Goal: Transaction & Acquisition: Obtain resource

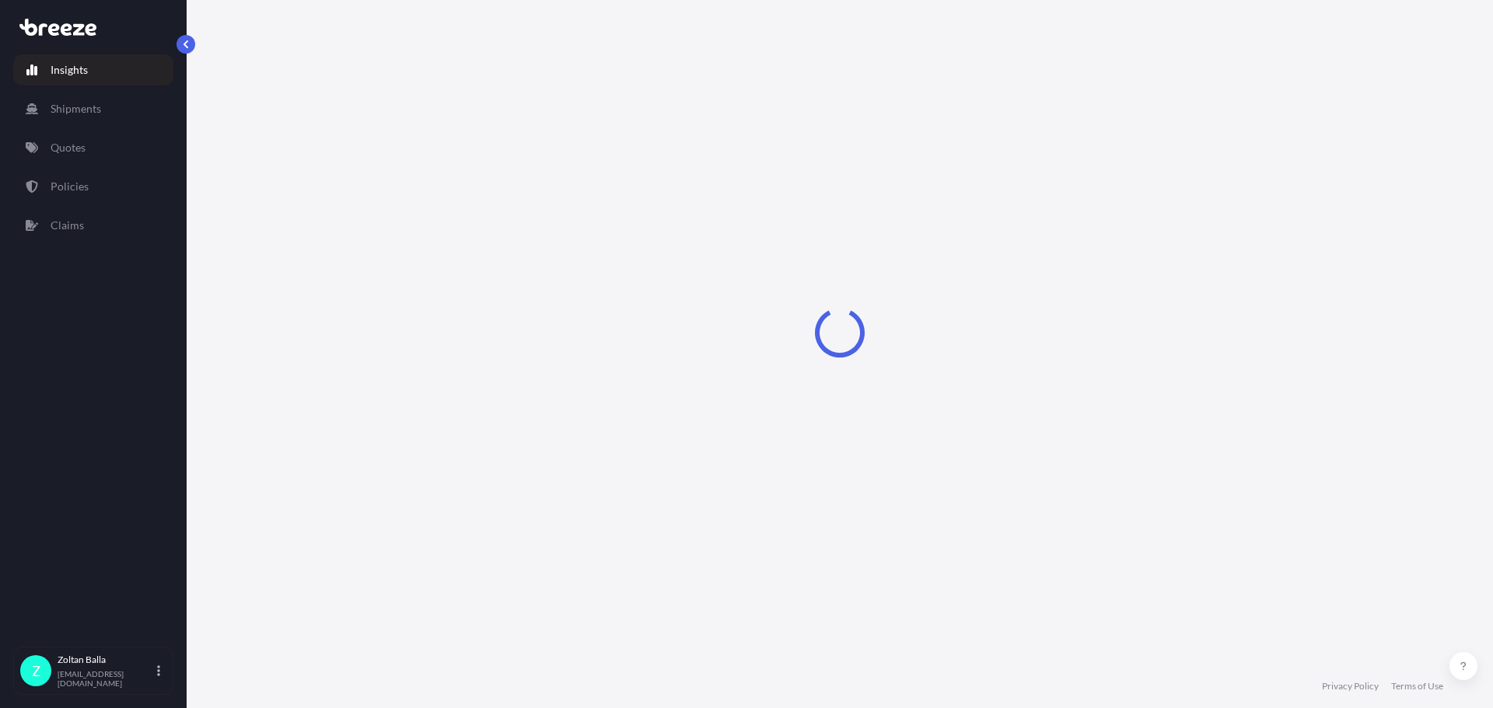
select select "2025"
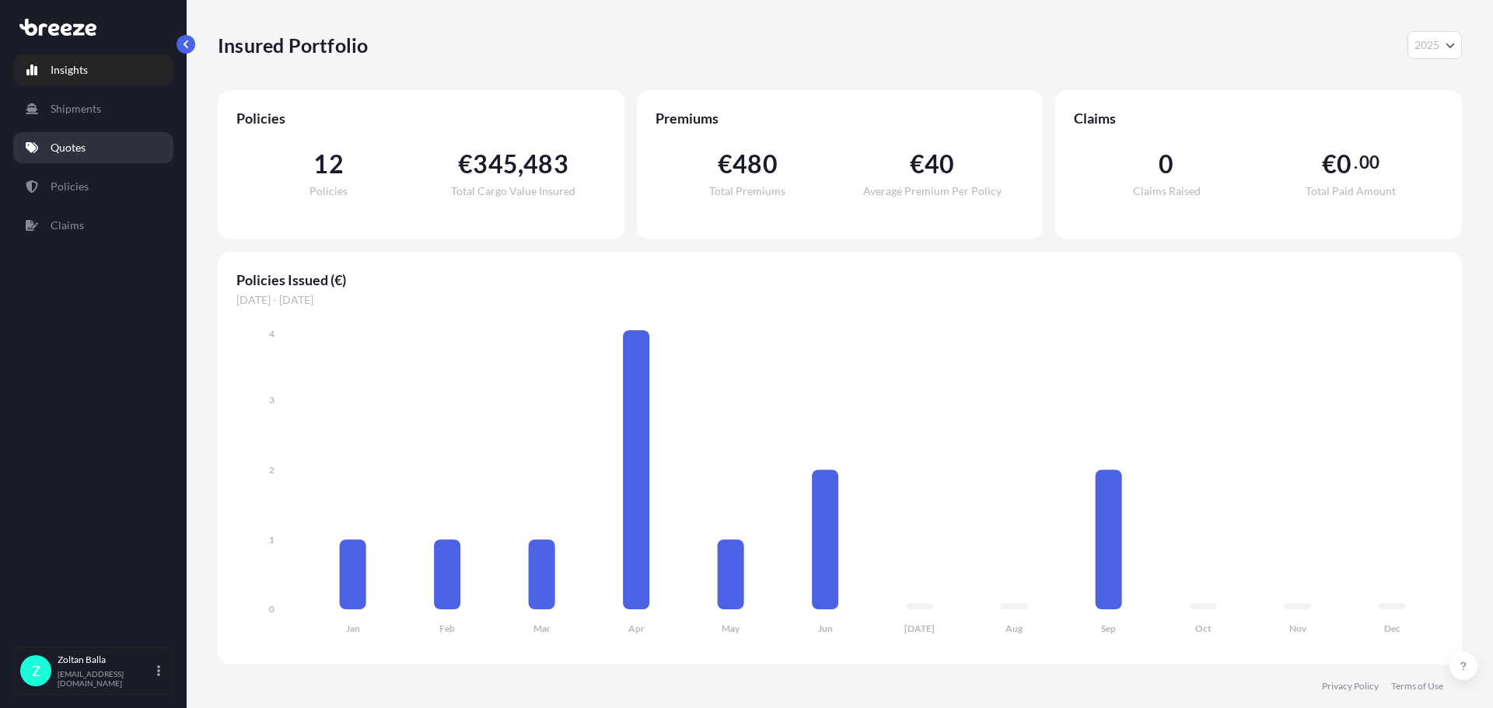
click at [73, 144] on p "Quotes" at bounding box center [68, 148] width 35 height 16
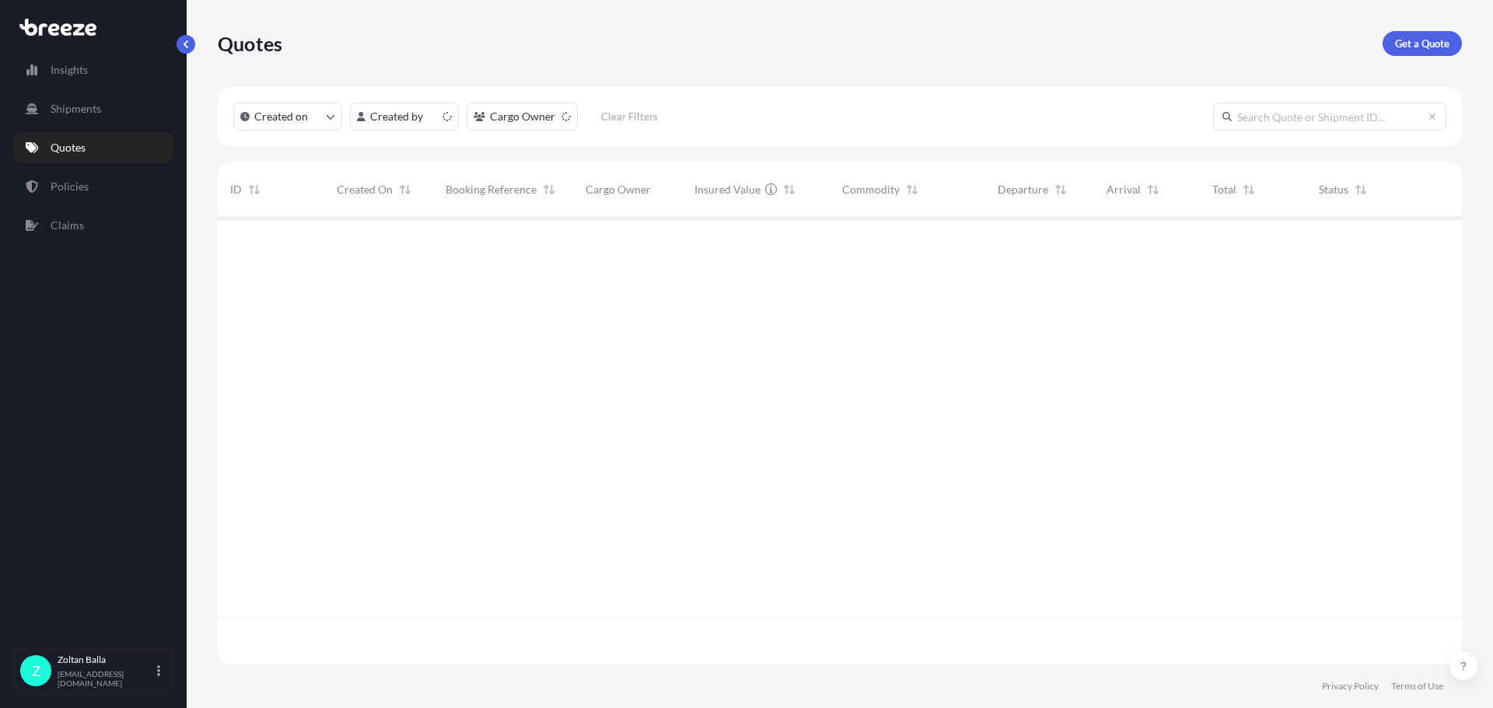
scroll to position [444, 1233]
click at [241, 48] on p "Quotes" at bounding box center [250, 43] width 65 height 25
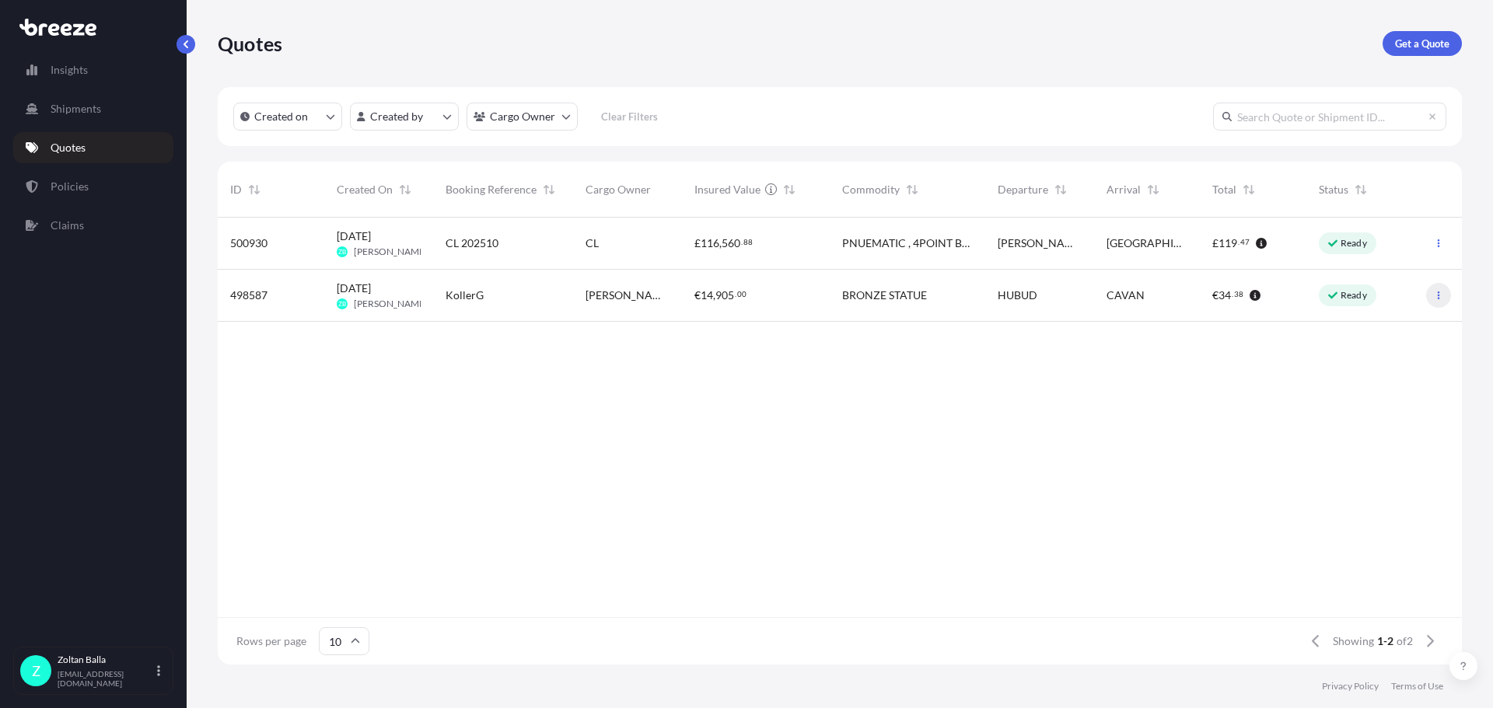
click at [1432, 41] on p "Get a Quote" at bounding box center [1422, 44] width 54 height 16
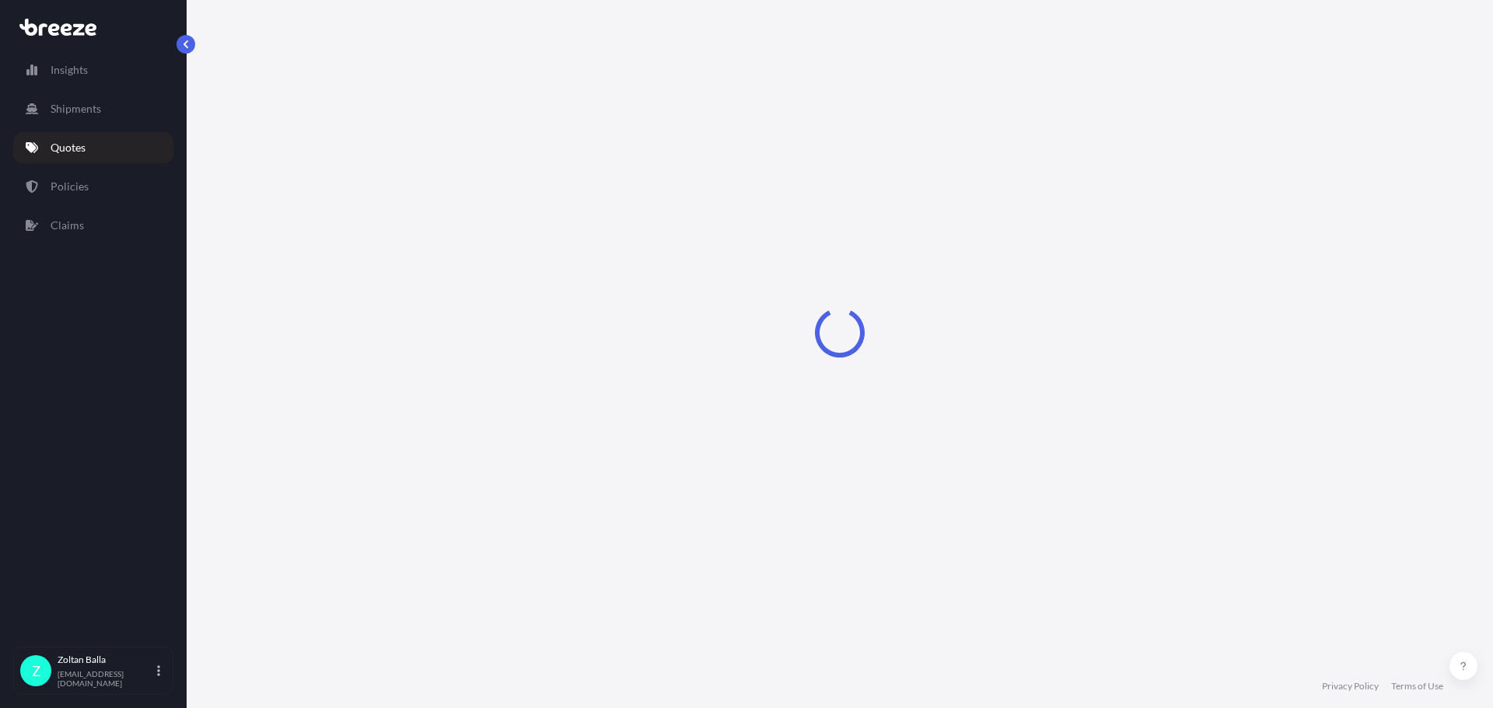
select select "Road"
select select "Sea"
select select "1"
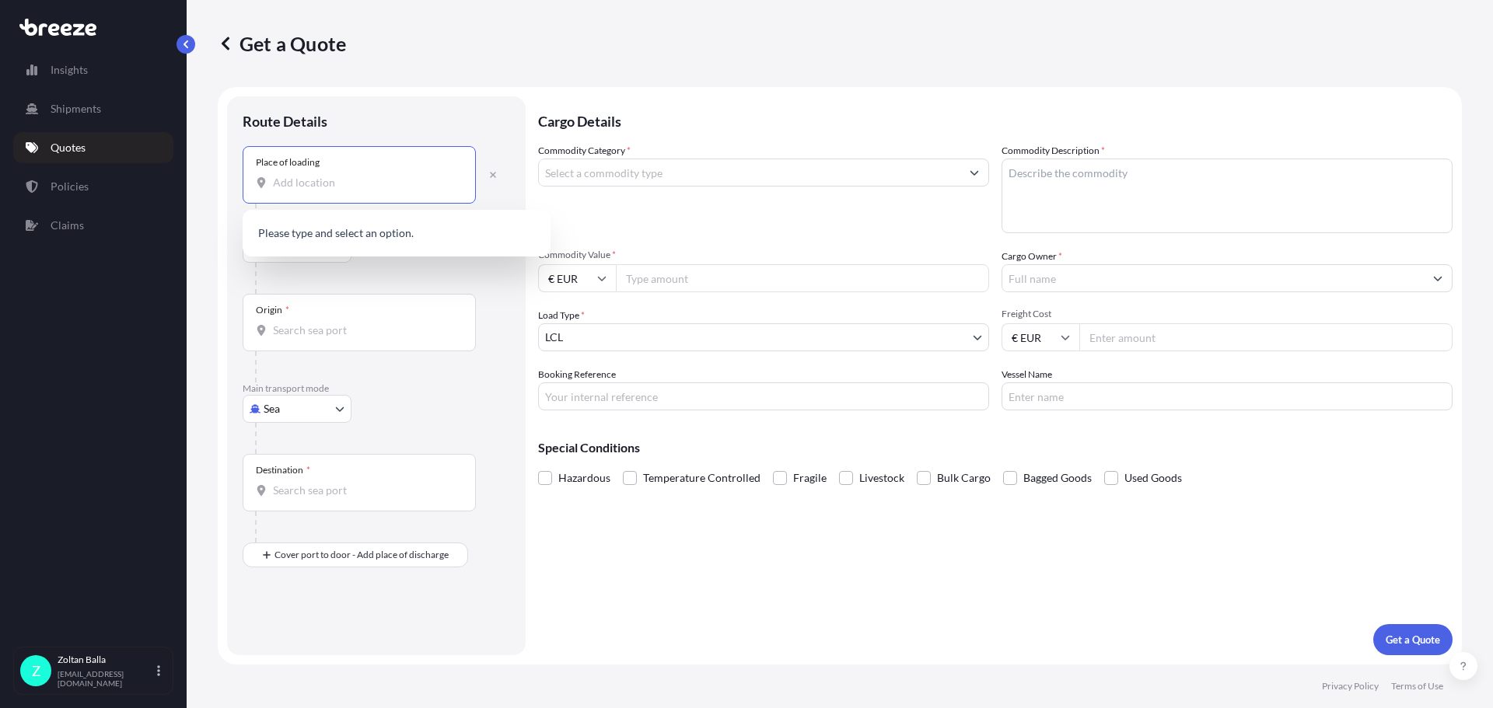
click at [282, 184] on input "Place of loading" at bounding box center [365, 183] width 184 height 16
type input "b"
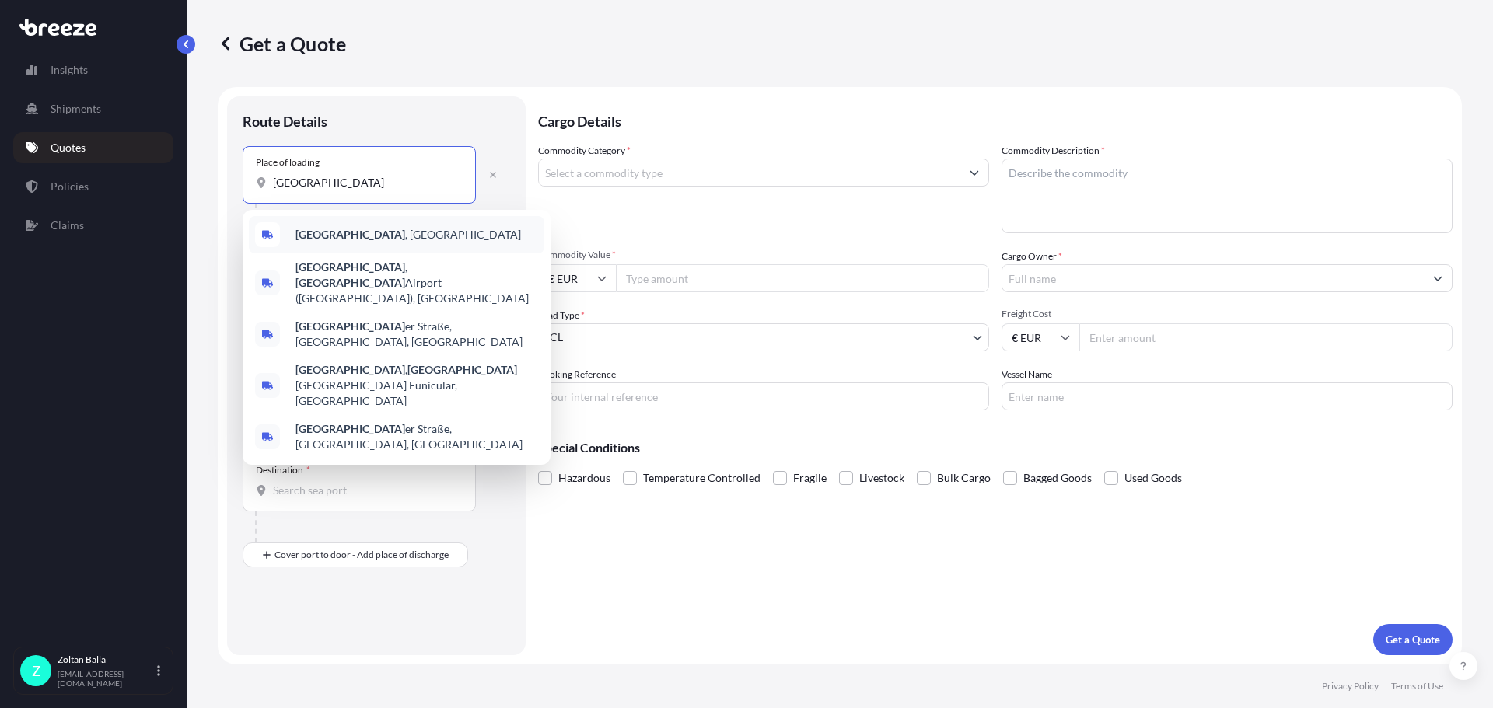
click at [349, 242] on span "[GEOGRAPHIC_DATA] , [GEOGRAPHIC_DATA]" at bounding box center [409, 235] width 226 height 16
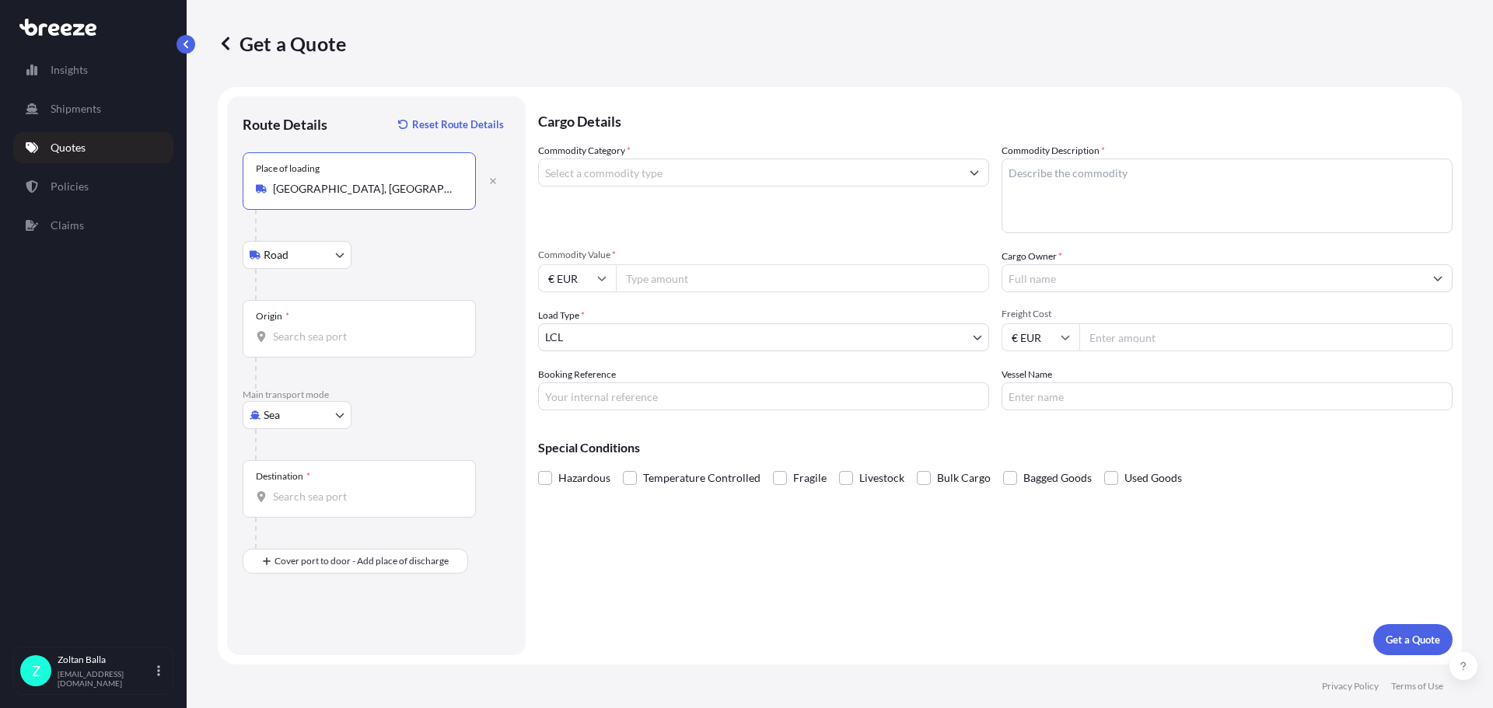
type input "[GEOGRAPHIC_DATA], [GEOGRAPHIC_DATA]"
click at [290, 339] on input "Origin *" at bounding box center [365, 337] width 184 height 16
type input "HUBUD - [GEOGRAPHIC_DATA], [GEOGRAPHIC_DATA]"
click at [340, 416] on body "1 option available. Insights Shipments Quotes Policies Claims Z [GEOGRAPHIC_DAT…" at bounding box center [746, 354] width 1493 height 708
click at [281, 510] on span "Road" at bounding box center [284, 512] width 25 height 16
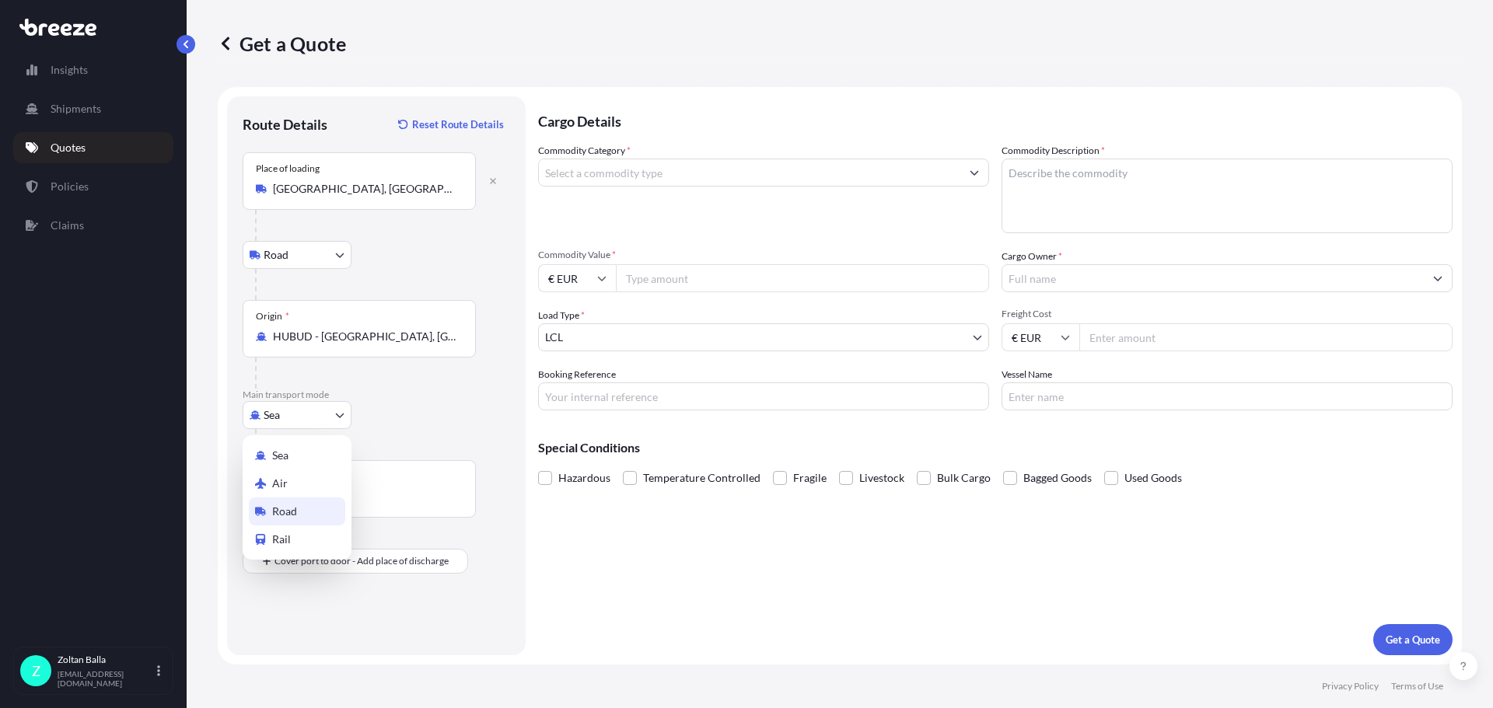
select select "Road"
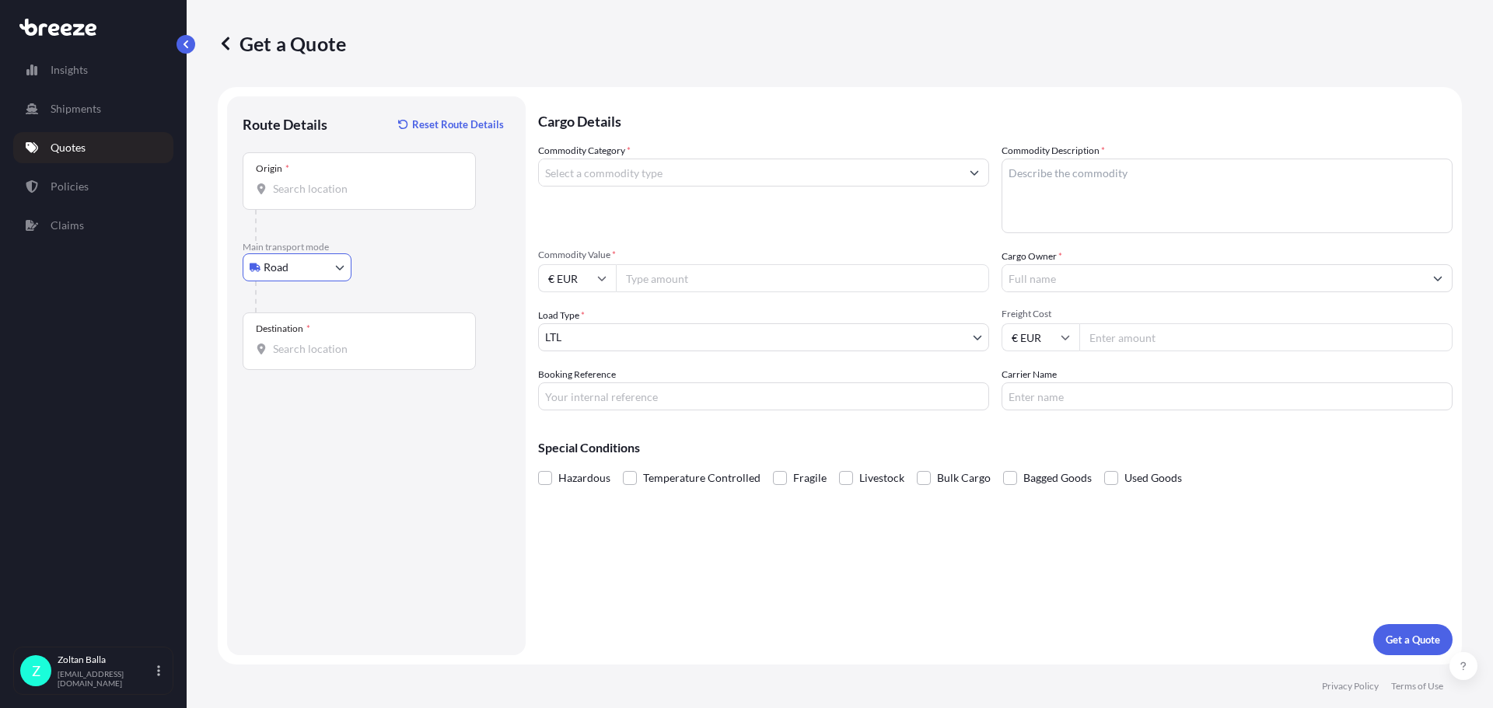
click at [293, 193] on input "Origin *" at bounding box center [365, 189] width 184 height 16
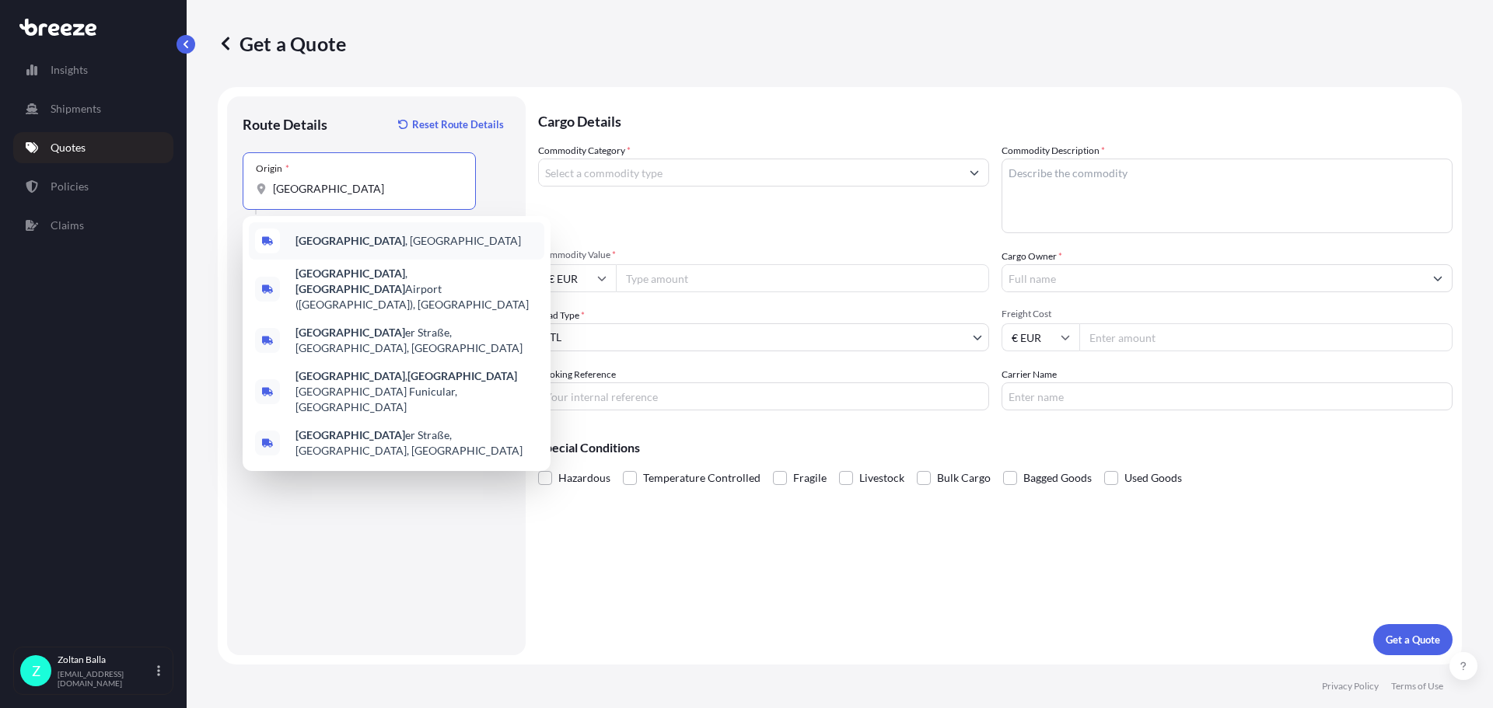
click at [331, 243] on b "[GEOGRAPHIC_DATA]" at bounding box center [351, 240] width 110 height 13
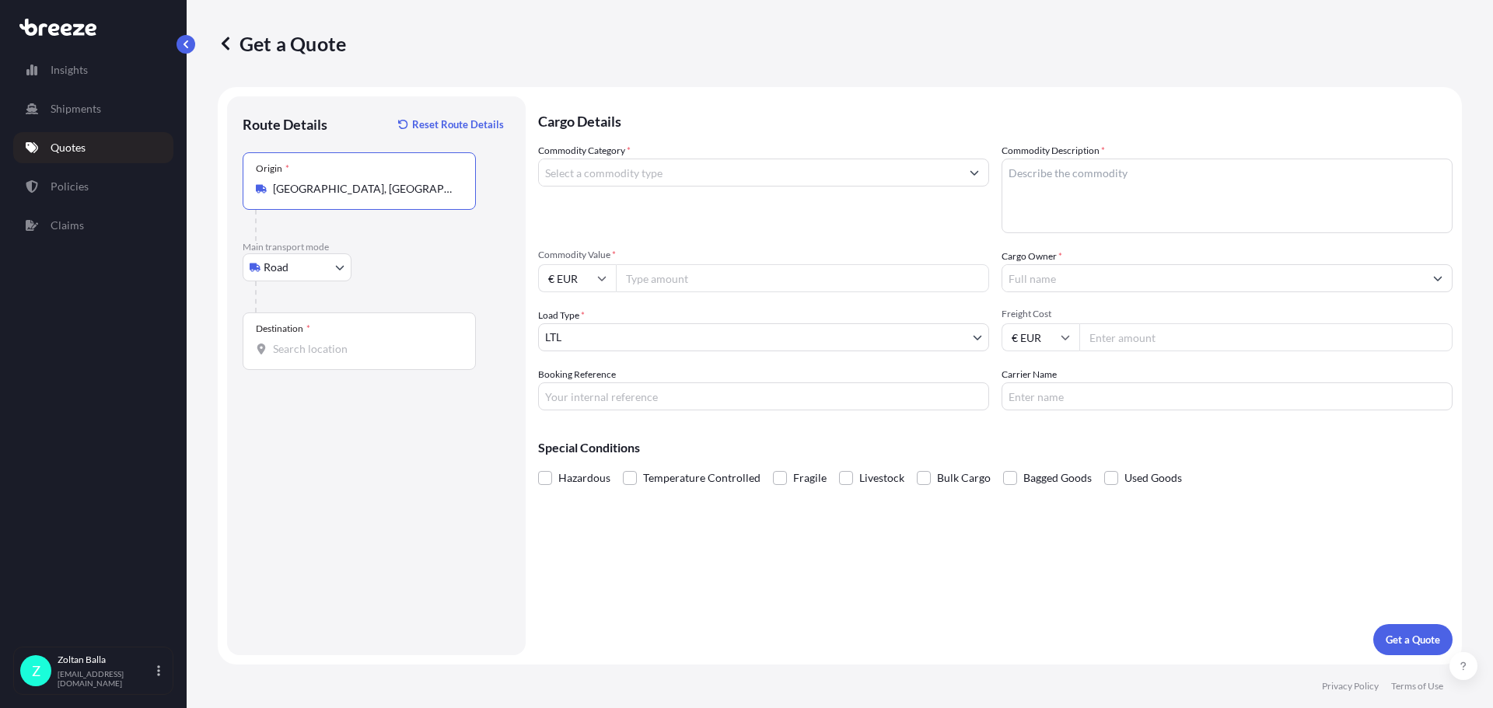
type input "[GEOGRAPHIC_DATA], [GEOGRAPHIC_DATA]"
click at [287, 354] on input "Destination *" at bounding box center [365, 349] width 184 height 16
type input "h"
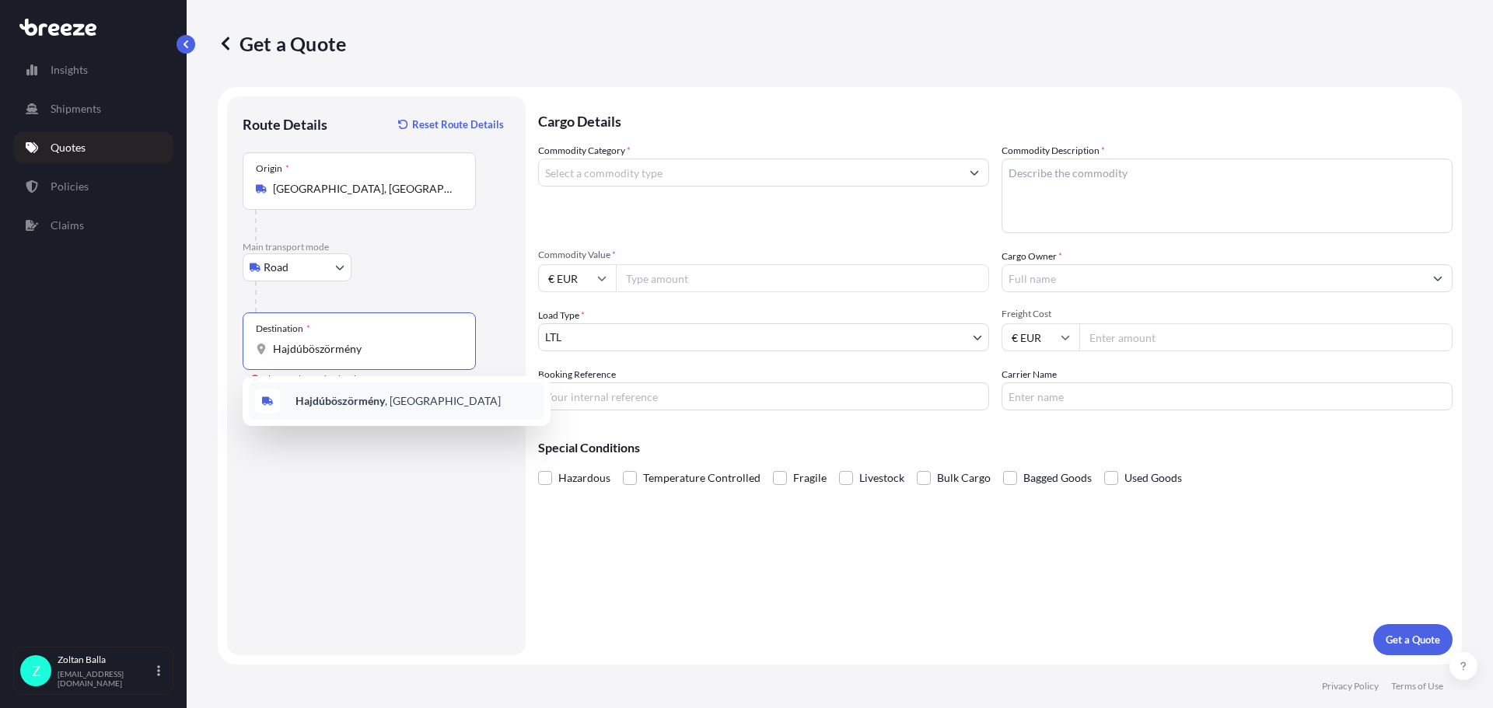
click at [380, 401] on b "Hajdúböszörmény" at bounding box center [340, 400] width 89 height 13
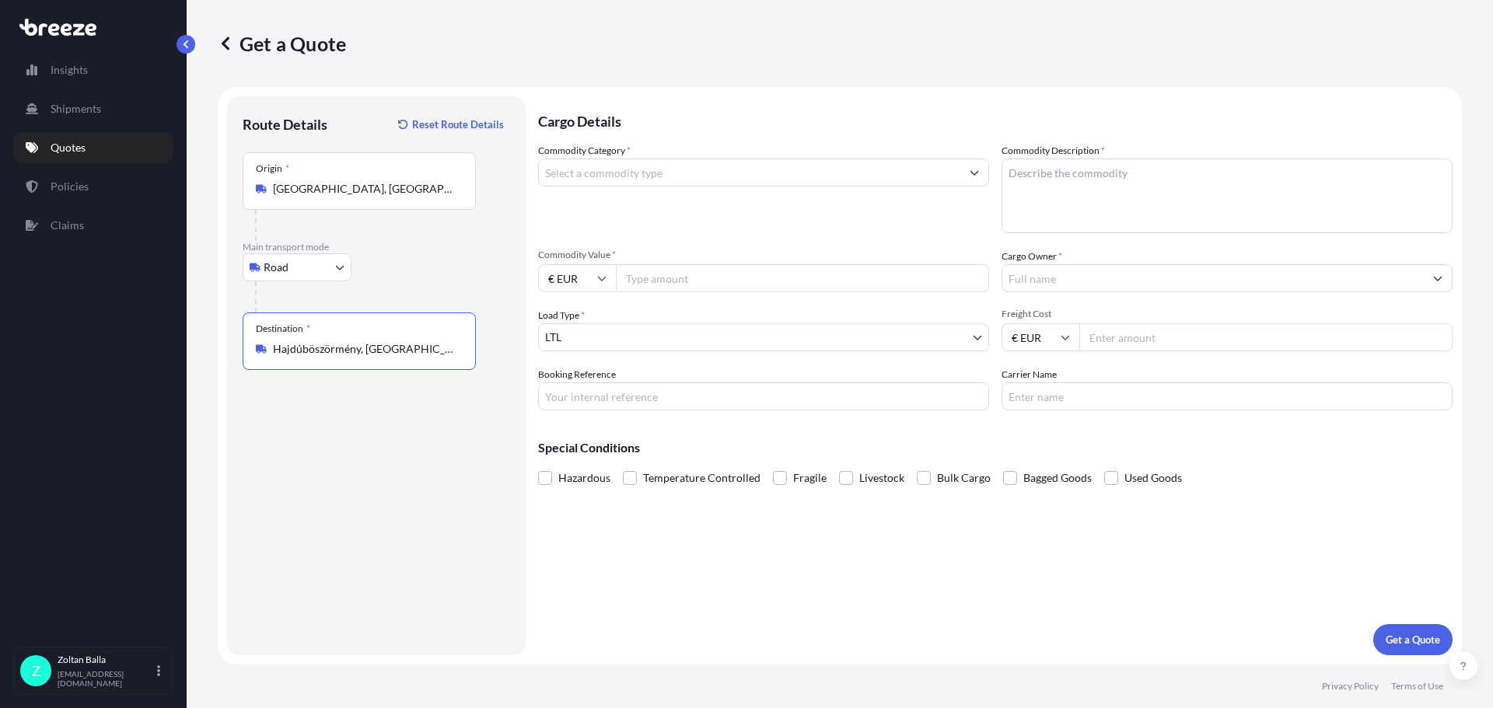
type input "Hajdúböszörmény, [GEOGRAPHIC_DATA]"
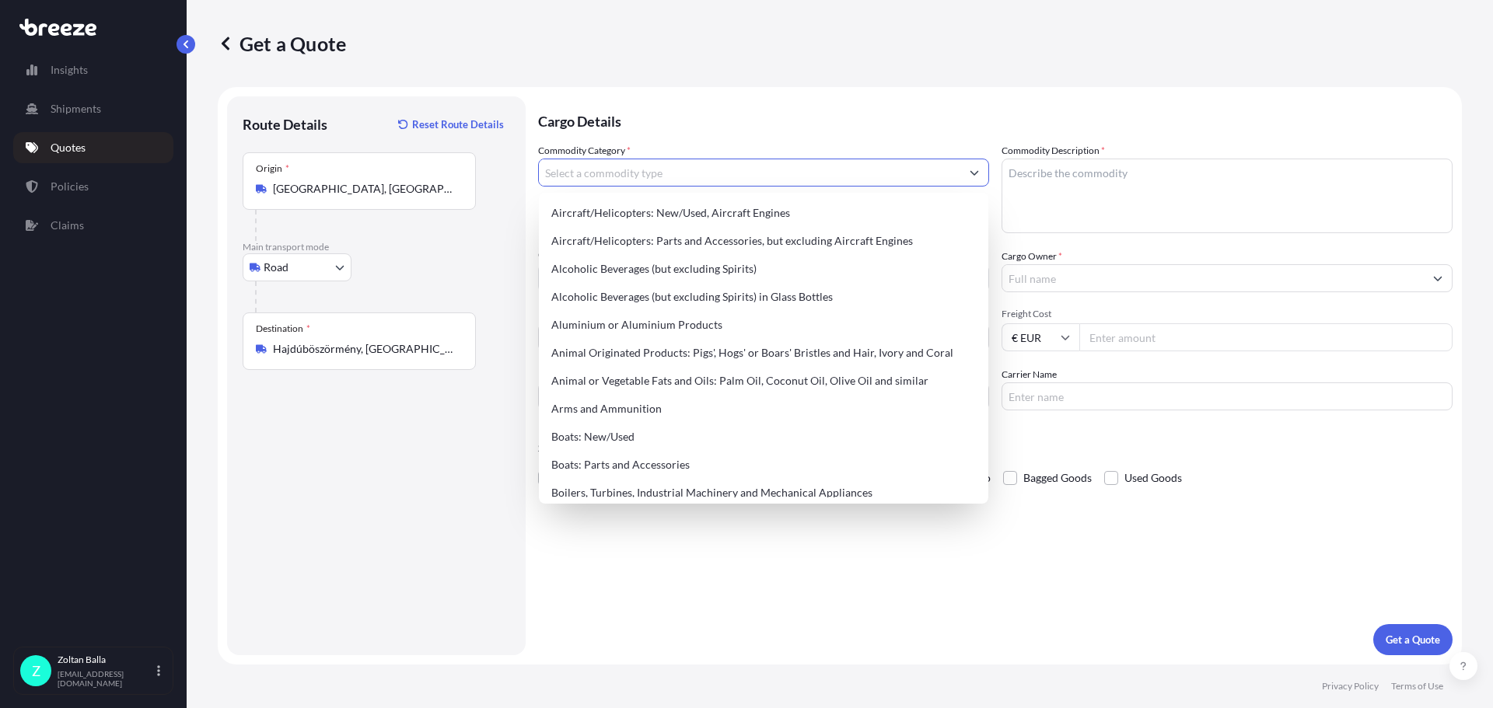
click at [585, 175] on input "Commodity Category *" at bounding box center [750, 173] width 422 height 28
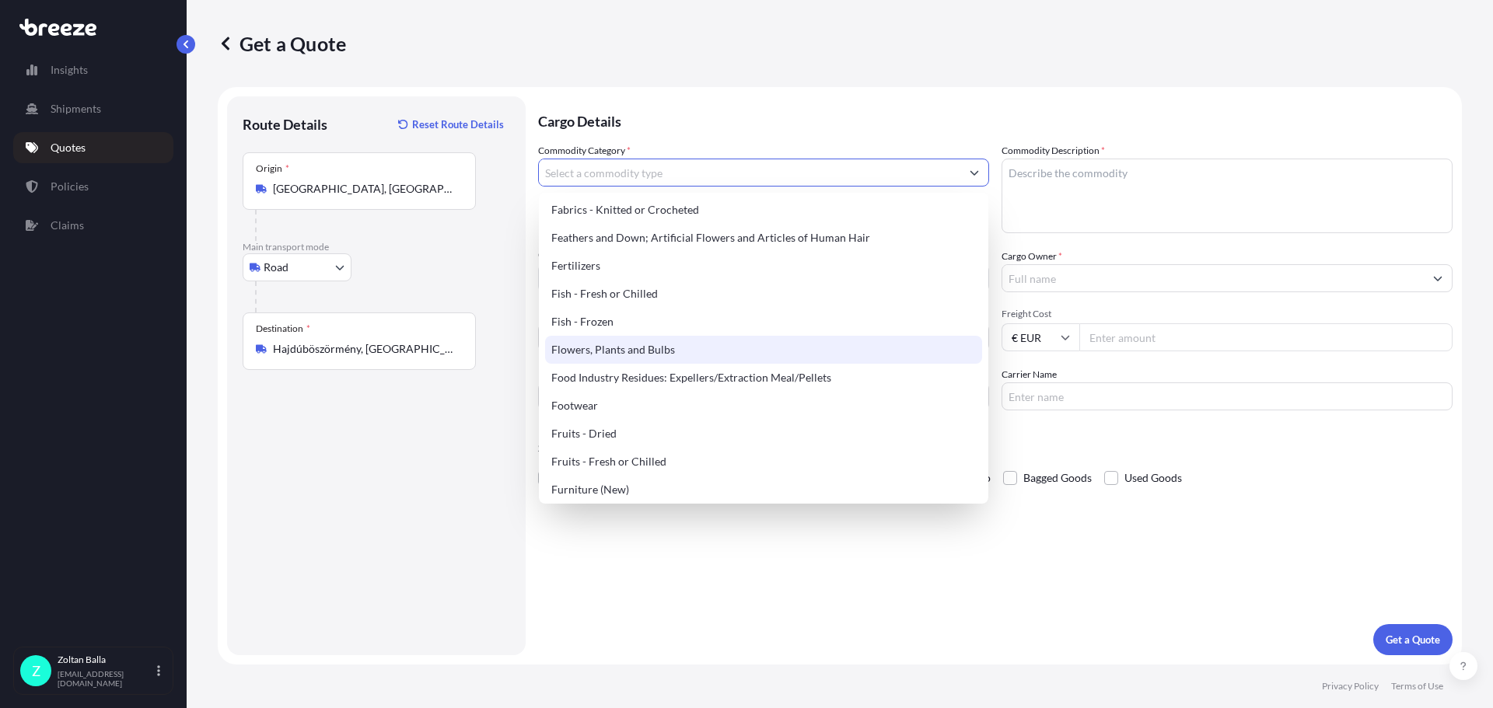
scroll to position [1089, 0]
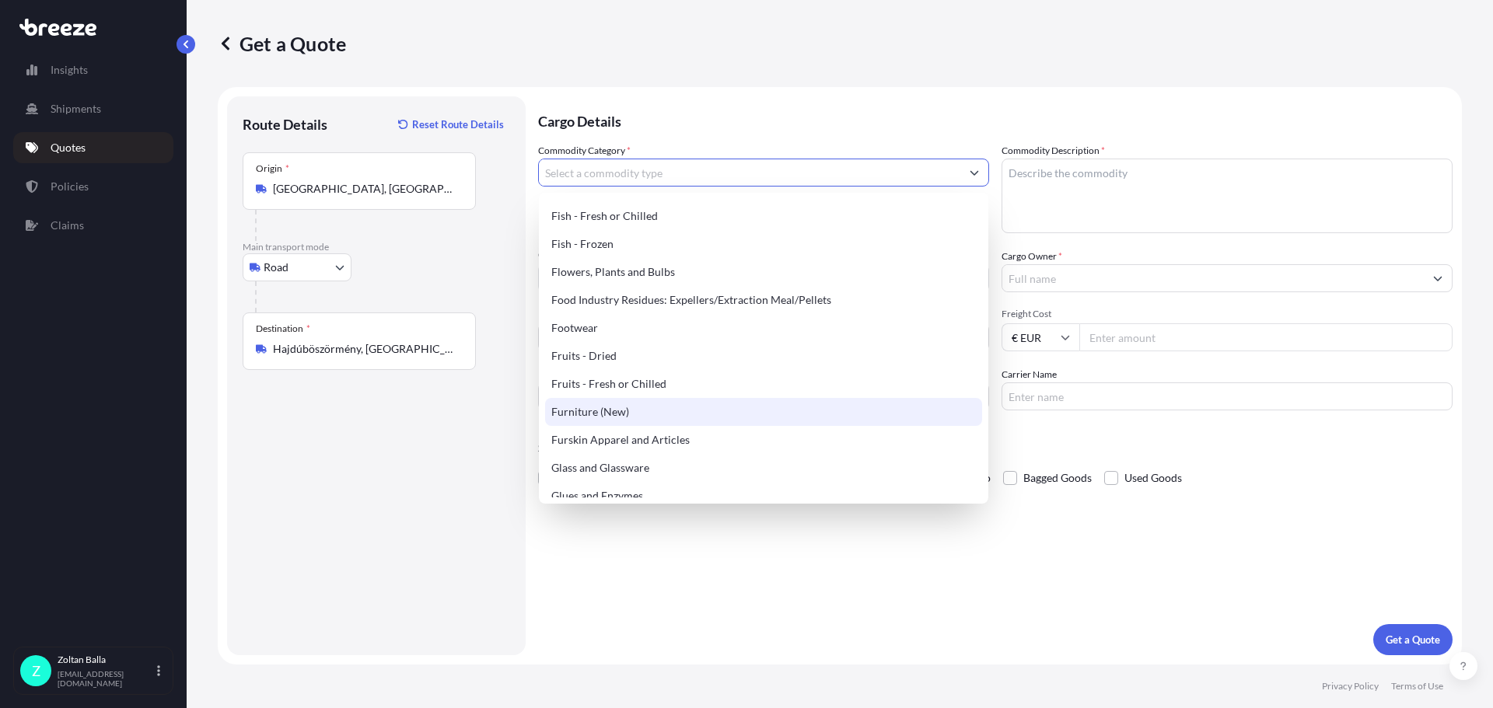
click at [600, 405] on div "Furniture (New)" at bounding box center [763, 412] width 437 height 28
type input "Furniture (New)"
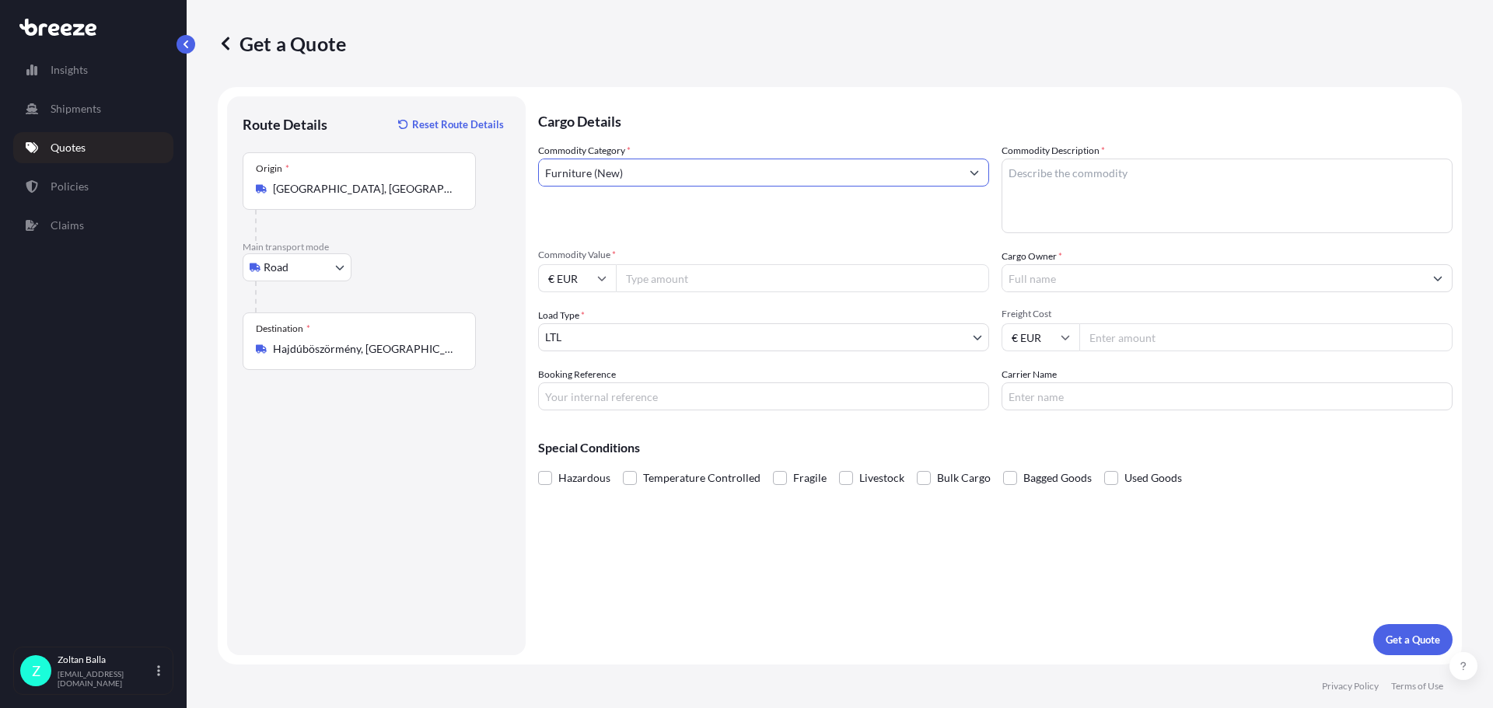
click at [1034, 177] on textarea "Commodity Description *" at bounding box center [1227, 196] width 451 height 75
type textarea "laboratory furniture"
click at [632, 273] on input "Commodity Value *" at bounding box center [802, 278] width 373 height 28
click at [423, 350] on input "Hajdúböszörmény, [GEOGRAPHIC_DATA]" at bounding box center [365, 349] width 184 height 16
type input "H"
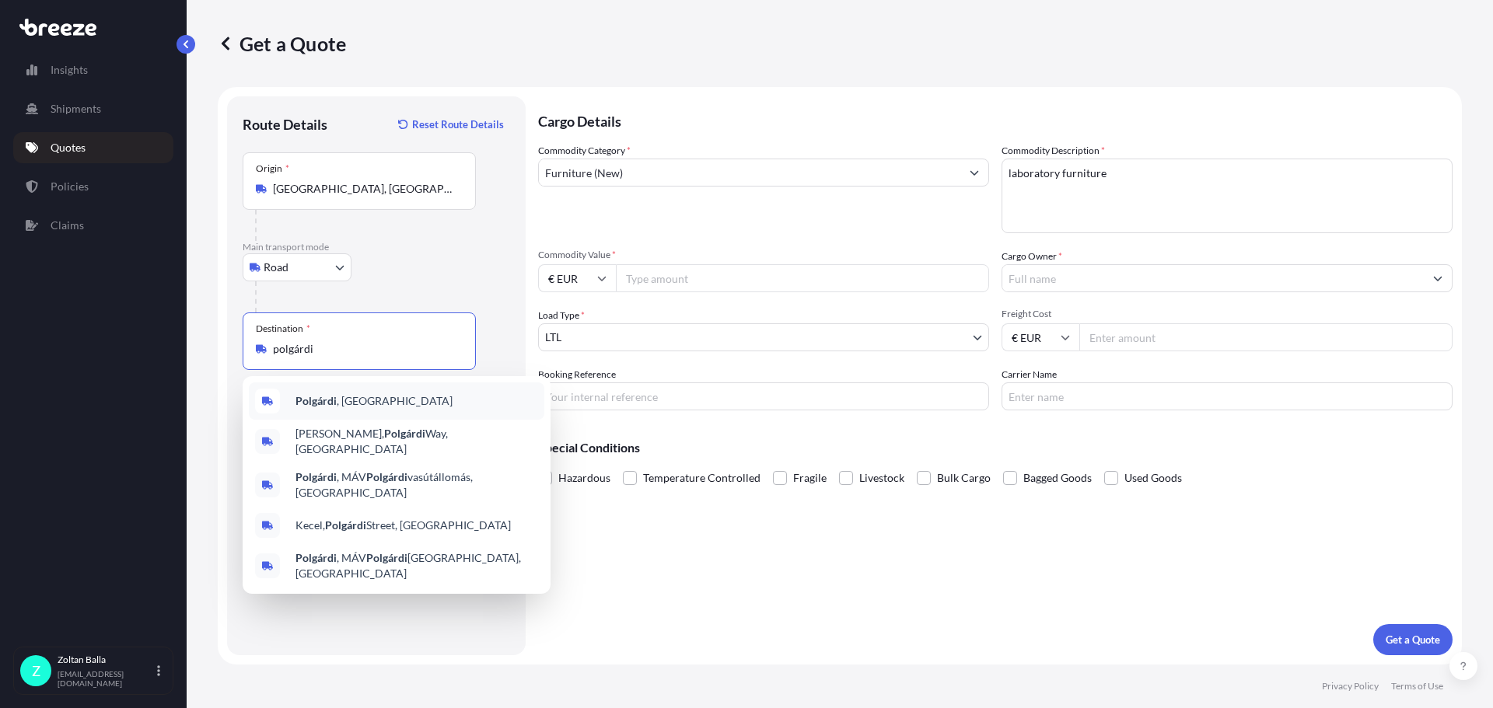
click at [380, 406] on span "Polgárdi , [GEOGRAPHIC_DATA]" at bounding box center [374, 402] width 157 height 16
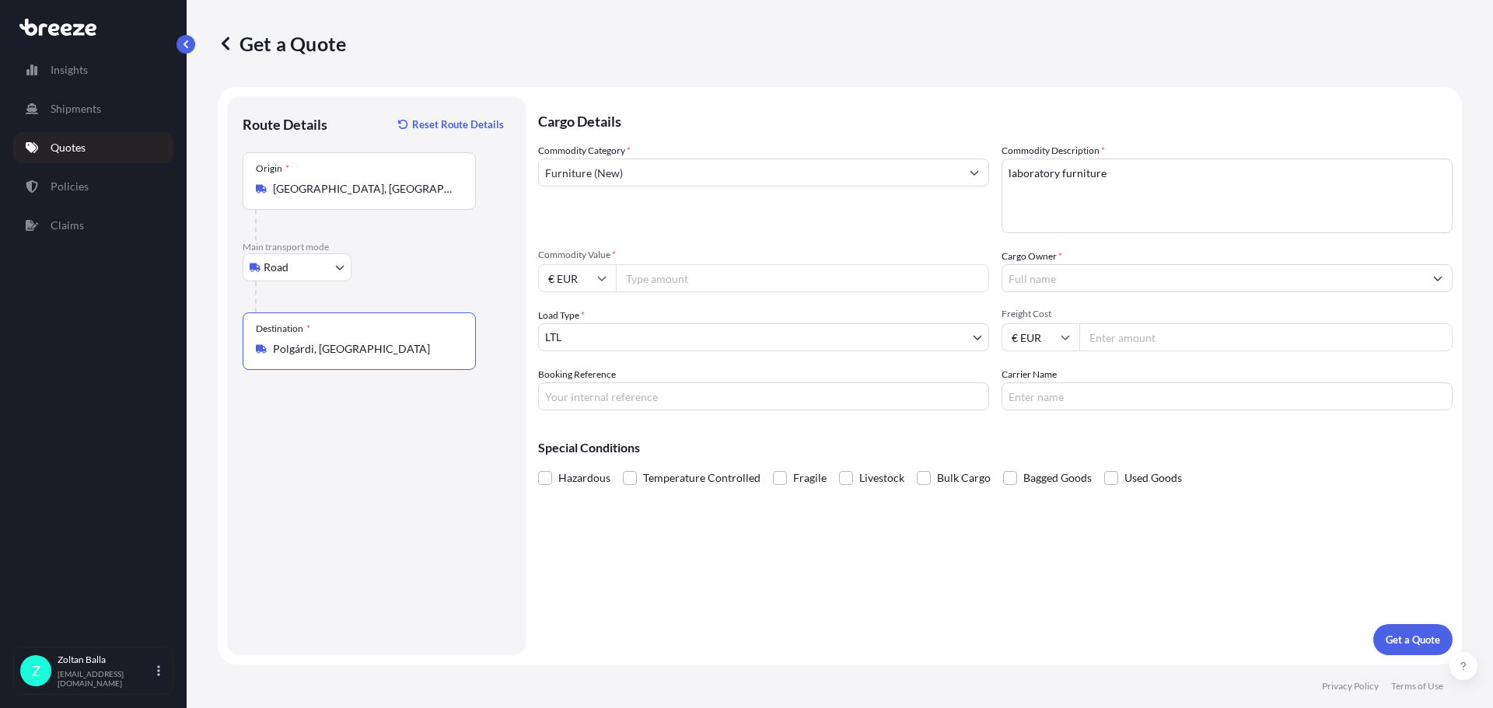
type input "Polgárdi, [GEOGRAPHIC_DATA]"
click at [979, 338] on body "5 options available. 1 option available. 0 options available. 5 options availab…" at bounding box center [746, 354] width 1493 height 708
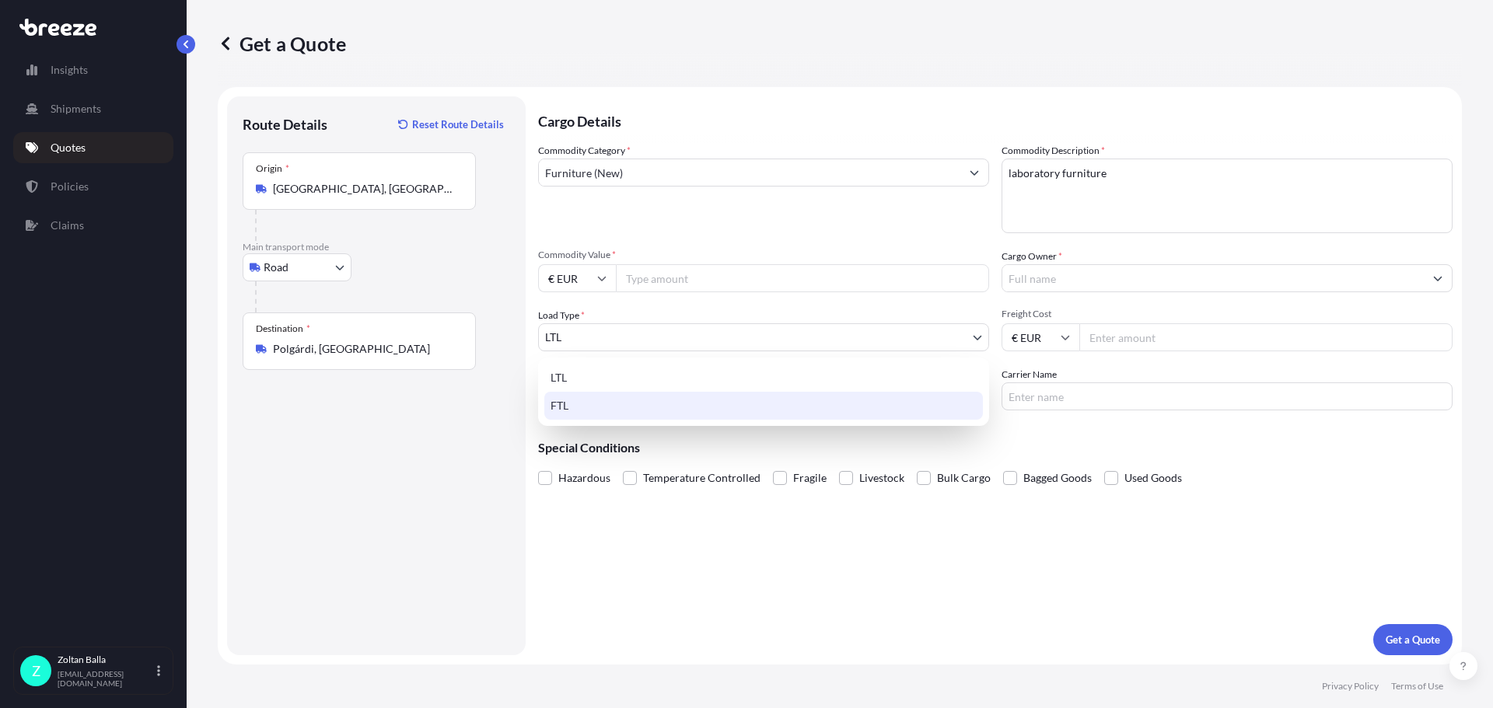
click at [562, 411] on div "FTL" at bounding box center [763, 406] width 439 height 28
select select "2"
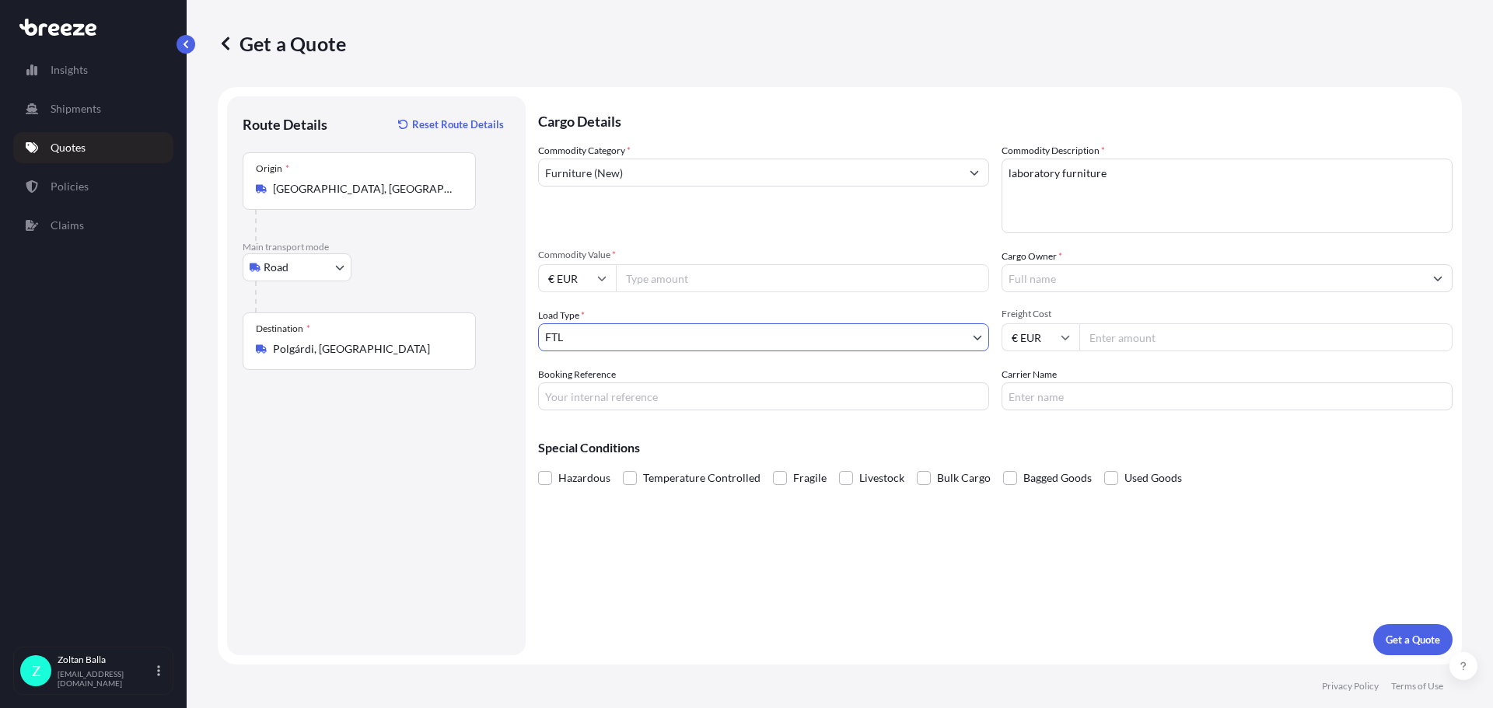
click at [1046, 275] on input "Cargo Owner *" at bounding box center [1213, 278] width 422 height 28
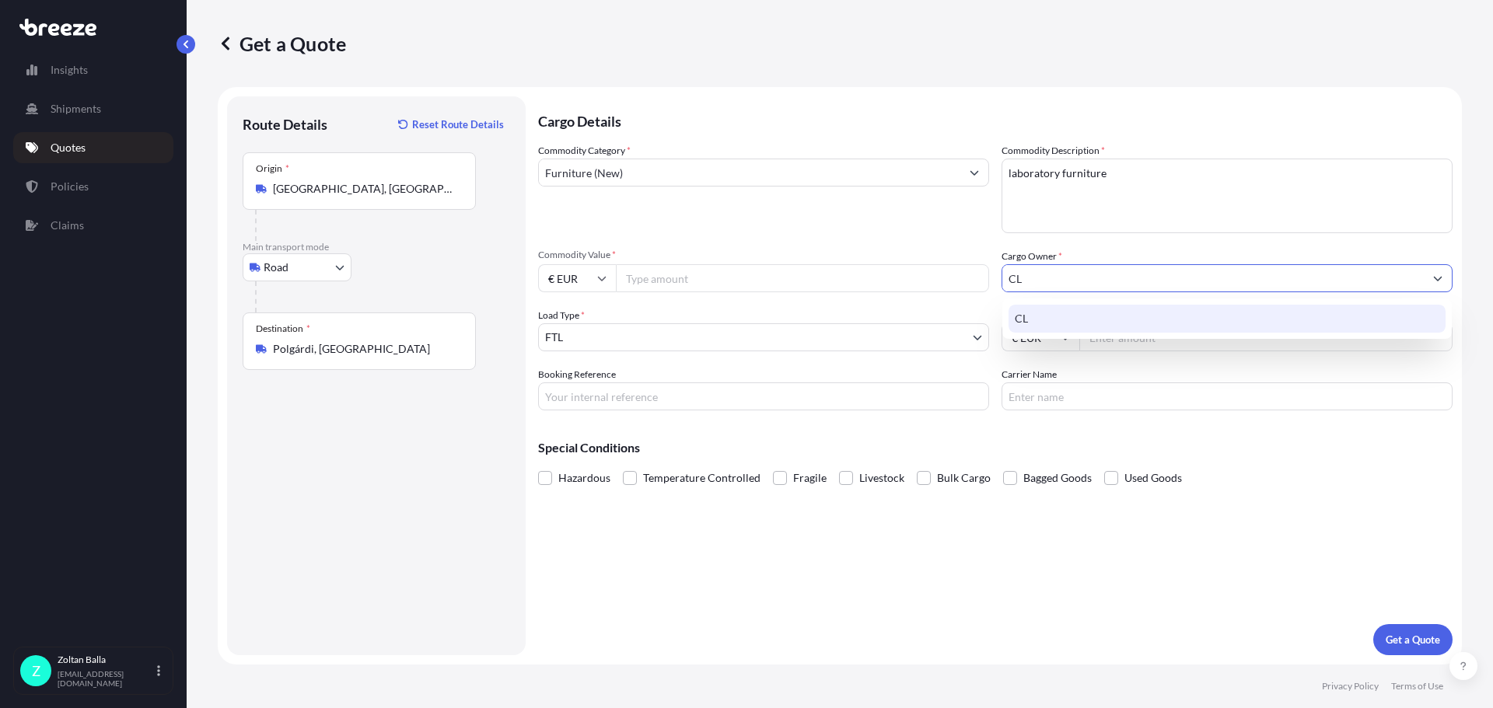
click at [1021, 326] on span "CL" at bounding box center [1021, 319] width 13 height 16
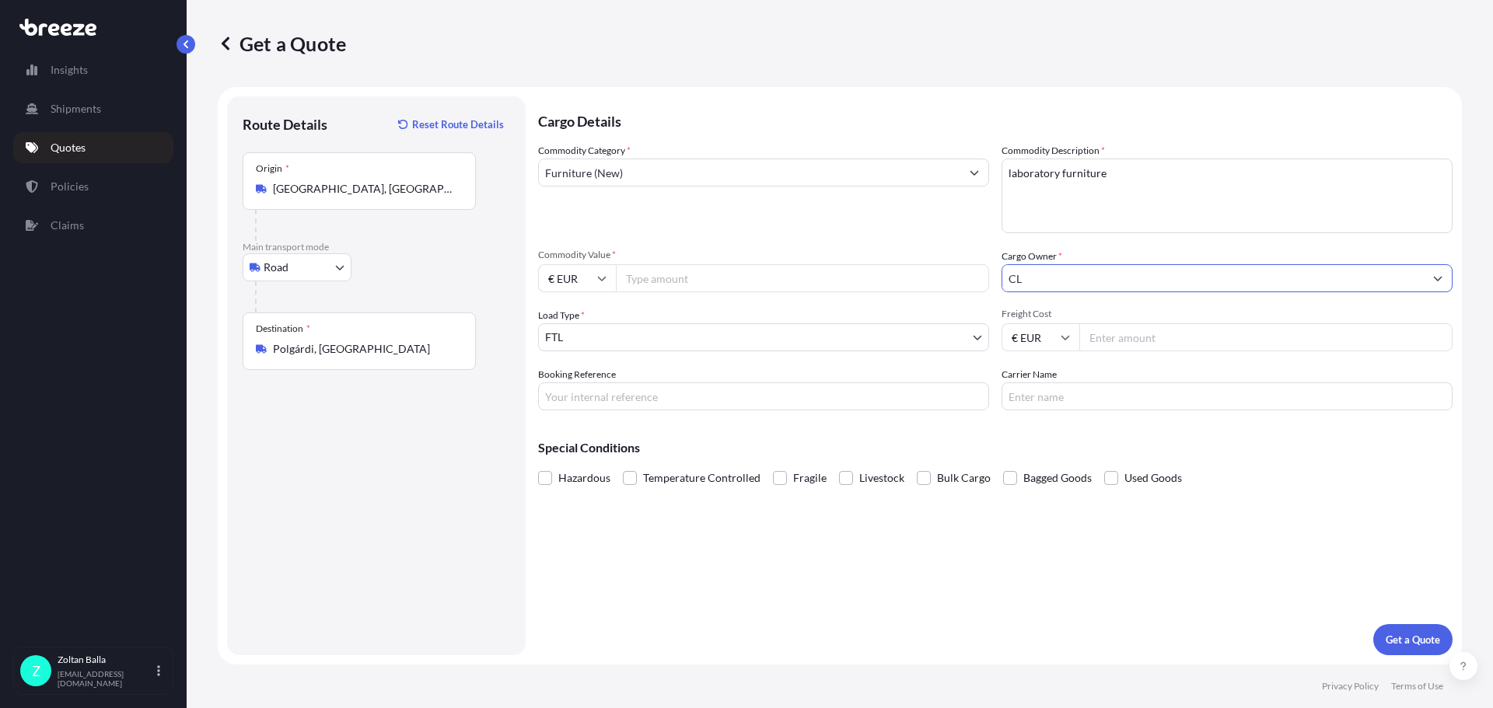
type input "CL"
click at [1093, 334] on input "Freight Cost" at bounding box center [1265, 338] width 373 height 28
click at [631, 284] on input "Commodity Value *" at bounding box center [802, 278] width 373 height 28
type input "36396"
click at [1112, 340] on input "Freight Cost" at bounding box center [1265, 338] width 373 height 28
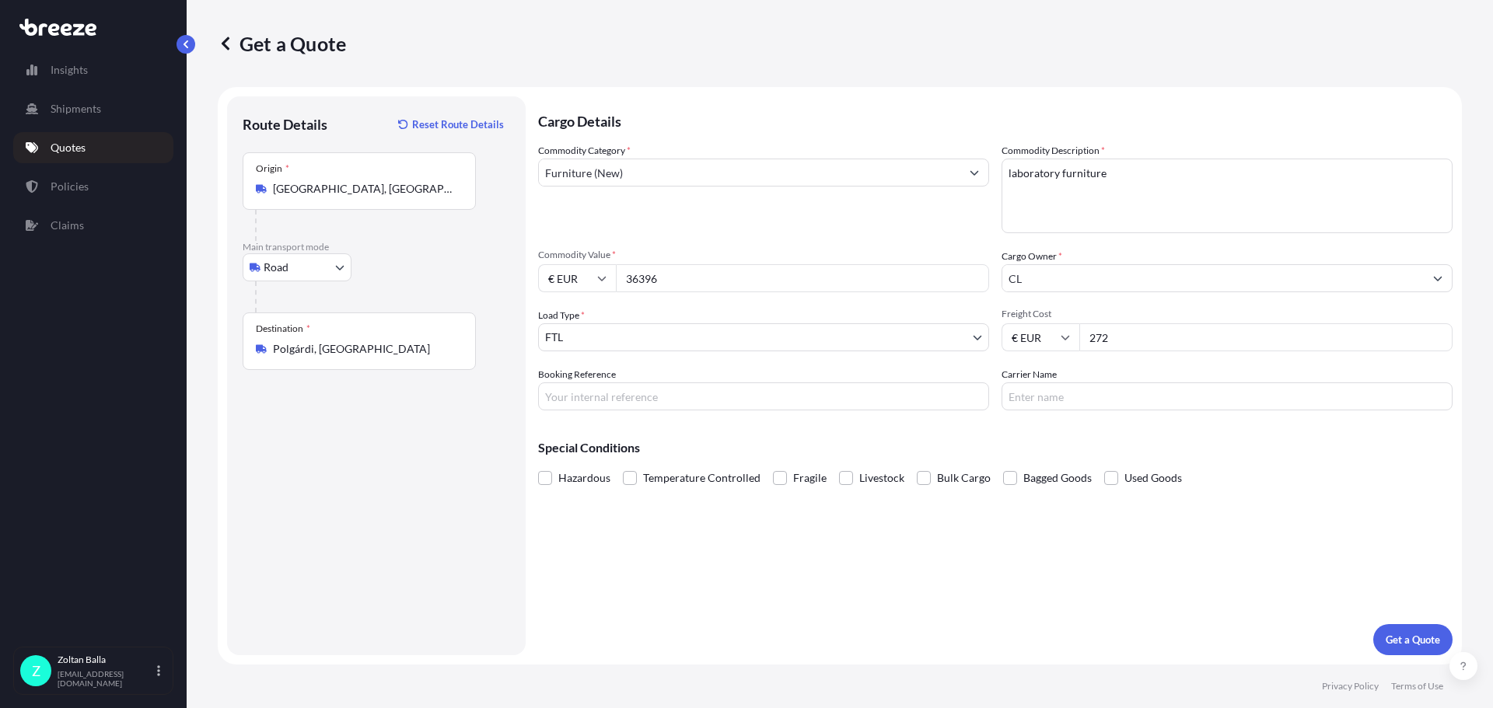
type input "272"
click at [579, 399] on input "Booking Reference" at bounding box center [763, 397] width 451 height 28
type input "CLPOLGÁRDI"
type input "Alkri Alfa"
click at [1424, 638] on p "Get a Quote" at bounding box center [1413, 640] width 54 height 16
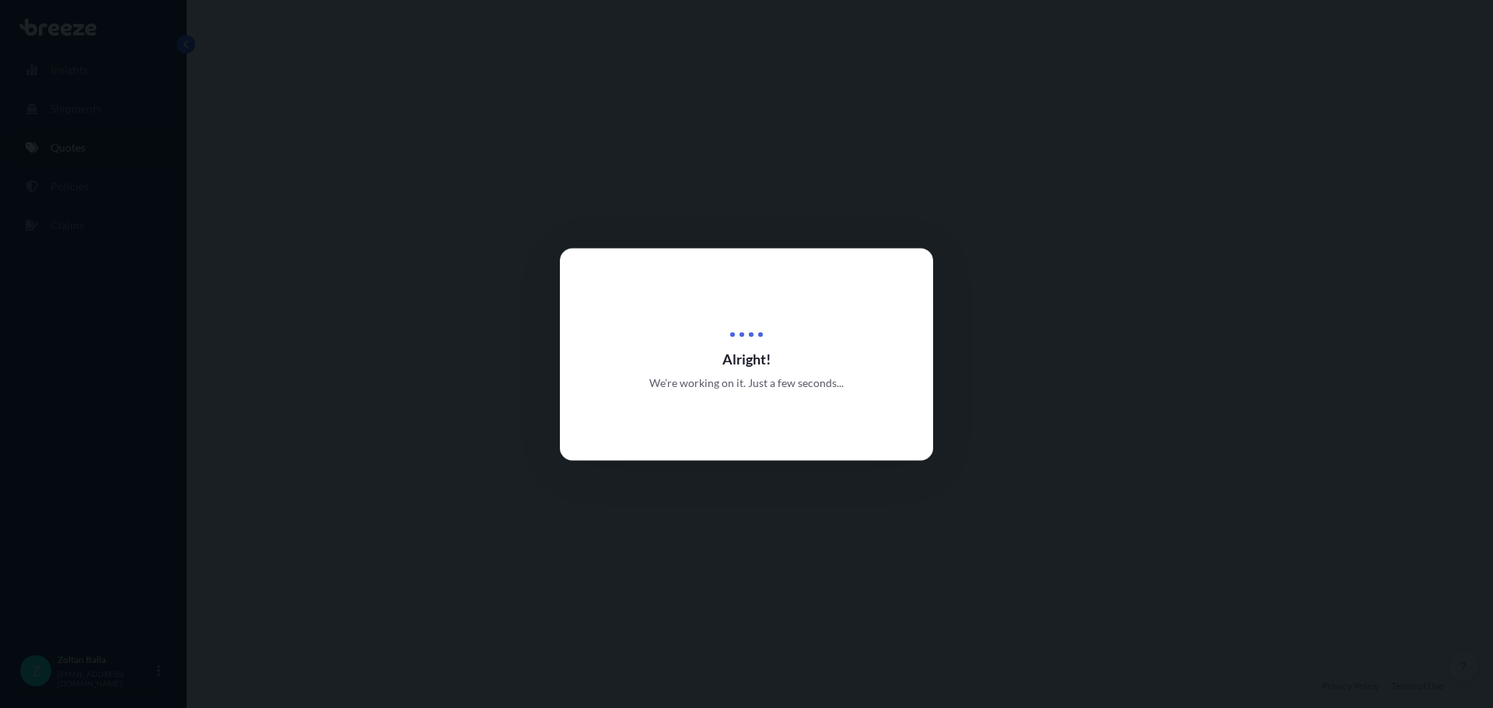
select select "Road"
select select "2"
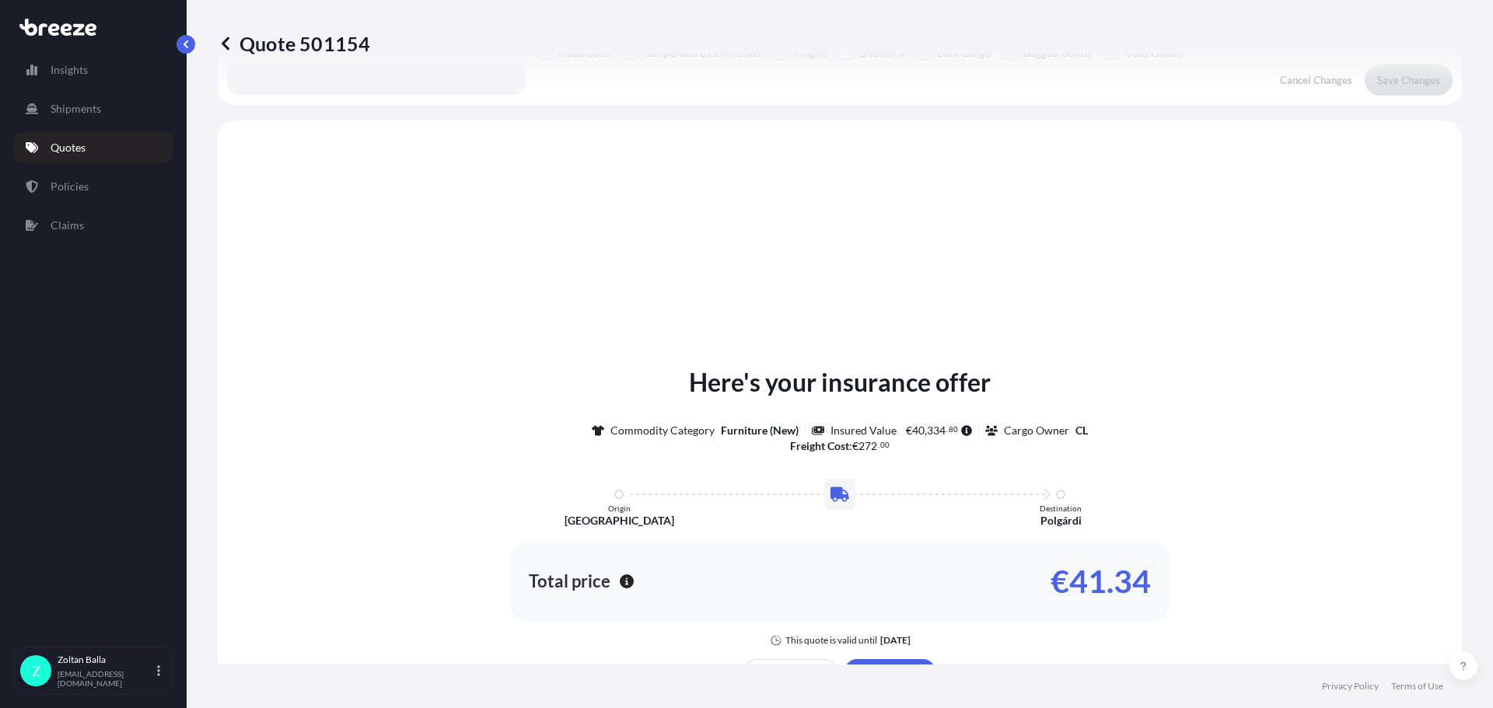
scroll to position [468, 0]
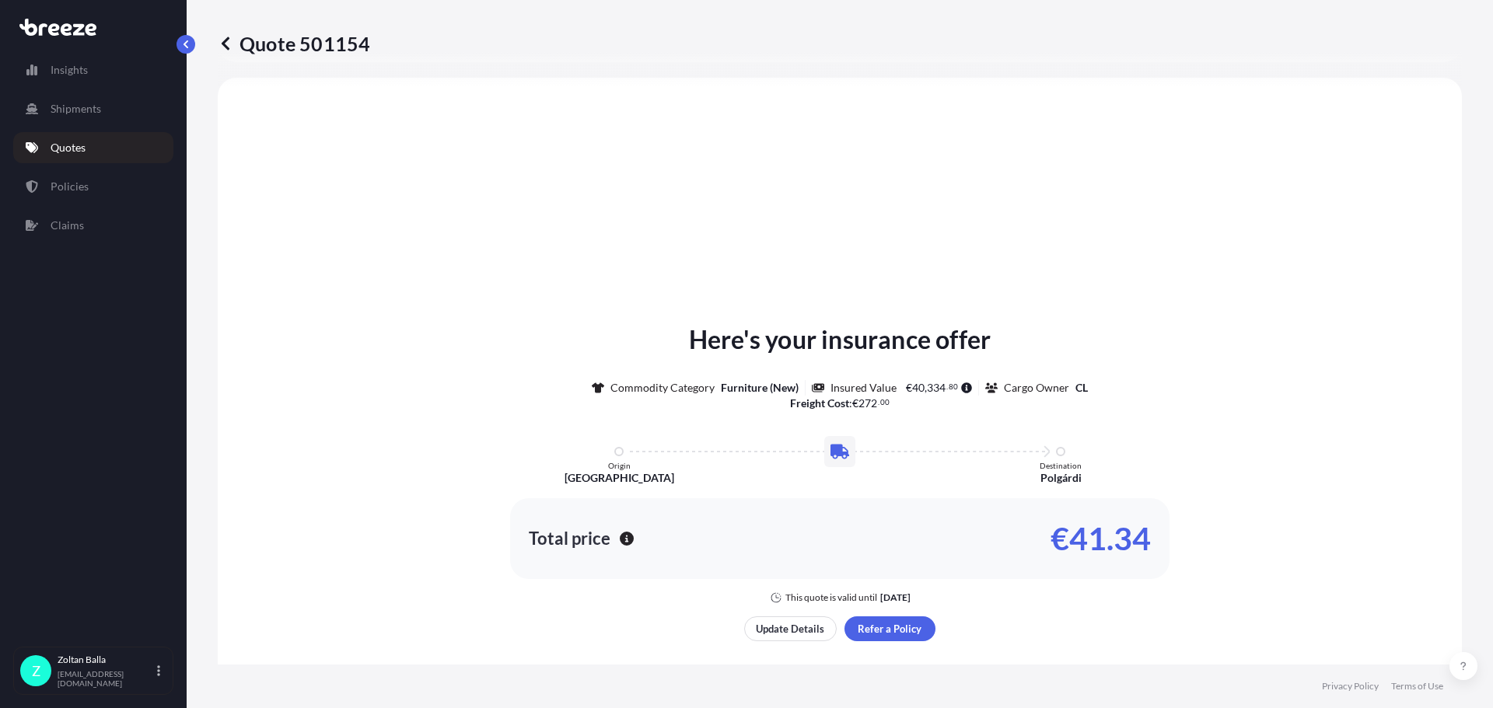
click at [222, 42] on icon at bounding box center [226, 44] width 16 height 16
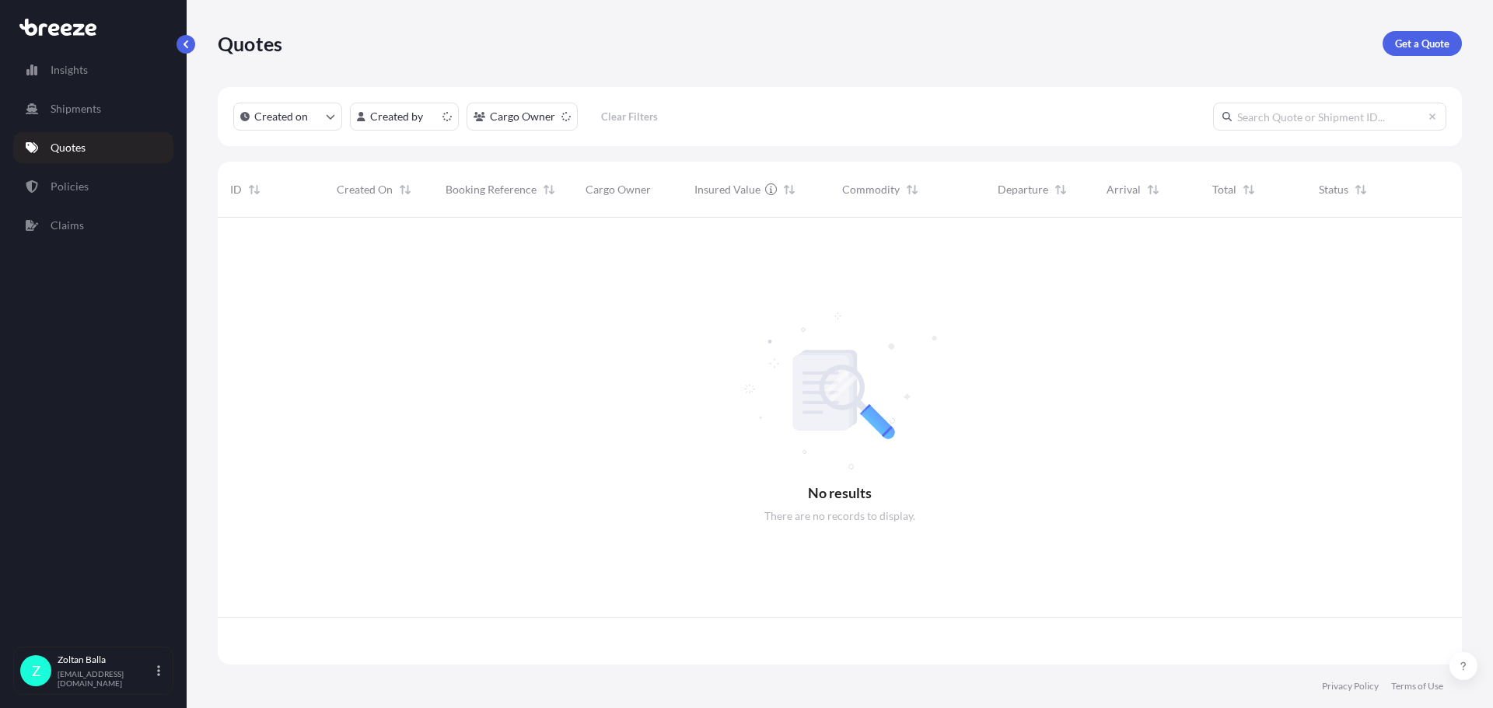
scroll to position [444, 1233]
click at [1419, 54] on link "Get a Quote" at bounding box center [1422, 43] width 79 height 25
select select "Road"
select select "Sea"
select select "1"
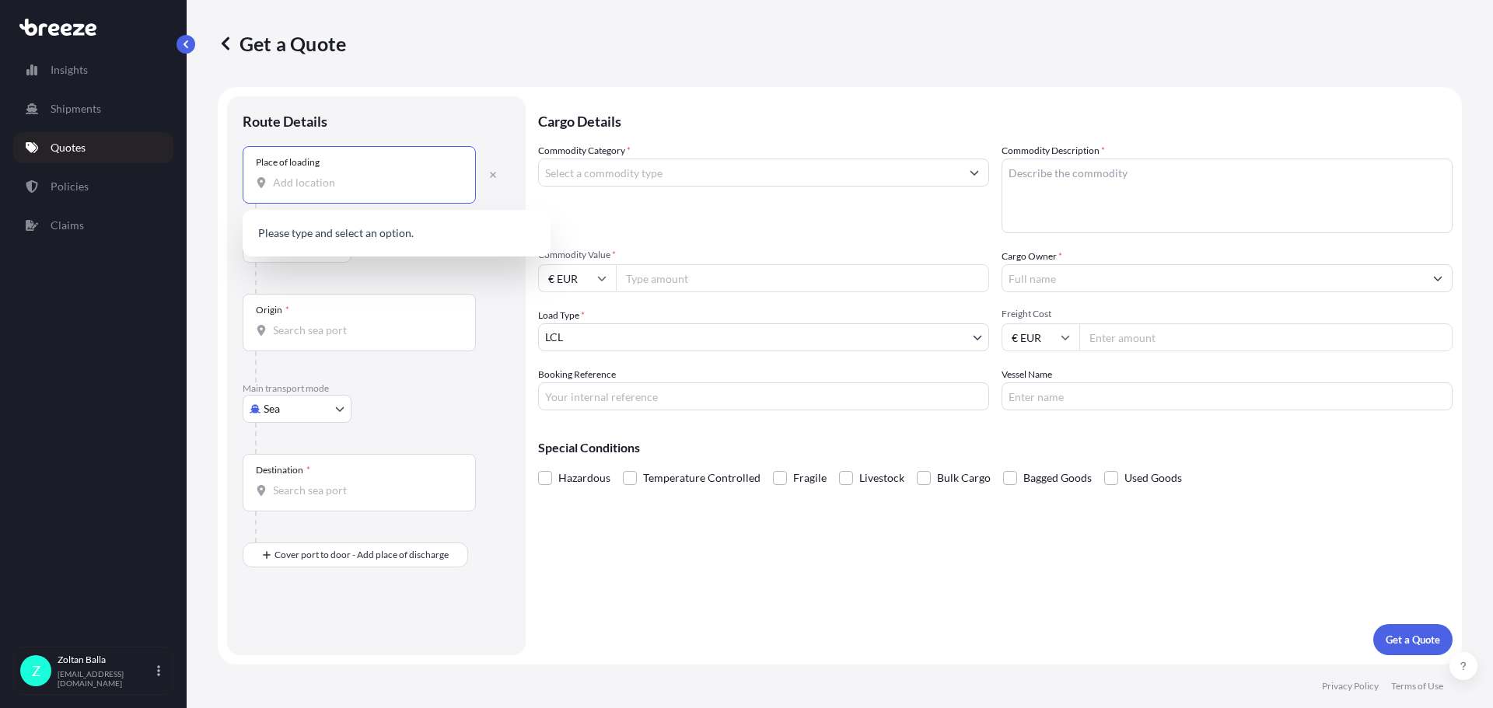
click at [292, 184] on input "Place of loading" at bounding box center [365, 183] width 184 height 16
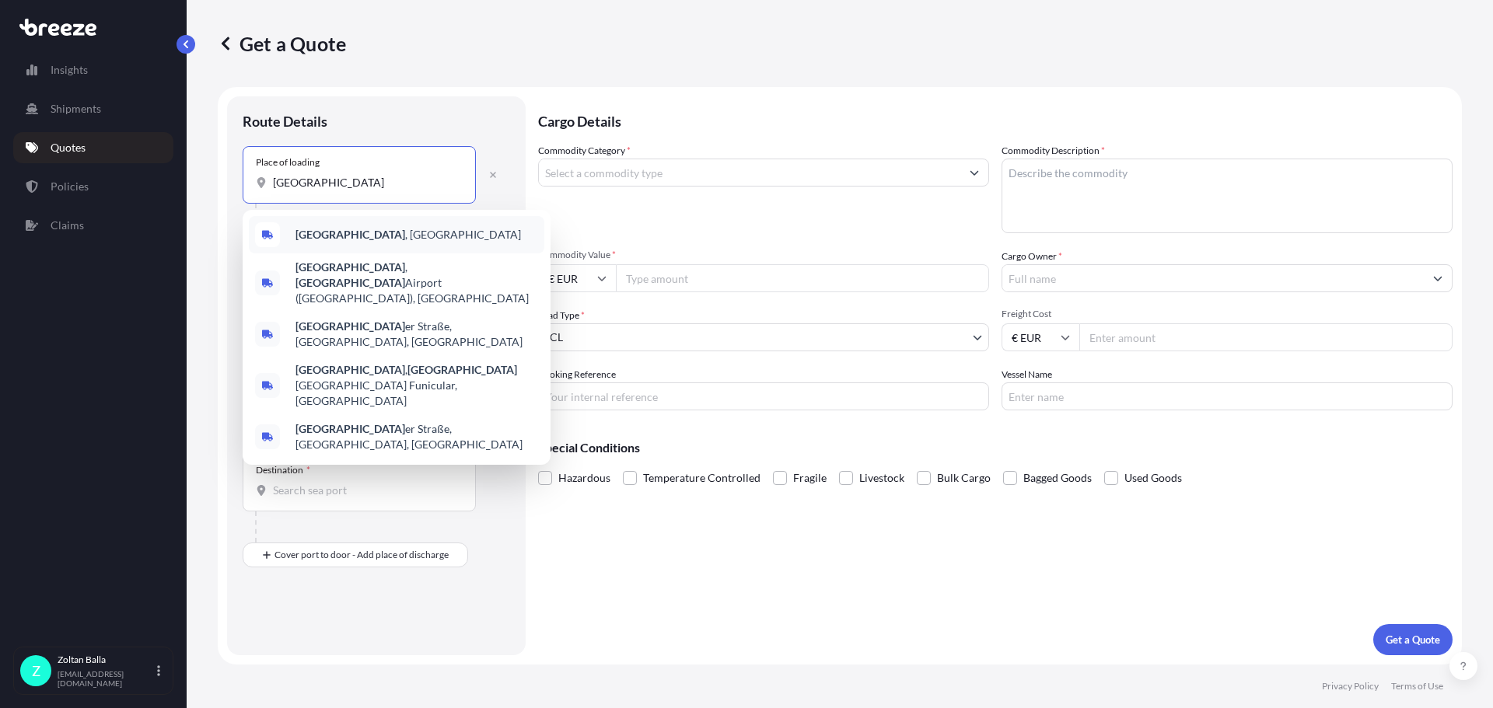
click at [366, 231] on span "[GEOGRAPHIC_DATA] , [GEOGRAPHIC_DATA]" at bounding box center [409, 235] width 226 height 16
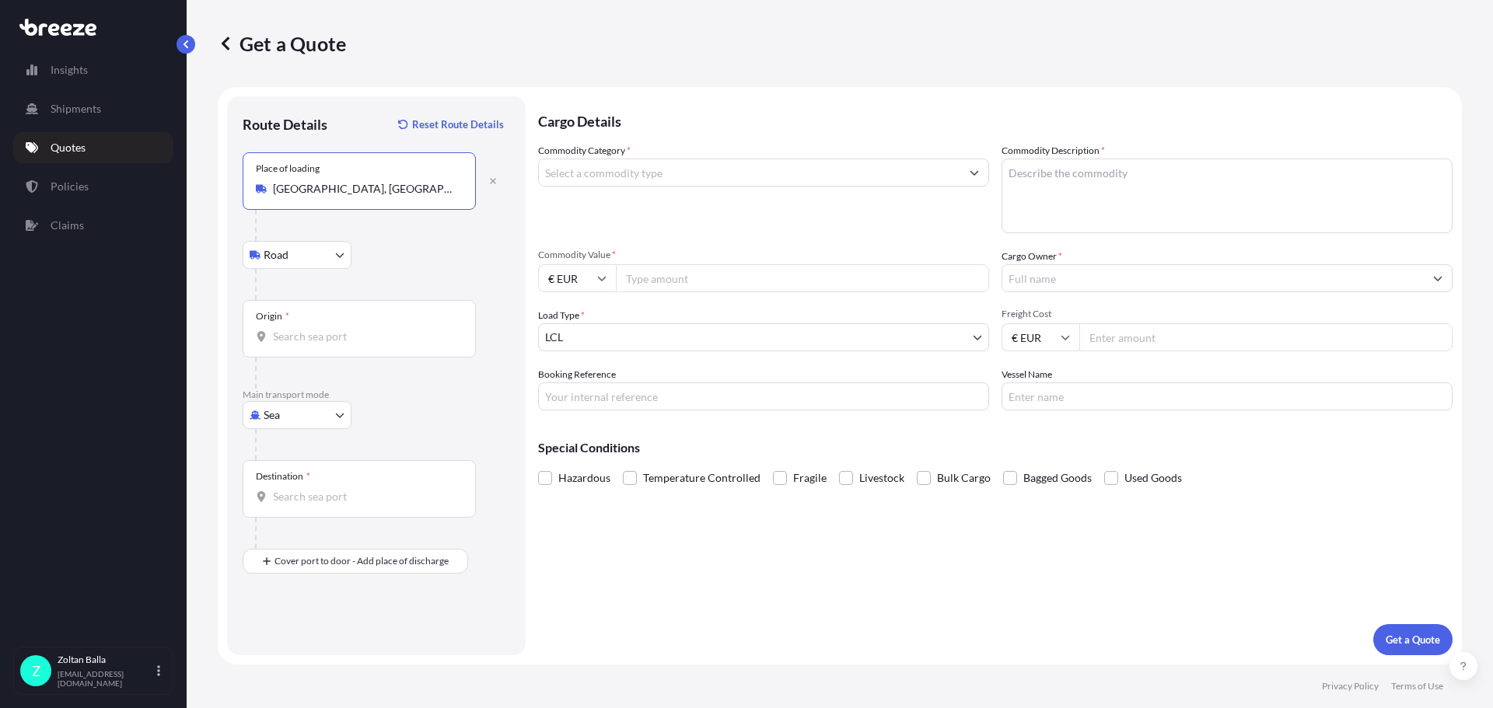
type input "[GEOGRAPHIC_DATA], [GEOGRAPHIC_DATA]"
click at [316, 475] on div "Destination *" at bounding box center [359, 489] width 233 height 58
click at [316, 489] on input "Destination *" at bounding box center [365, 497] width 184 height 16
type input "b"
type input "Békéscsaba, [GEOGRAPHIC_DATA]"
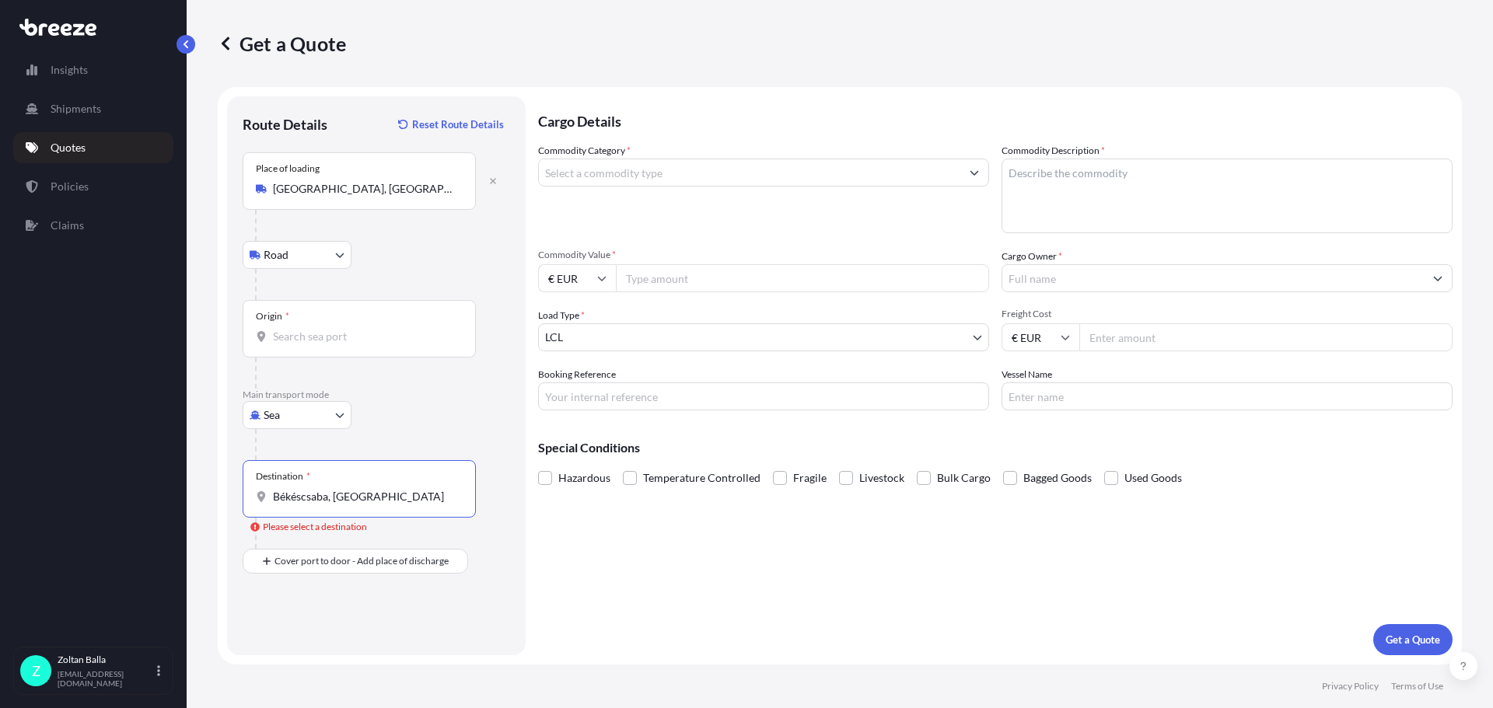
click at [330, 411] on body "Insights Shipments Quotes Policies Claims Z [GEOGRAPHIC_DATA][PERSON_NAME] [PER…" at bounding box center [746, 354] width 1493 height 708
click at [286, 517] on span "Road" at bounding box center [284, 512] width 25 height 16
select select "Road"
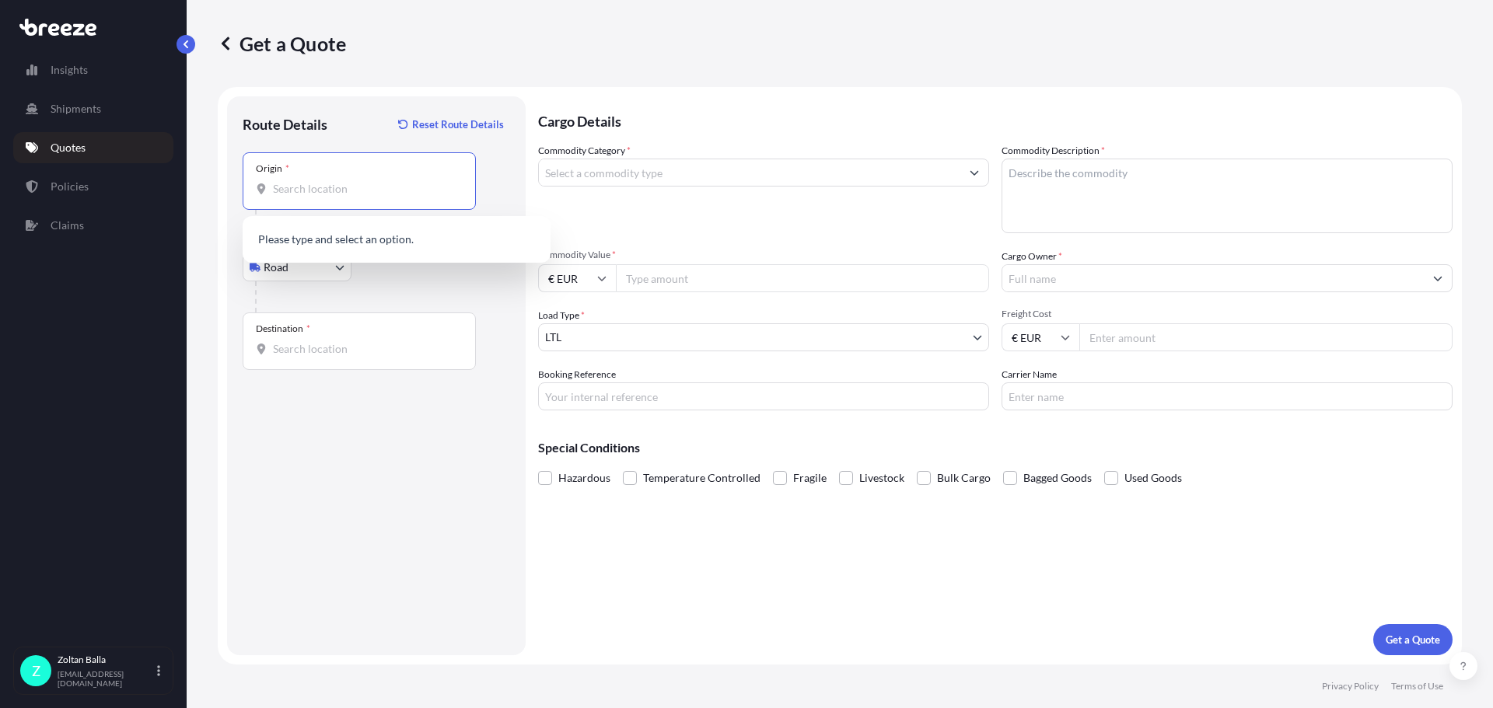
click at [287, 194] on input "Origin *" at bounding box center [365, 189] width 184 height 16
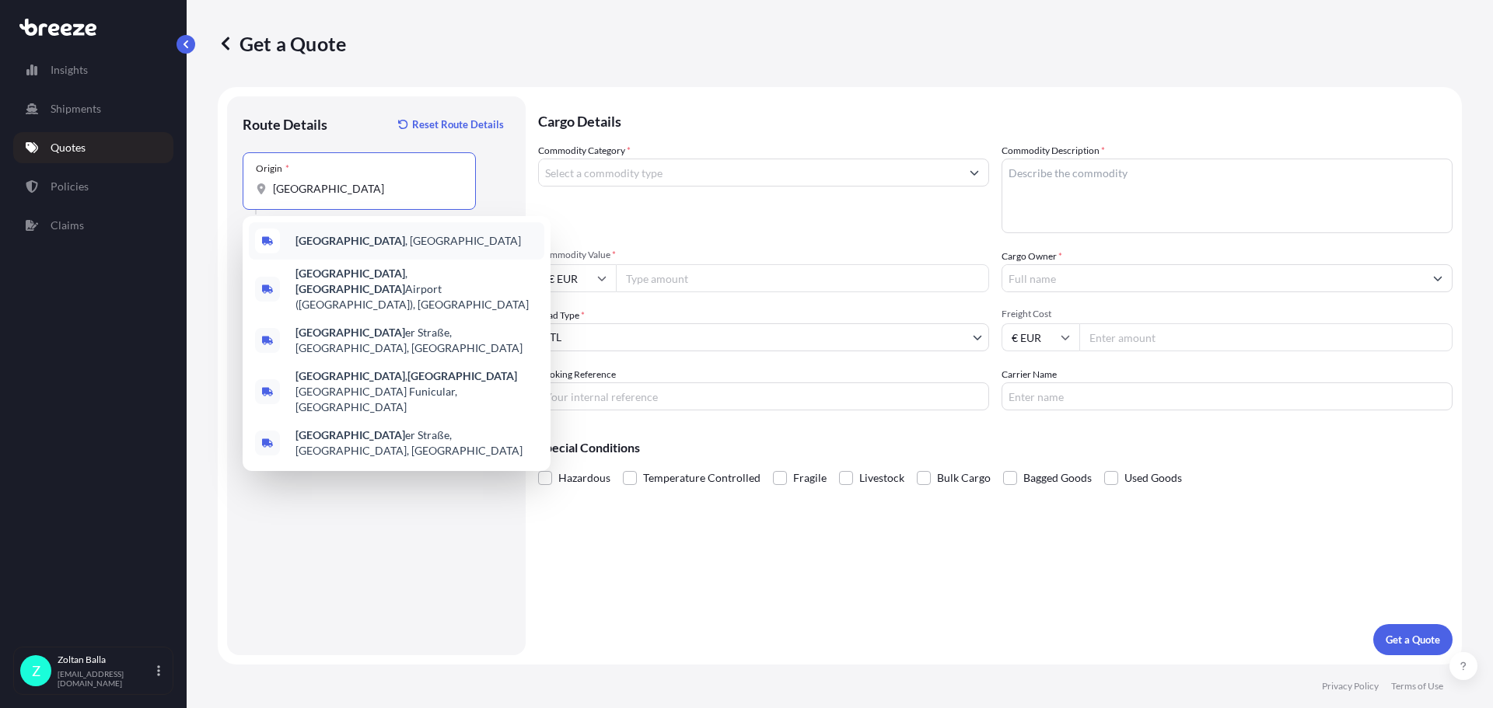
click at [372, 244] on span "[GEOGRAPHIC_DATA] , [GEOGRAPHIC_DATA]" at bounding box center [409, 241] width 226 height 16
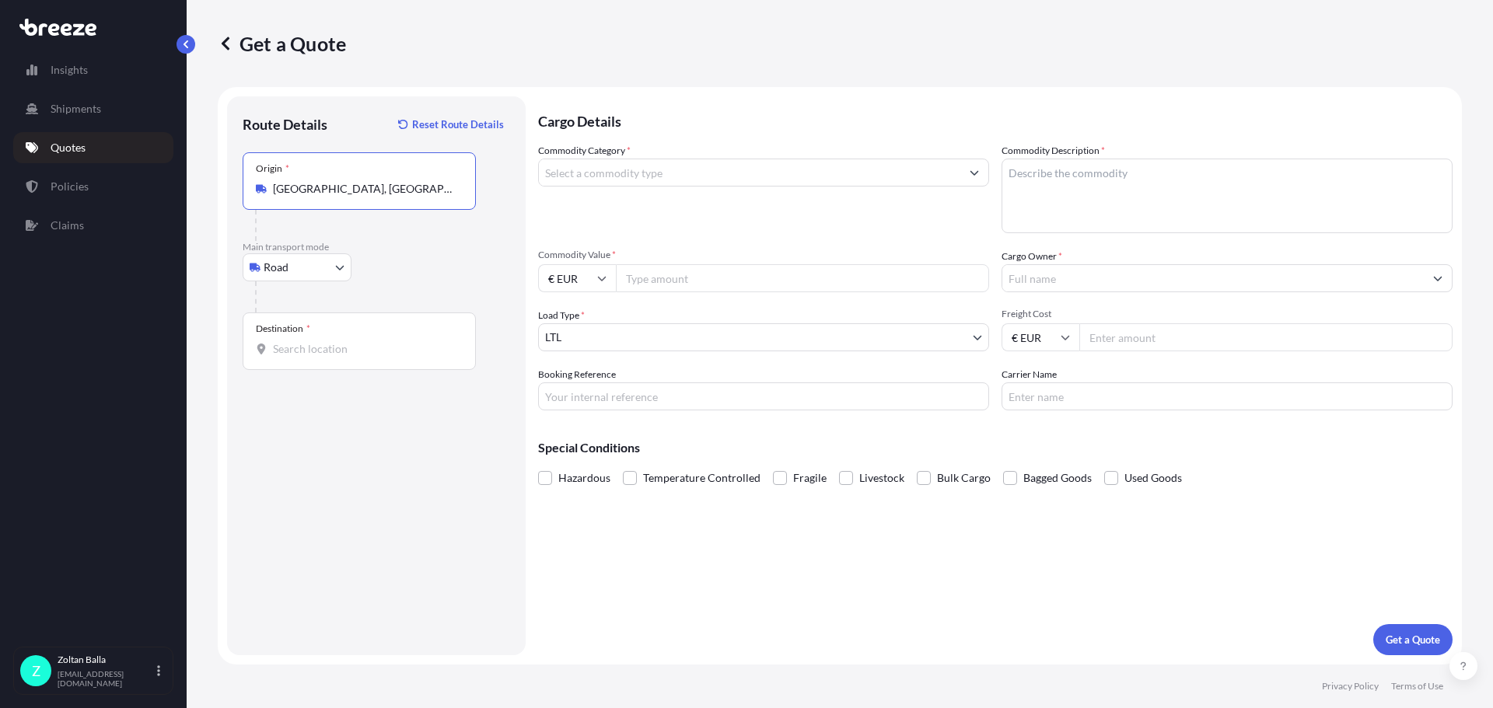
type input "[GEOGRAPHIC_DATA], [GEOGRAPHIC_DATA]"
click at [299, 341] on input "Destination *" at bounding box center [365, 349] width 184 height 16
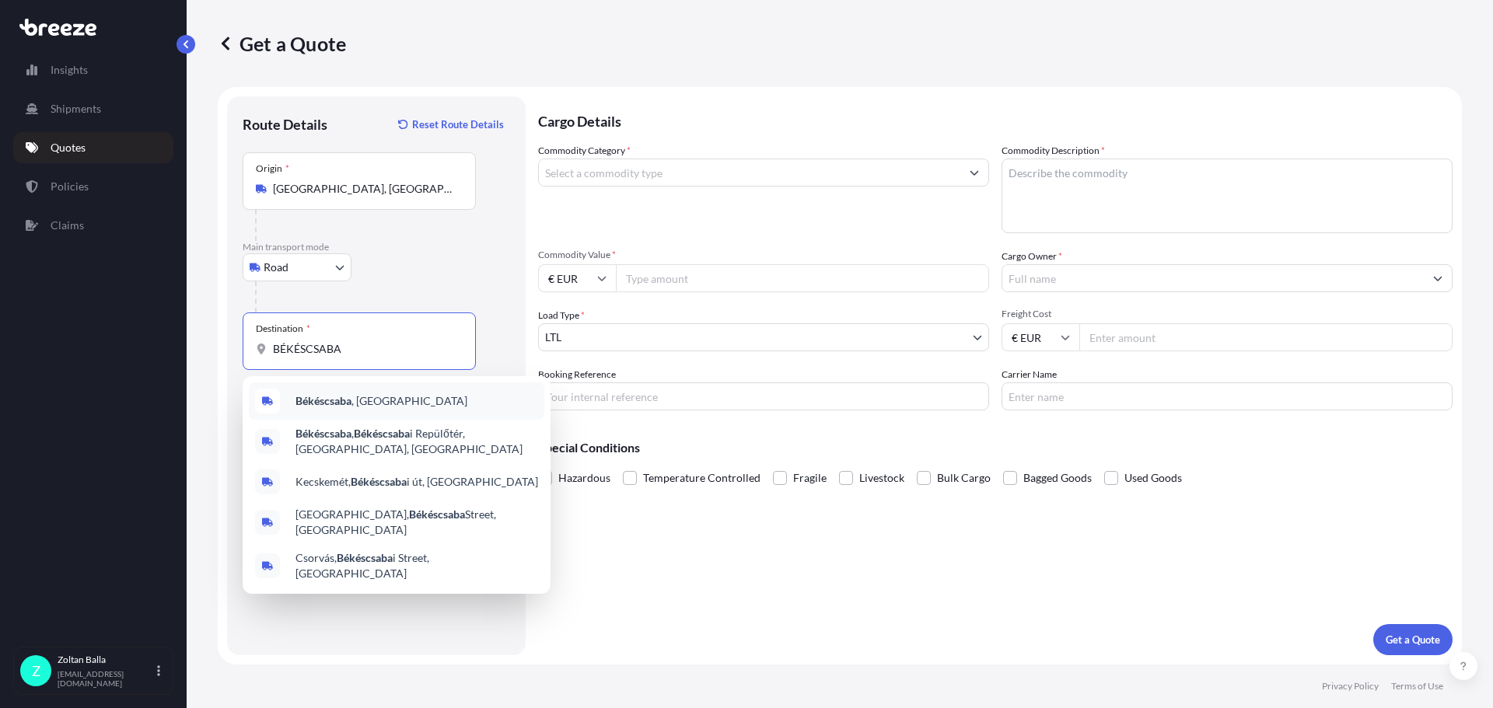
click at [303, 397] on b "Békéscsaba" at bounding box center [324, 400] width 56 height 13
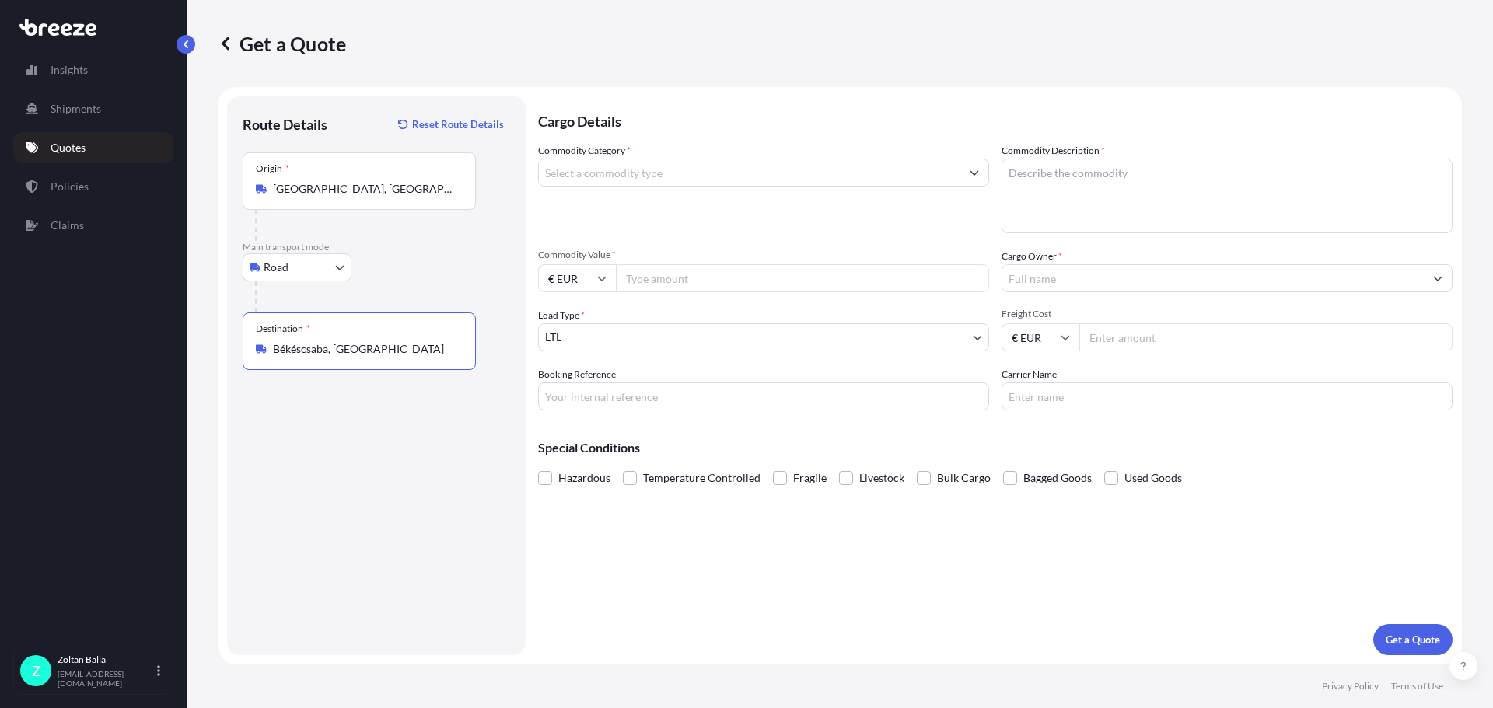
type input "Békéscsaba, [GEOGRAPHIC_DATA]"
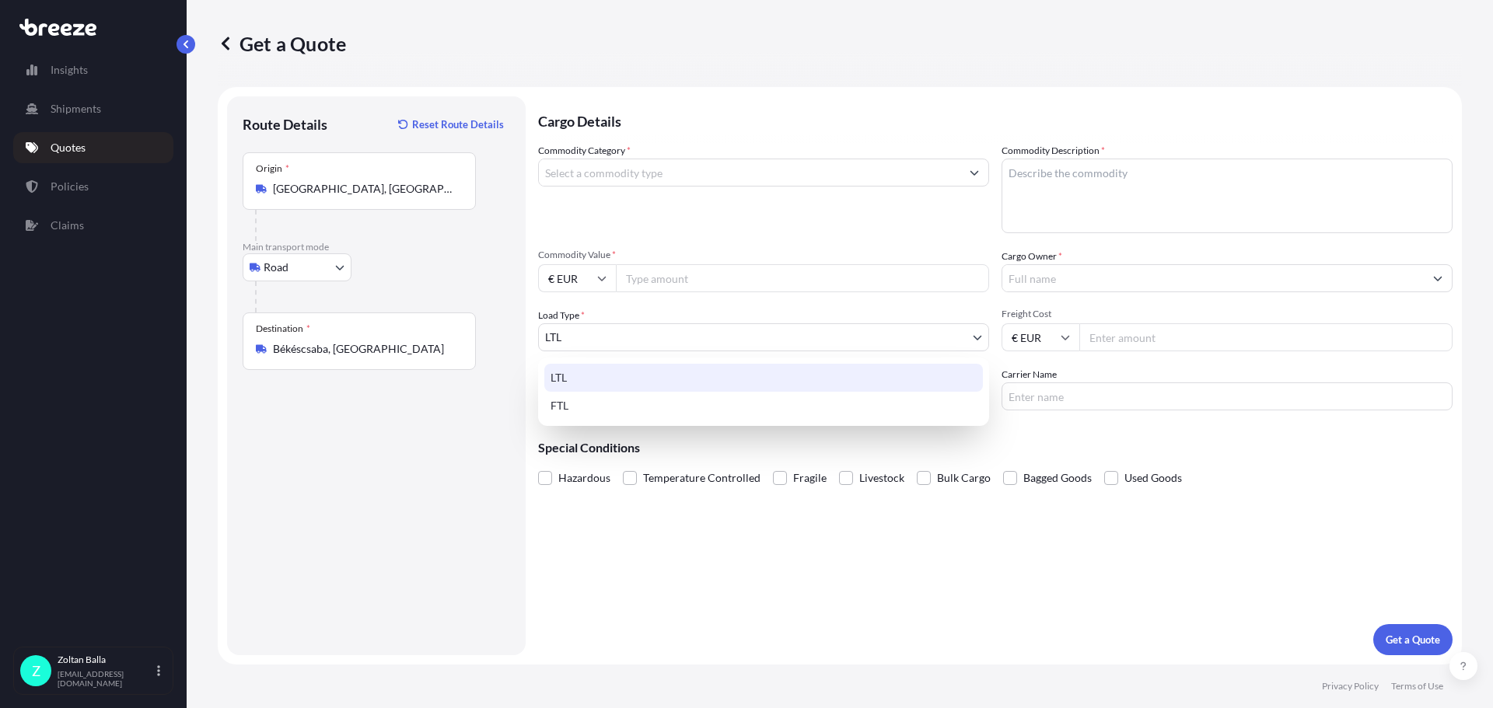
click at [974, 332] on body "0 options available. 5 options available. 0 options available. 5 options availa…" at bounding box center [746, 354] width 1493 height 708
click at [591, 411] on div "FTL" at bounding box center [763, 406] width 439 height 28
select select "2"
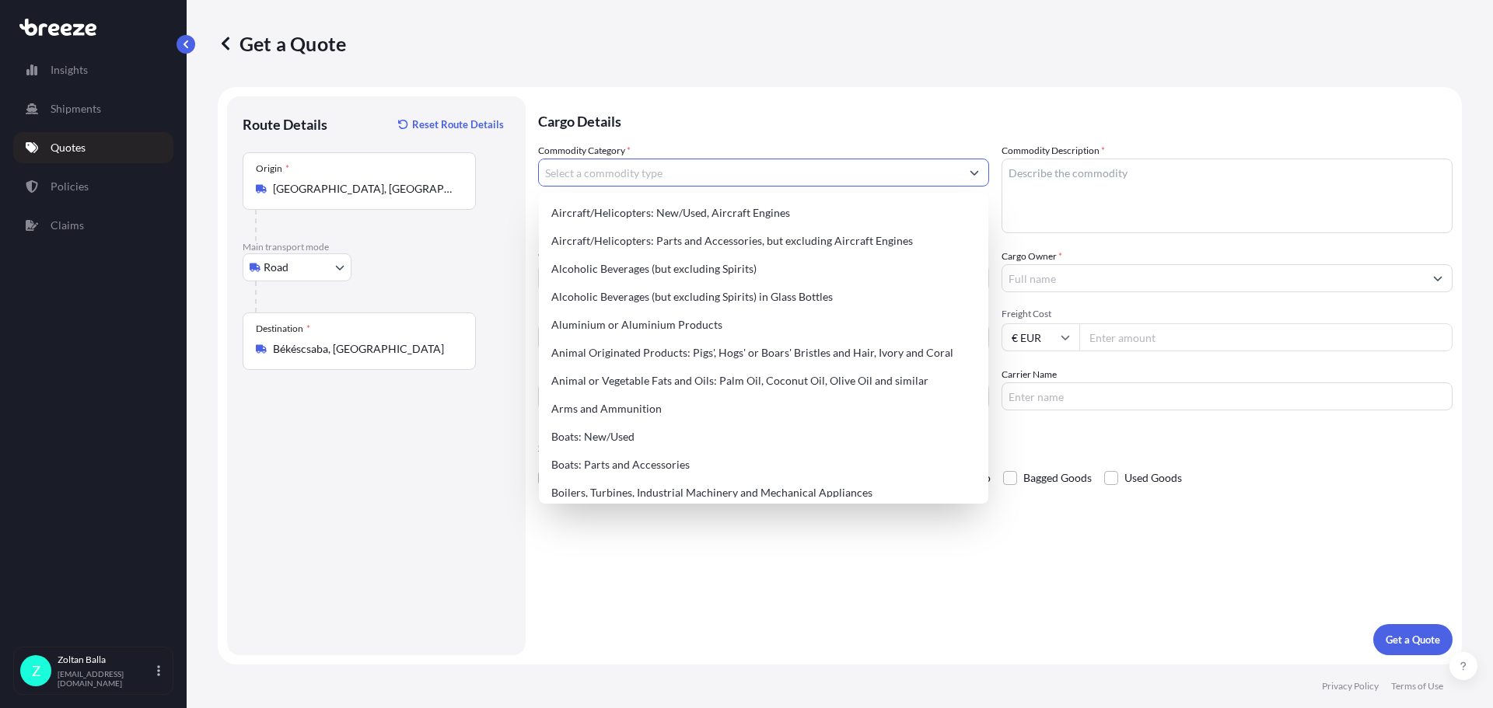
click at [561, 173] on input "Commodity Category *" at bounding box center [750, 173] width 422 height 28
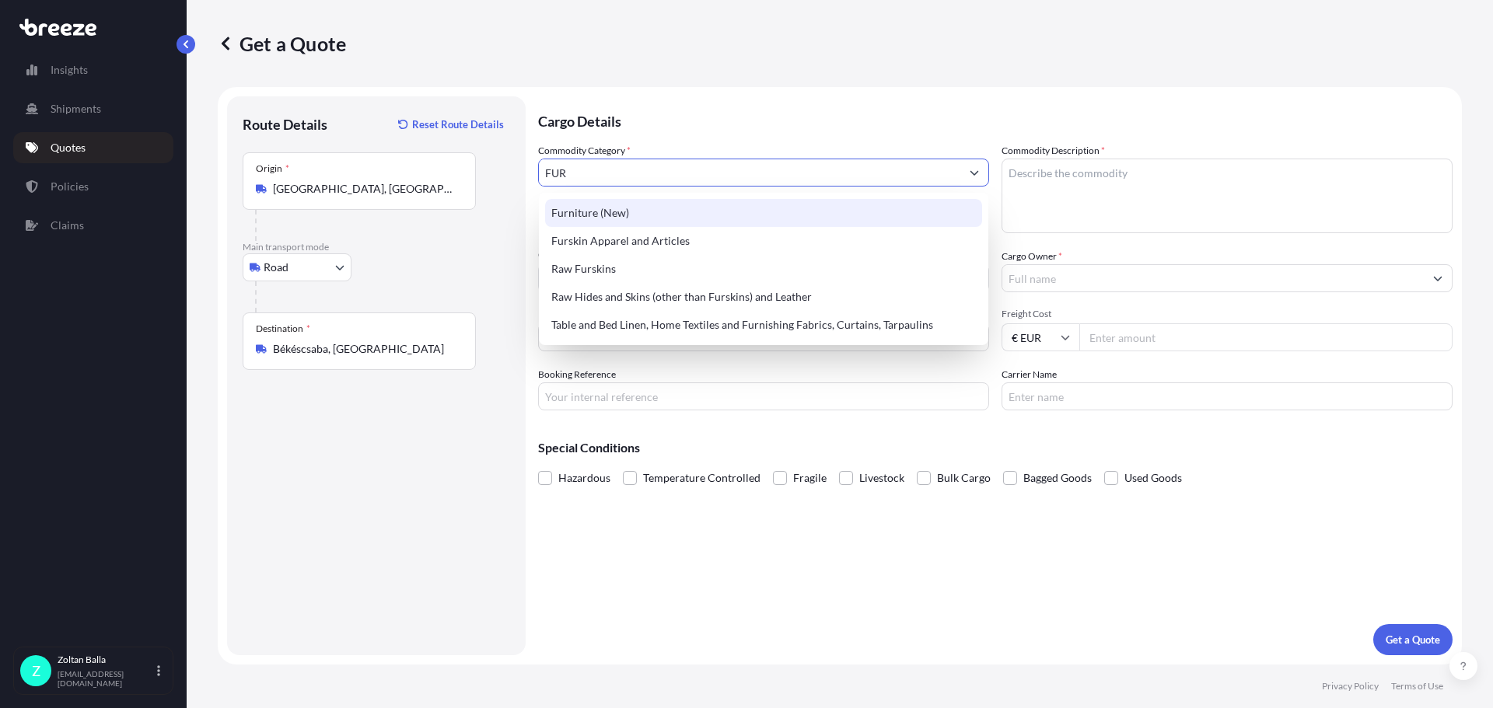
click at [574, 211] on div "Furniture (New)" at bounding box center [763, 213] width 437 height 28
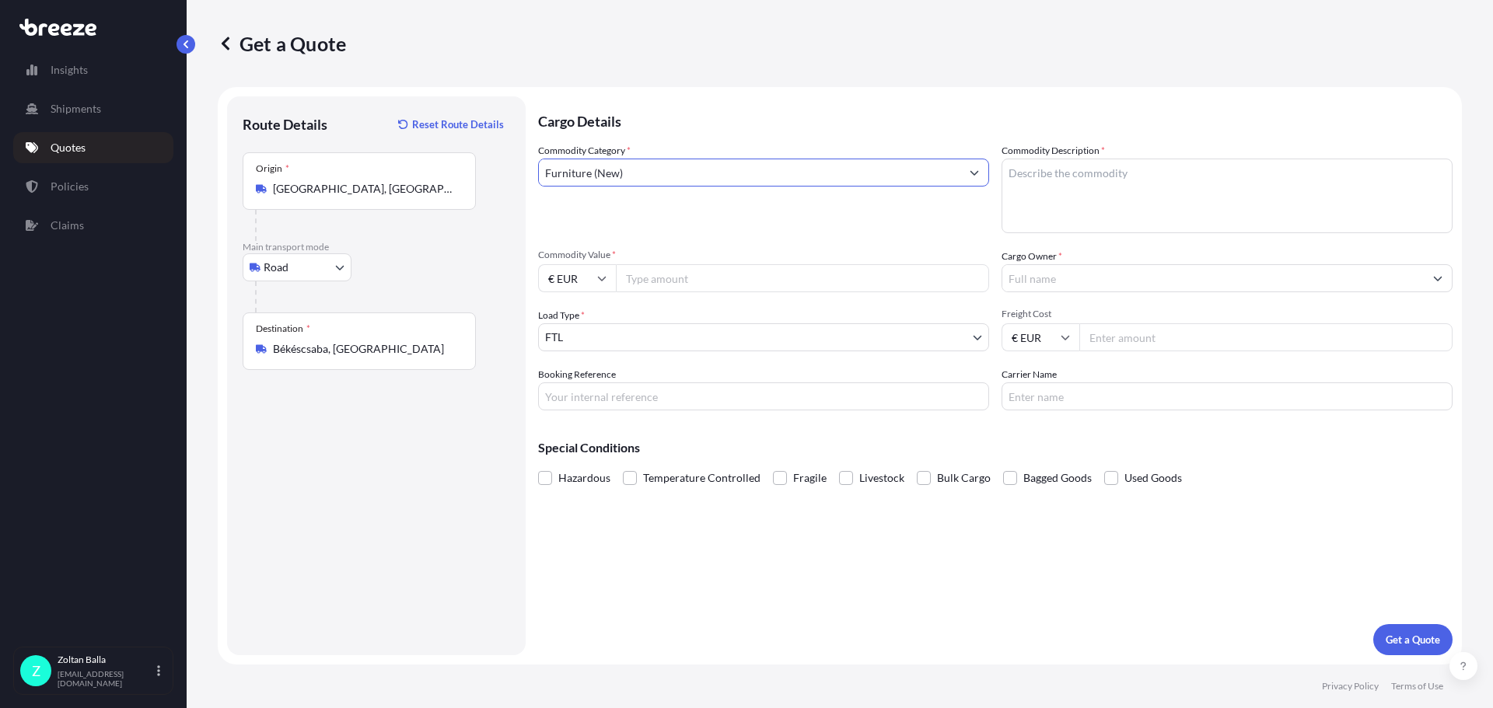
type input "Furniture (New)"
click at [1018, 176] on textarea "Commodity Description *" at bounding box center [1227, 196] width 451 height 75
type textarea "LABORATORY FURNITURE"
click at [1011, 285] on input "Cargo Owner *" at bounding box center [1213, 278] width 422 height 28
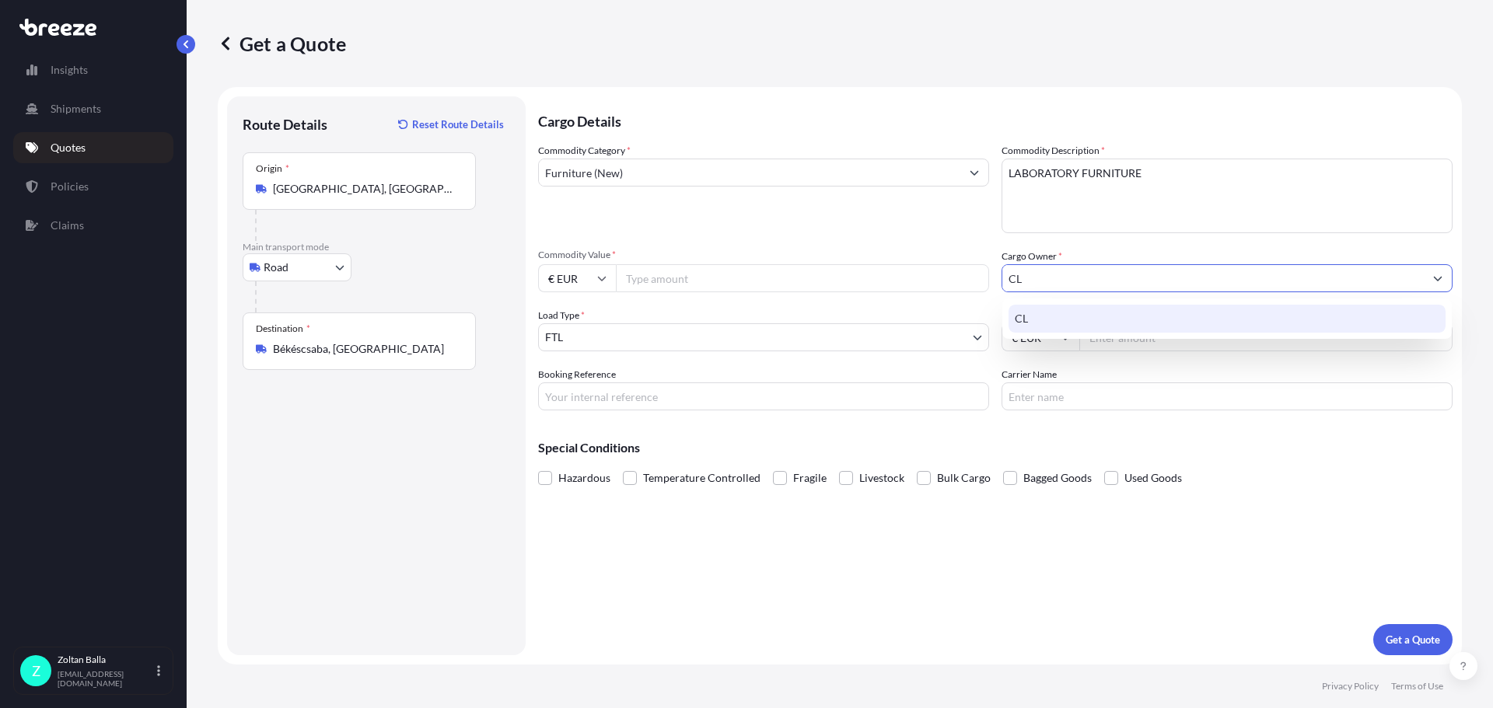
click at [1019, 322] on span "CL" at bounding box center [1021, 319] width 13 height 16
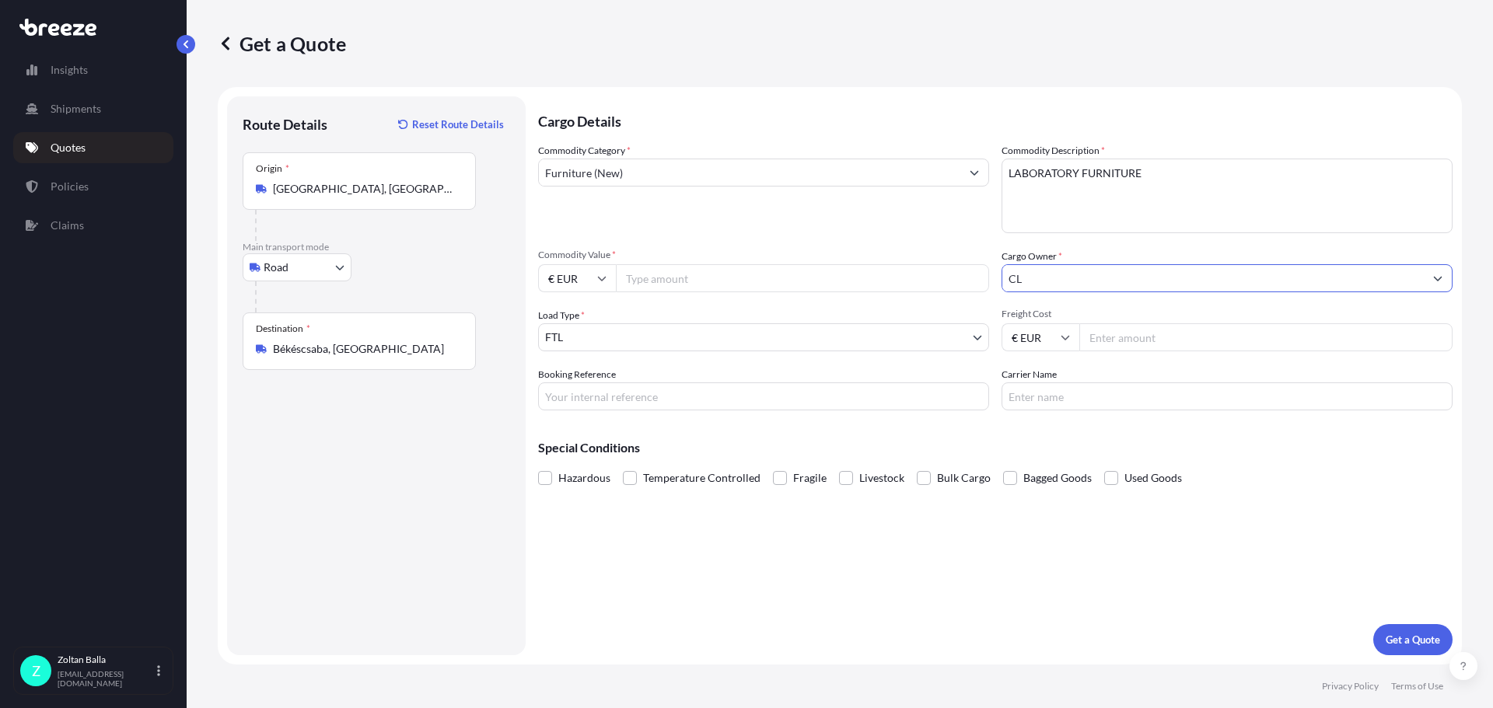
type input "CL"
click at [1140, 340] on input "Freight Cost" at bounding box center [1265, 338] width 373 height 28
type input "393"
click at [626, 283] on input "Commodity Value *" at bounding box center [802, 278] width 373 height 28
type input "33143"
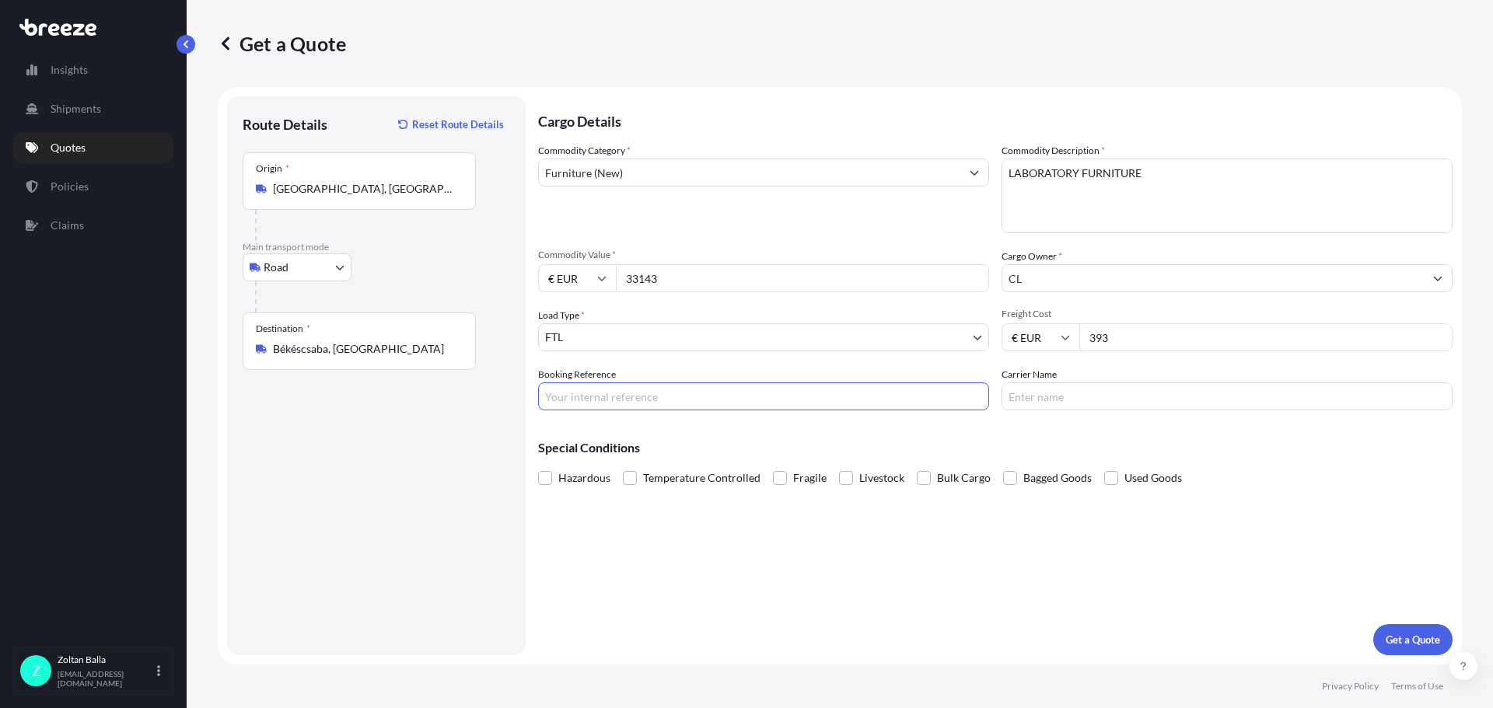
click at [592, 399] on input "Booking Reference" at bounding box center [763, 397] width 451 height 28
type input "CL BCSABA"
click at [1020, 395] on input "Carrier Name" at bounding box center [1227, 397] width 451 height 28
type input "Alkri Alfa"
click at [1397, 618] on div "Cargo Details Commodity Category * Furniture (New) Commodity Description * LABO…" at bounding box center [995, 375] width 915 height 559
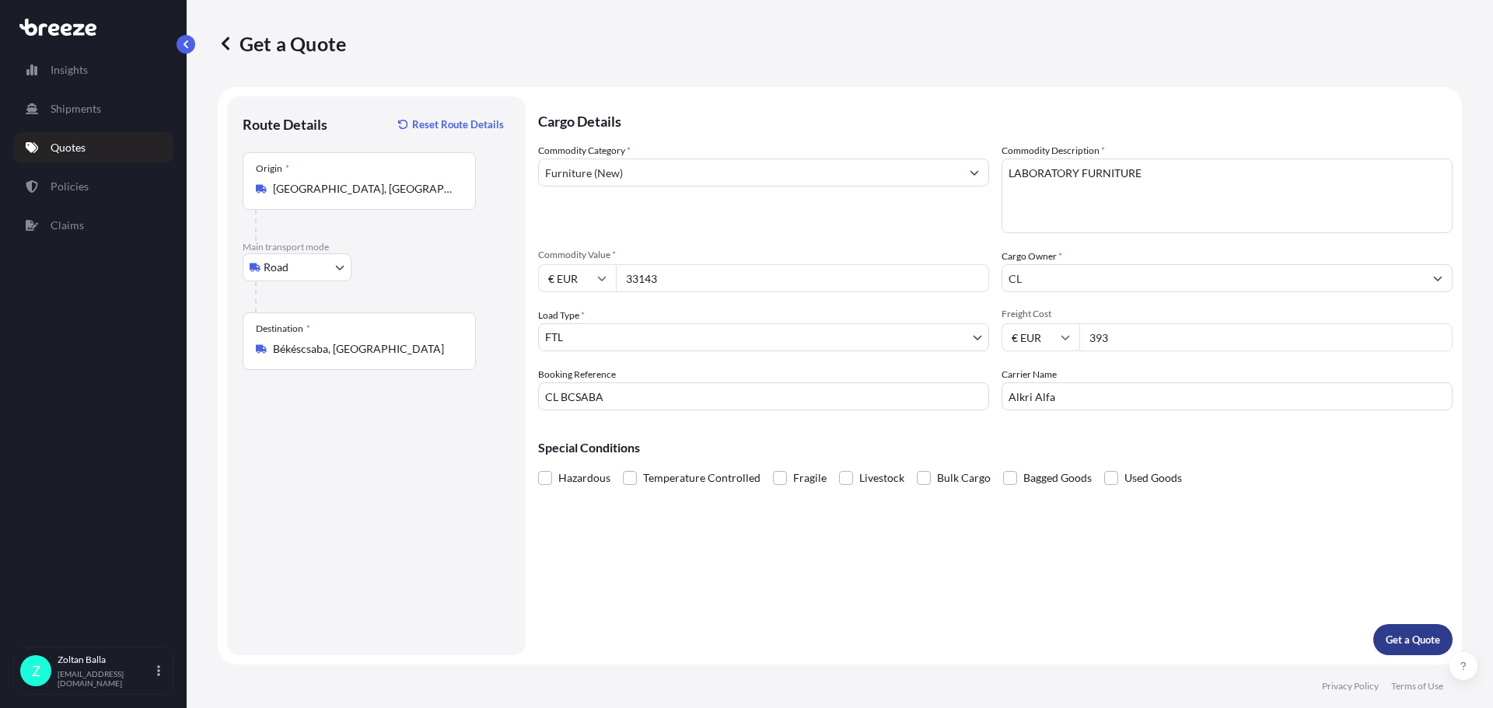
click at [1401, 635] on p "Get a Quote" at bounding box center [1413, 640] width 54 height 16
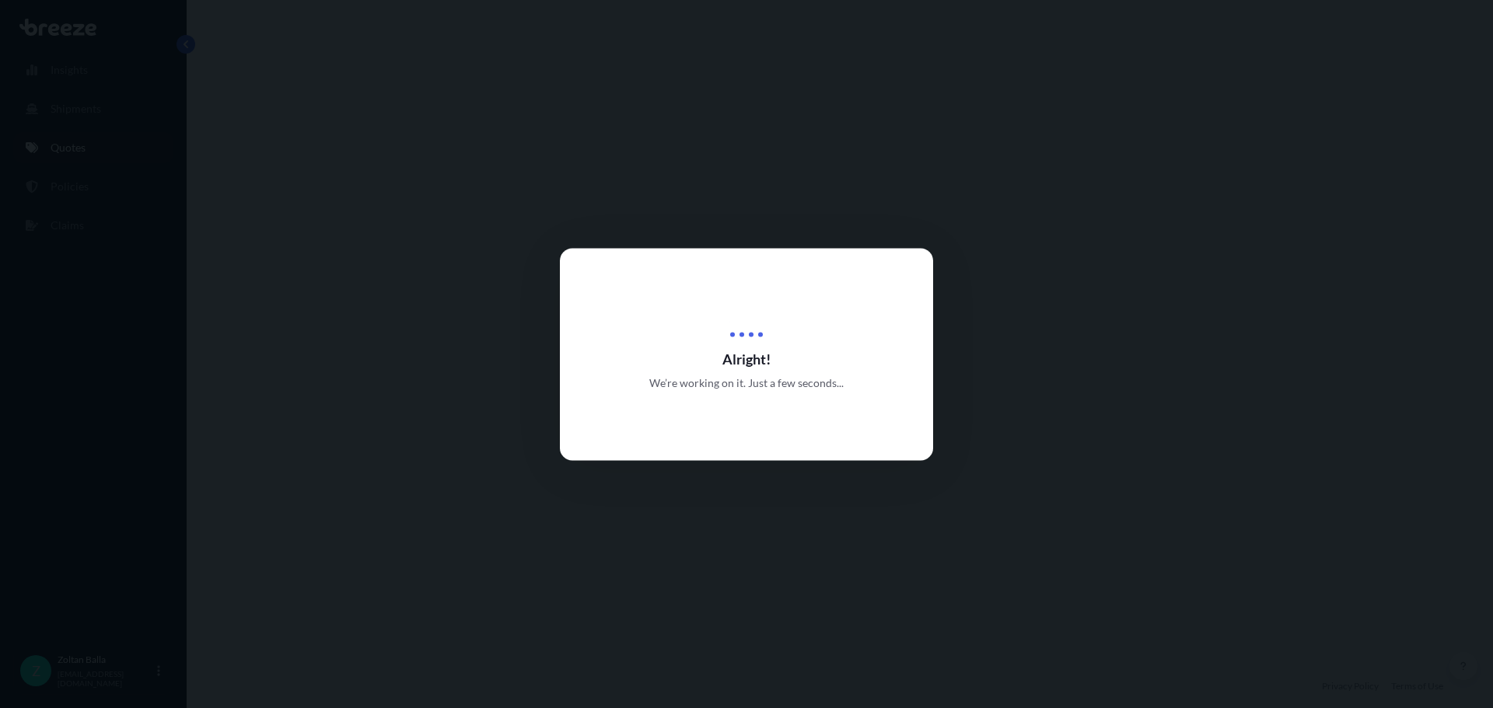
select select "Road"
select select "2"
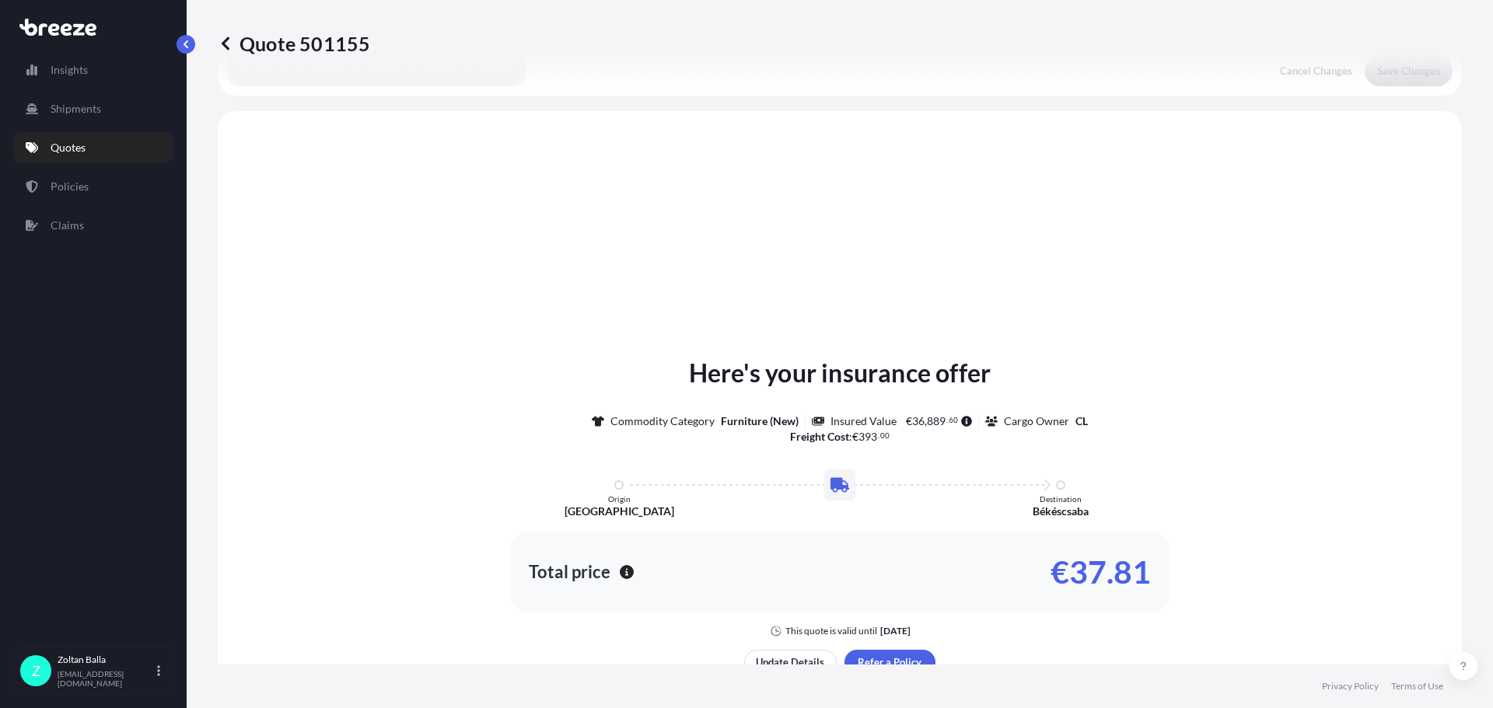
scroll to position [468, 0]
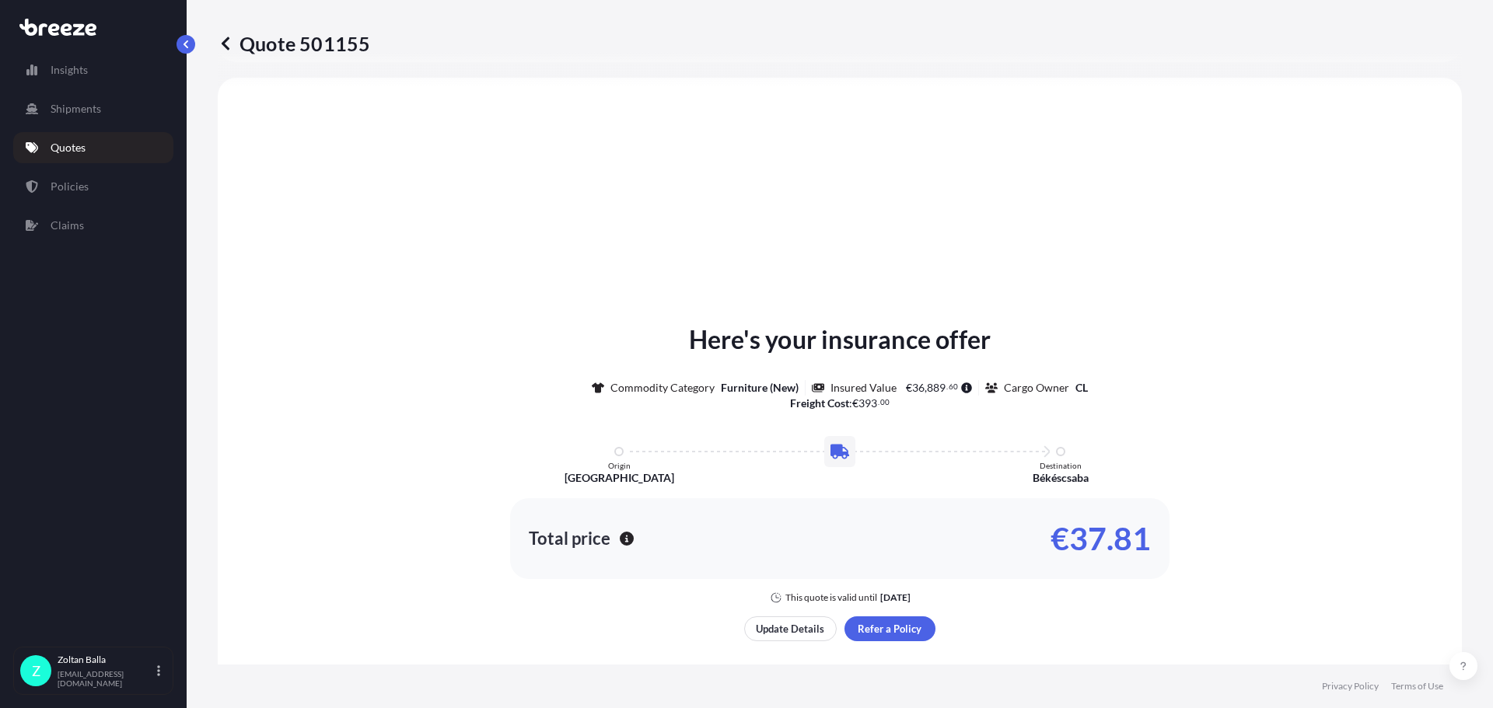
click at [229, 40] on icon at bounding box center [226, 44] width 16 height 16
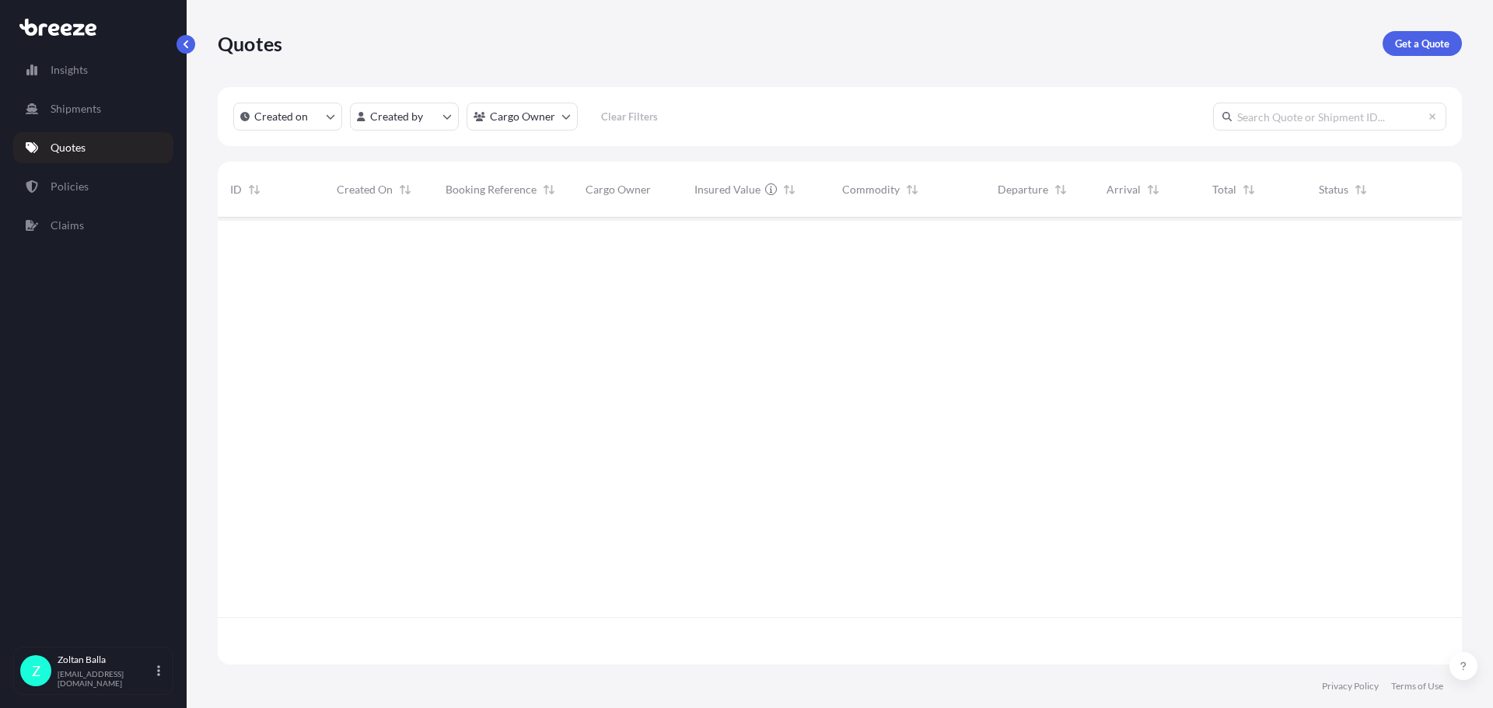
scroll to position [444, 1233]
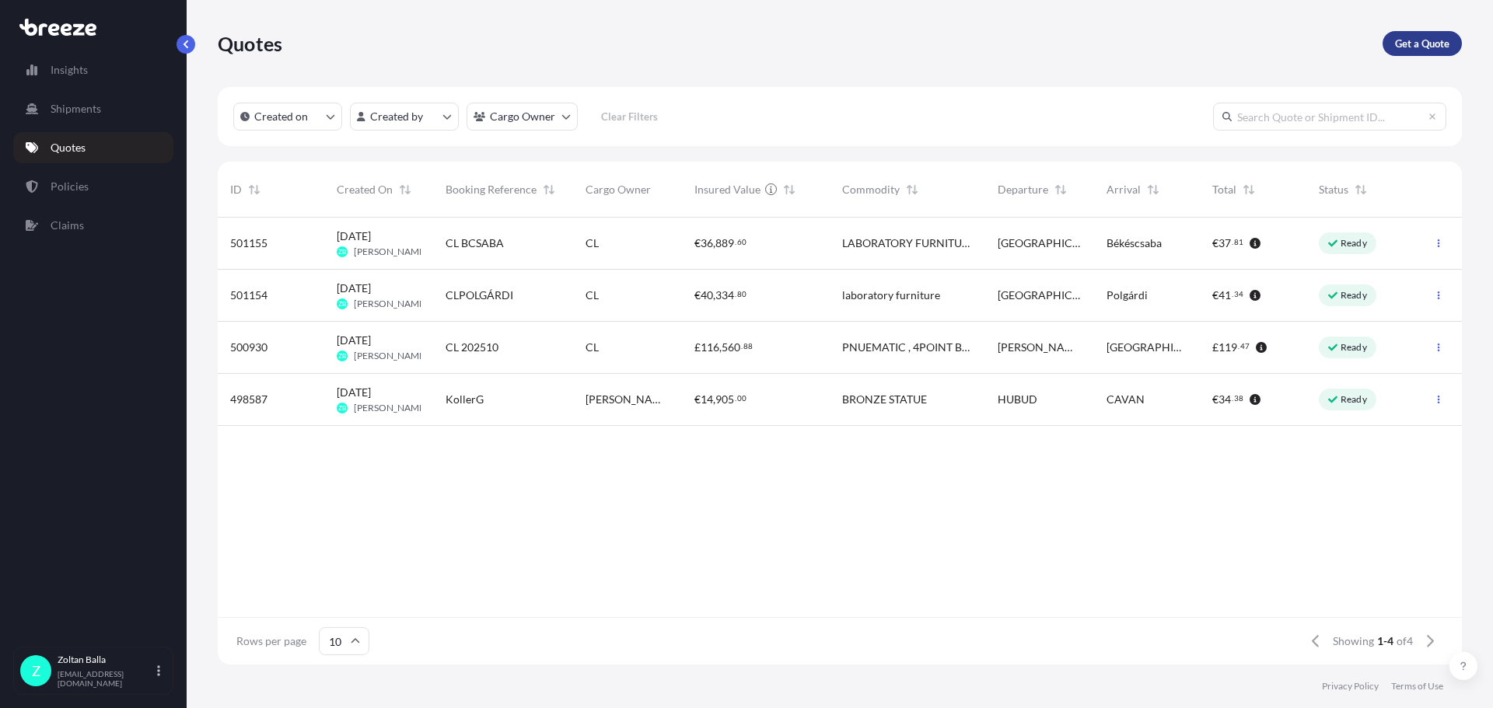
click at [1417, 43] on p "Get a Quote" at bounding box center [1422, 44] width 54 height 16
select select "Road"
select select "Sea"
select select "1"
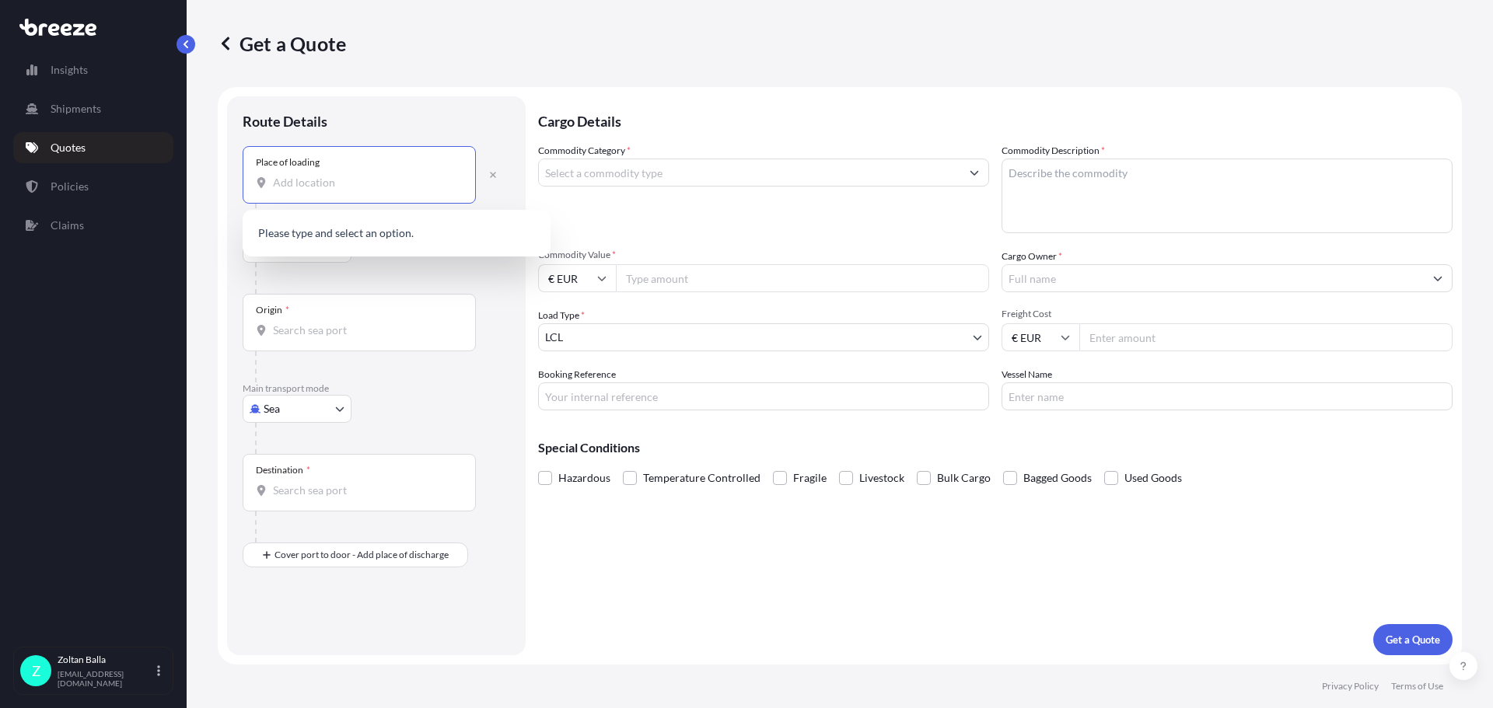
click at [341, 184] on input "Place of loading" at bounding box center [365, 183] width 184 height 16
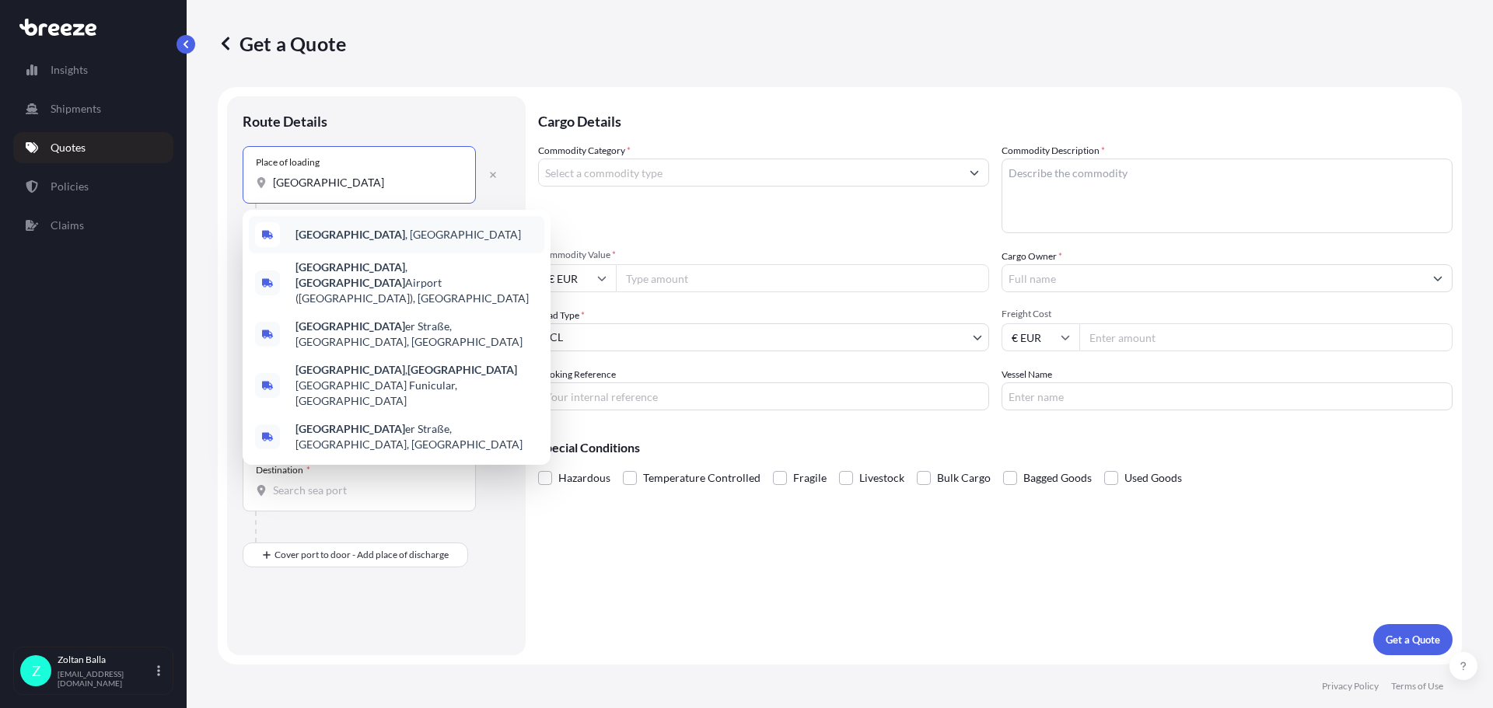
click at [350, 234] on span "[GEOGRAPHIC_DATA] , [GEOGRAPHIC_DATA]" at bounding box center [409, 235] width 226 height 16
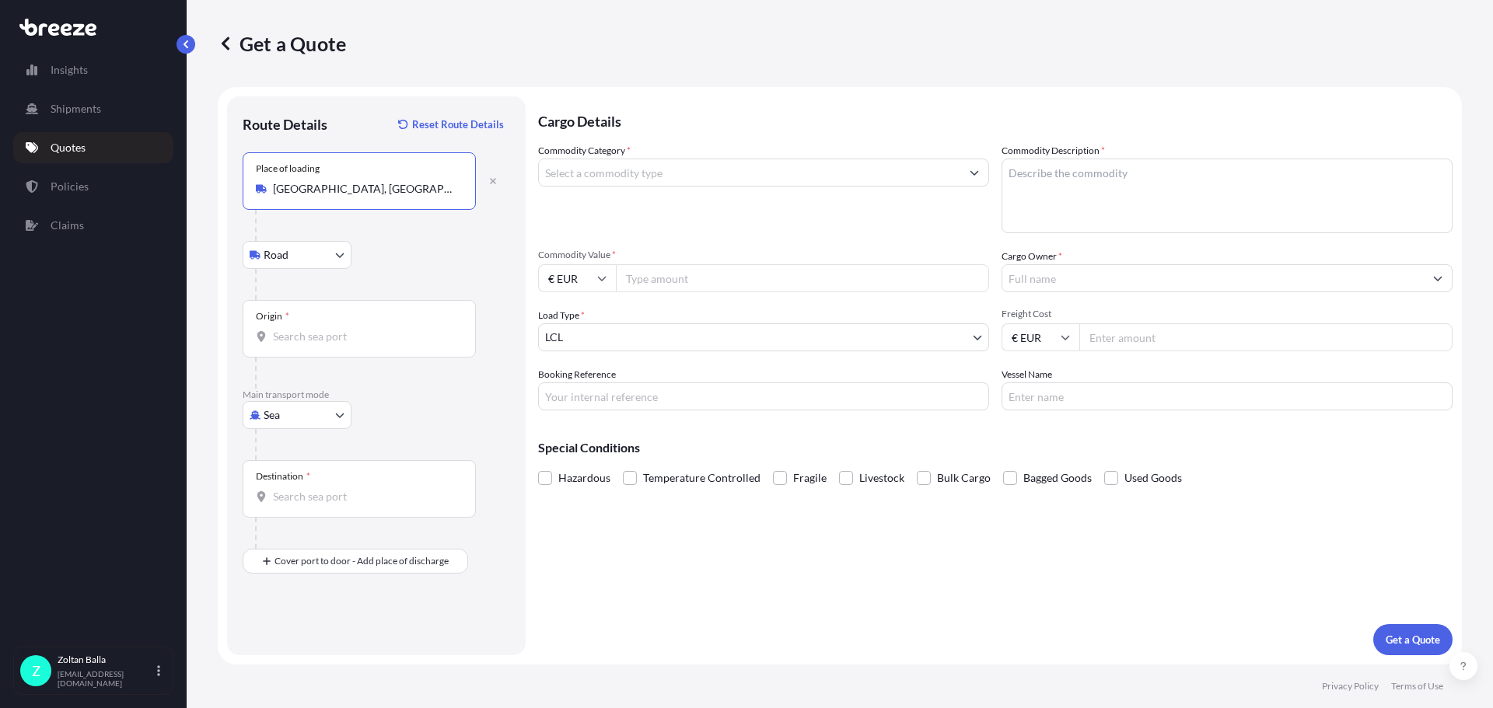
type input "[GEOGRAPHIC_DATA], [GEOGRAPHIC_DATA]"
click at [338, 415] on body "Insights Shipments Quotes Policies Claims Z [GEOGRAPHIC_DATA][PERSON_NAME] [PER…" at bounding box center [746, 354] width 1493 height 708
click at [296, 509] on span "Road" at bounding box center [284, 512] width 25 height 16
select select "Road"
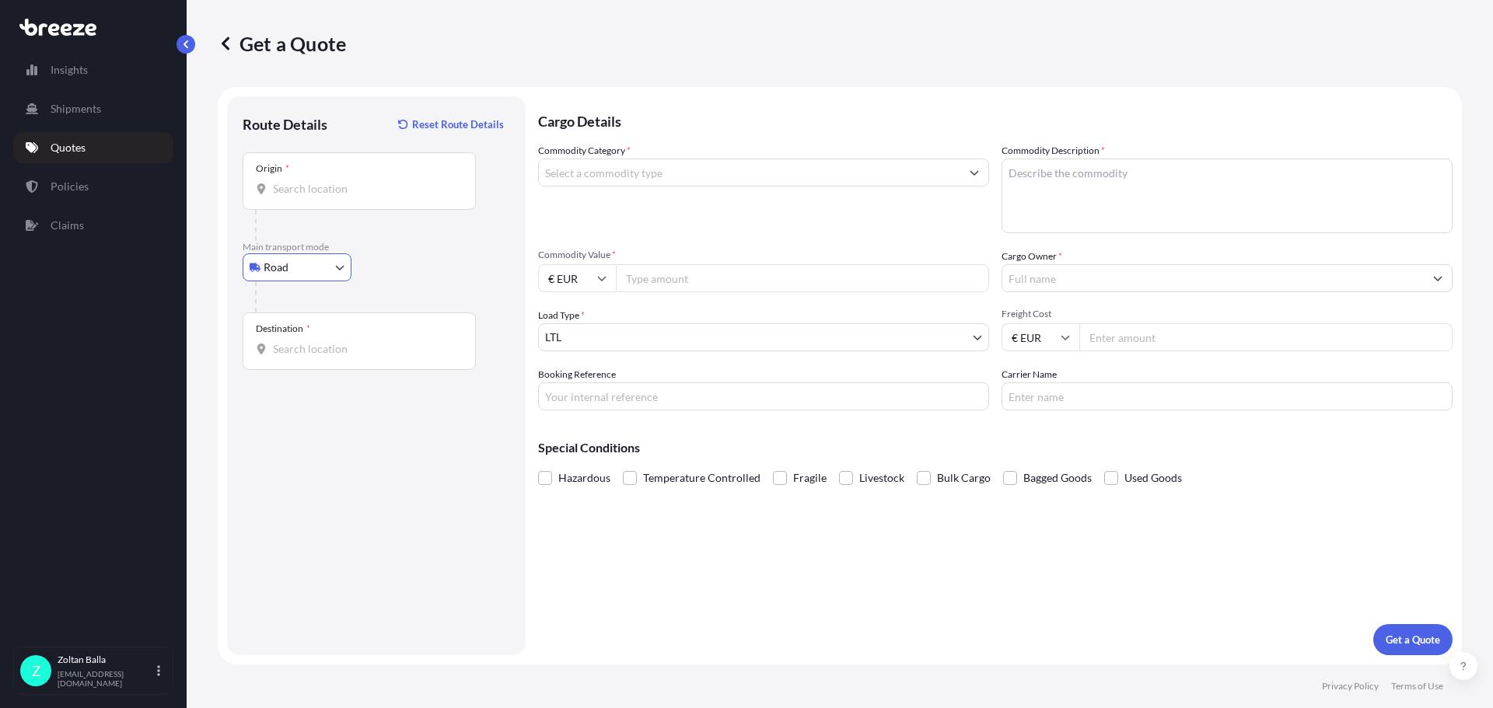
click at [292, 180] on div "Origin *" at bounding box center [359, 181] width 233 height 58
click at [292, 181] on input "Origin *" at bounding box center [365, 189] width 184 height 16
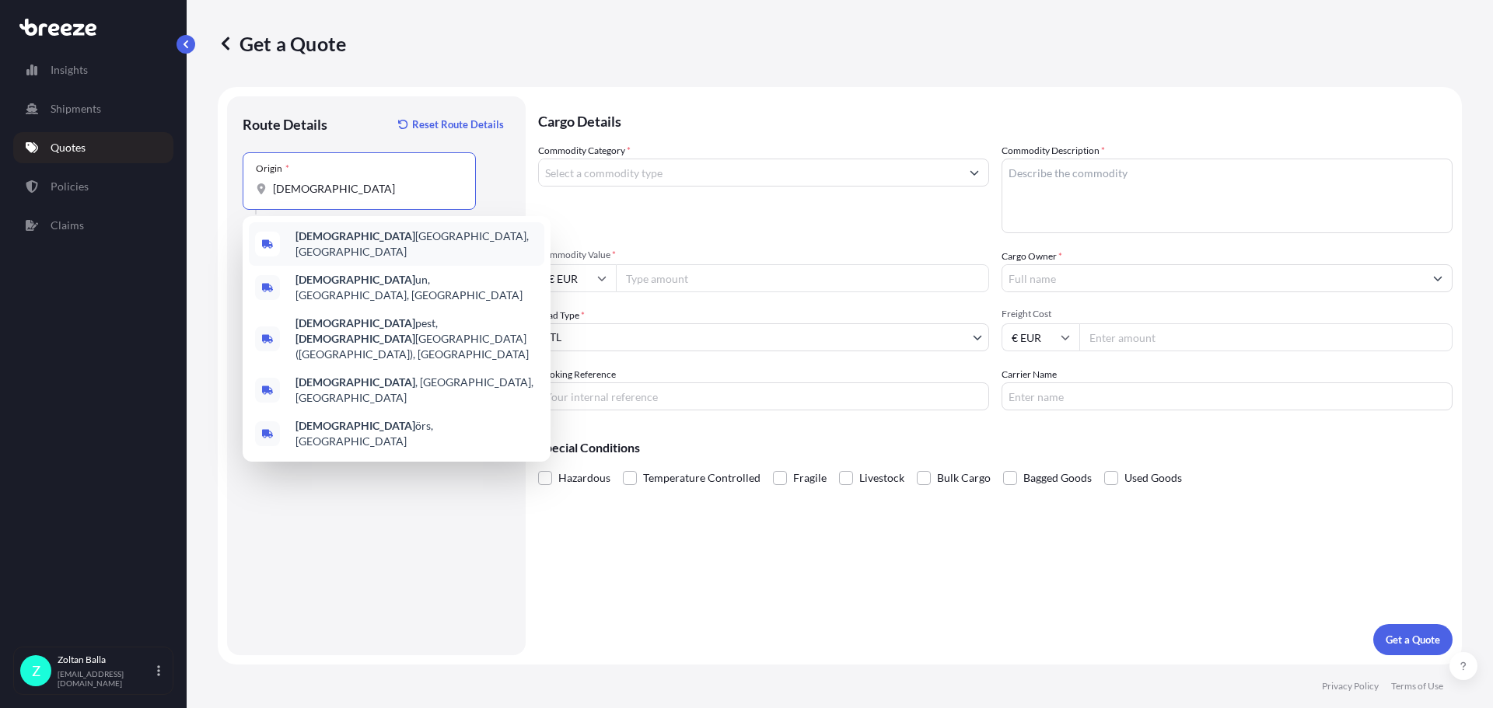
click at [369, 246] on span "Buda [GEOGRAPHIC_DATA], [GEOGRAPHIC_DATA]" at bounding box center [417, 244] width 243 height 31
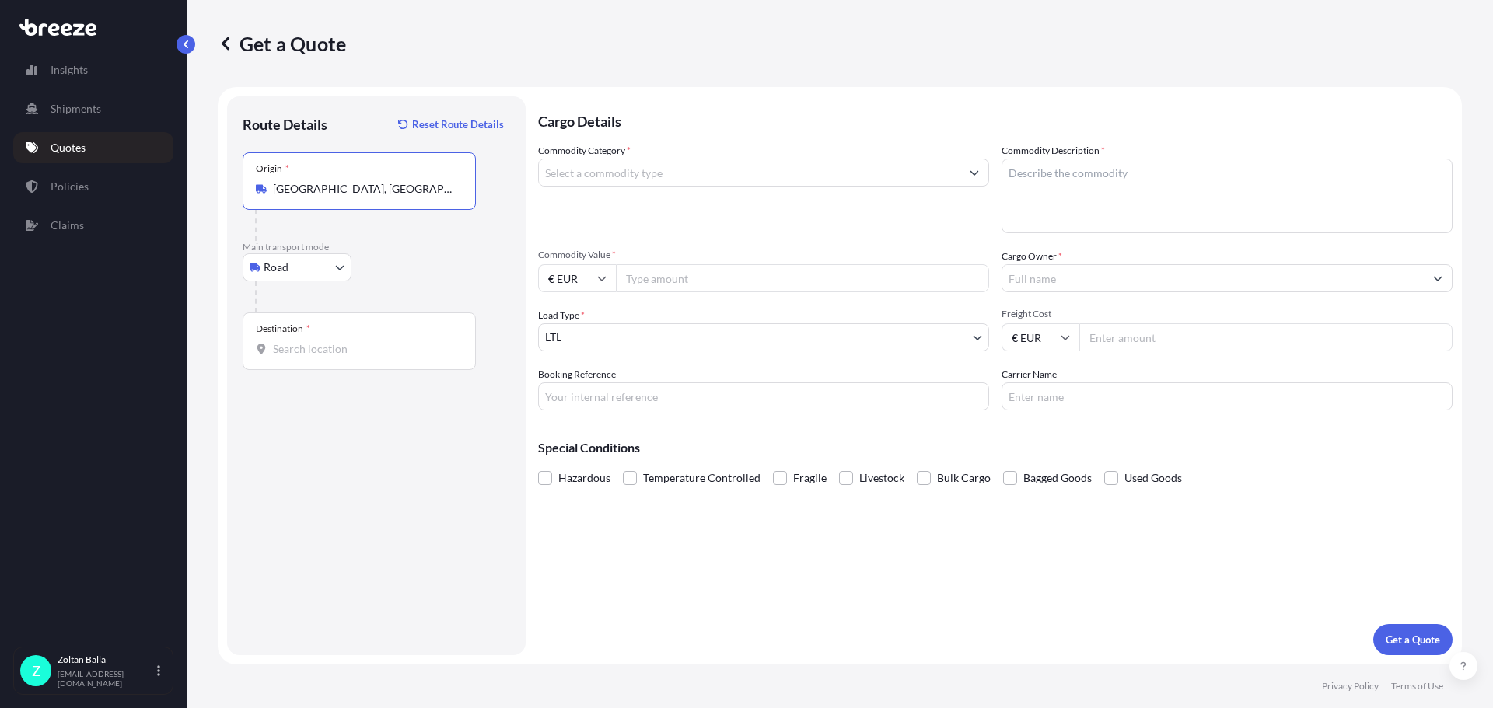
type input "[GEOGRAPHIC_DATA], [GEOGRAPHIC_DATA]"
click at [299, 345] on input "Destination *" at bounding box center [365, 349] width 184 height 16
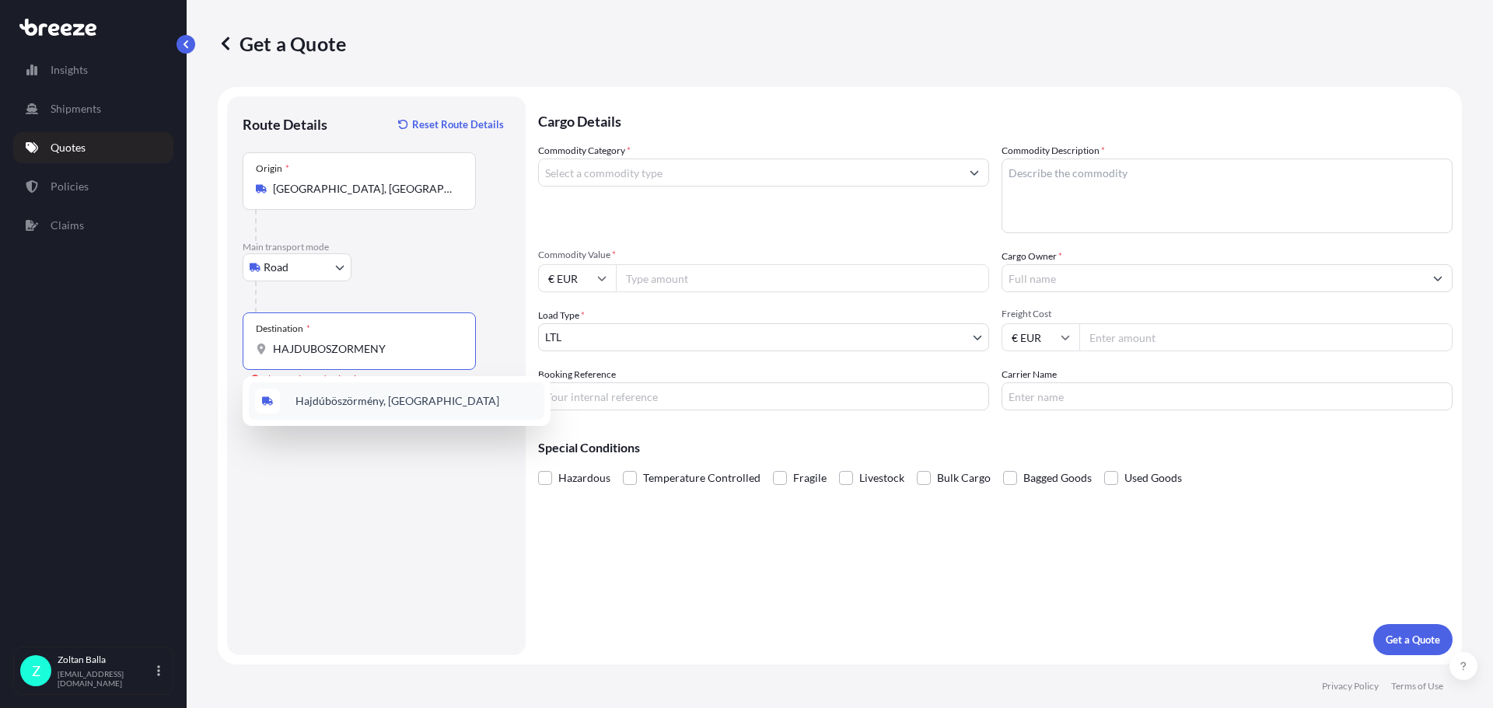
click at [338, 401] on span "Hajdúböszörmény, [GEOGRAPHIC_DATA]" at bounding box center [398, 402] width 204 height 16
type input "Hajdúböszörmény, [GEOGRAPHIC_DATA]"
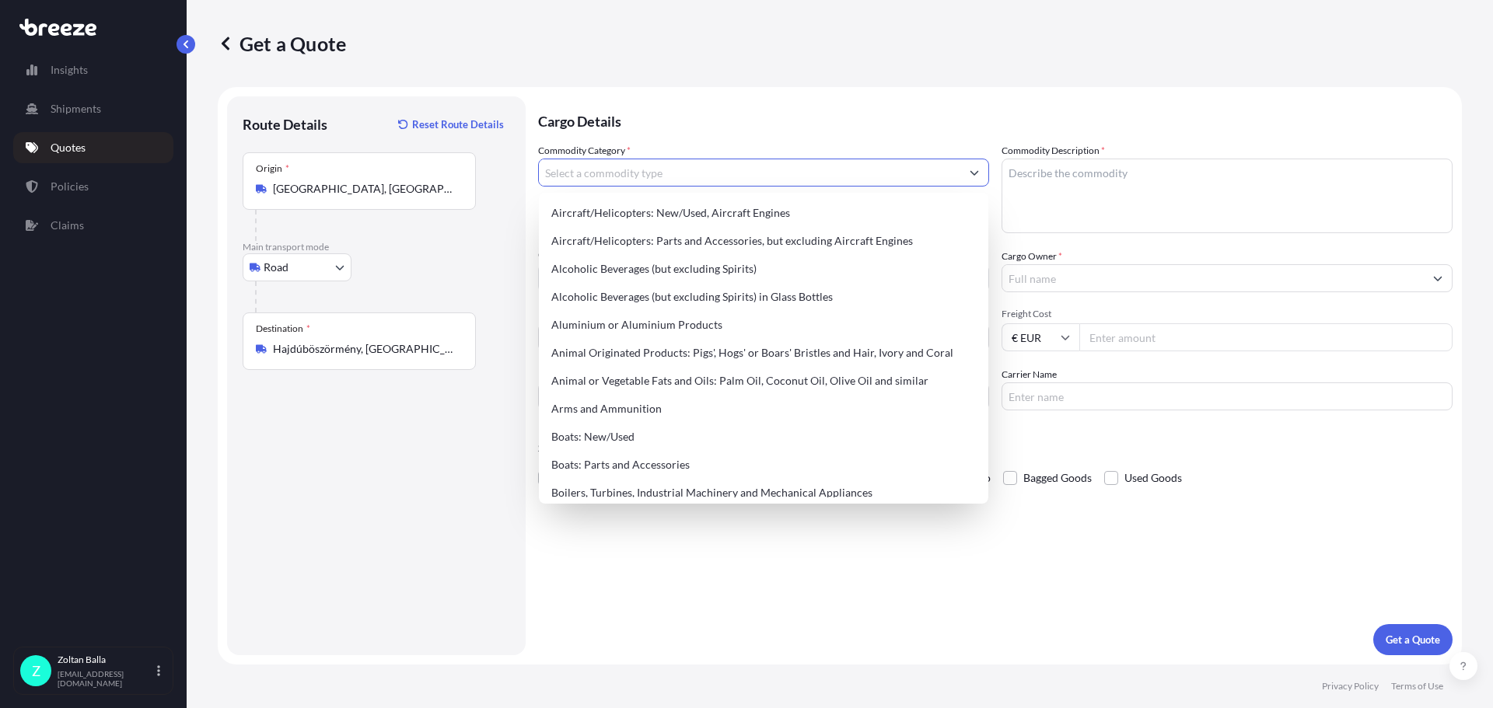
click at [564, 177] on input "Commodity Category *" at bounding box center [750, 173] width 422 height 28
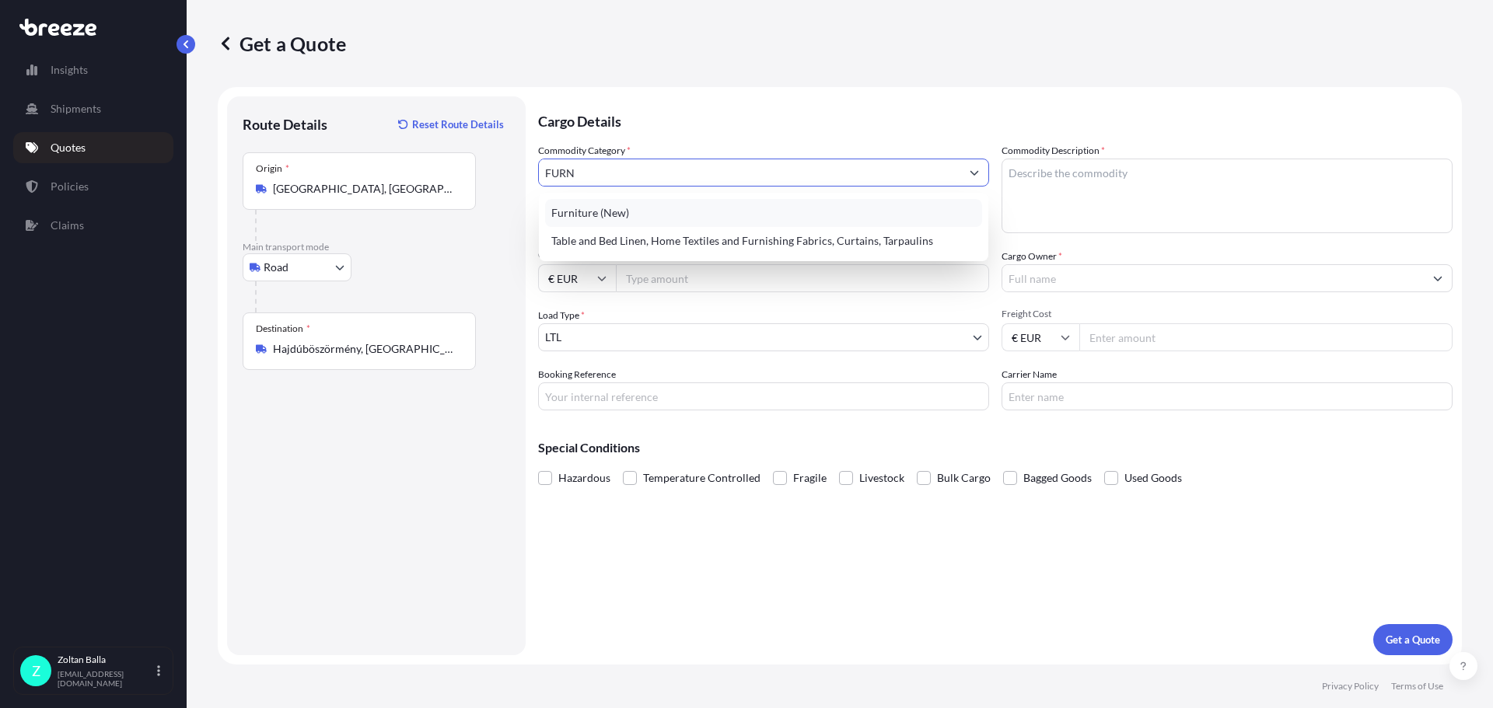
click at [564, 217] on div "Furniture (New)" at bounding box center [763, 213] width 437 height 28
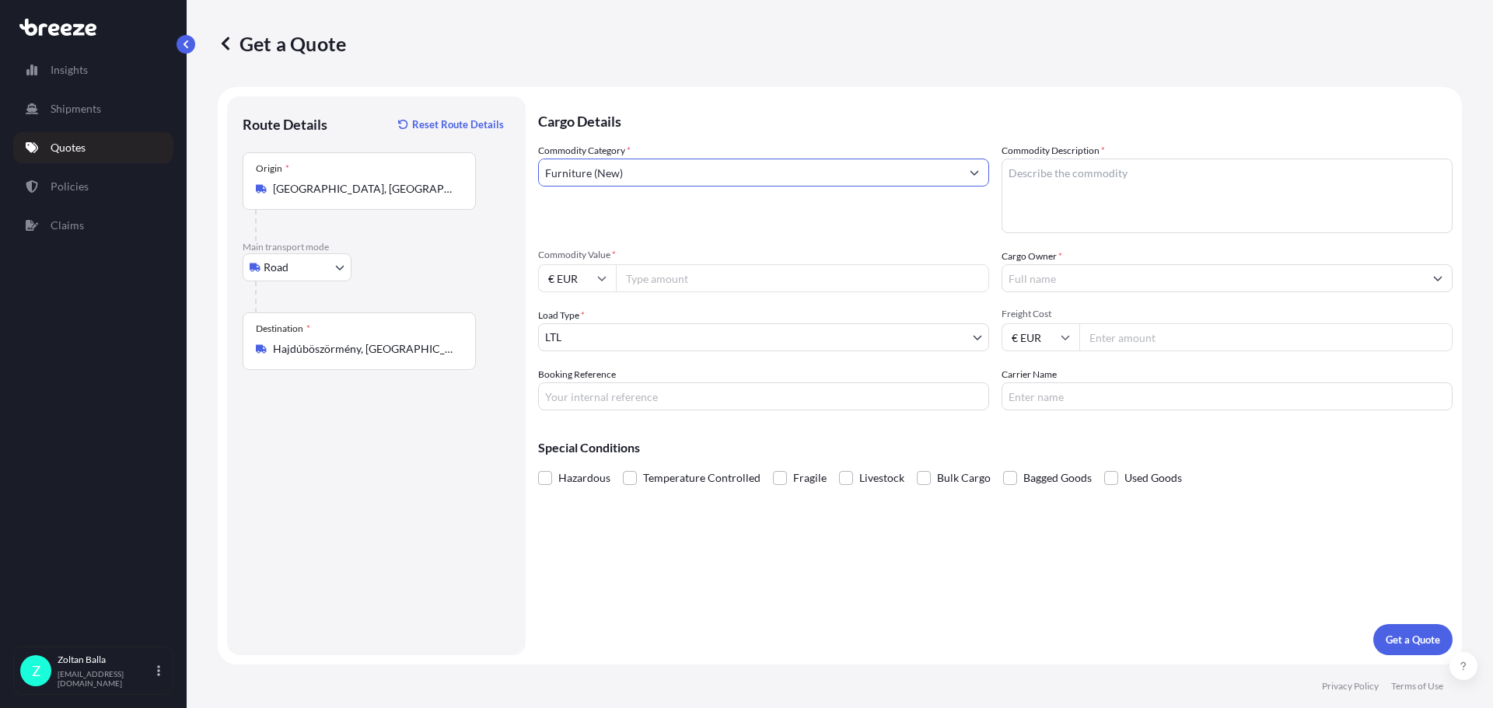
type input "Furniture (New)"
click at [1021, 173] on textarea "Commodity Description *" at bounding box center [1227, 196] width 451 height 75
type textarea "LABORATORY FURNITURE"
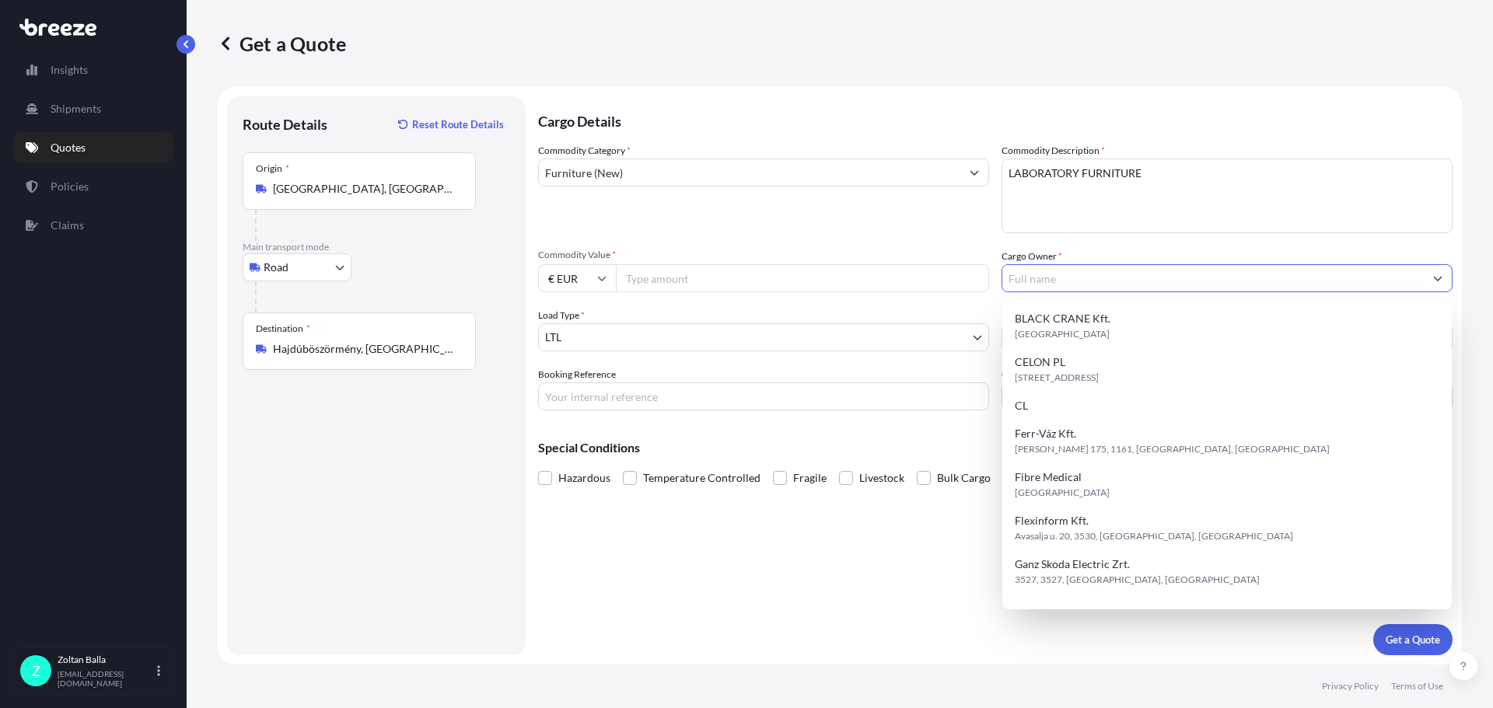
click at [1032, 281] on input "Cargo Owner *" at bounding box center [1213, 278] width 422 height 28
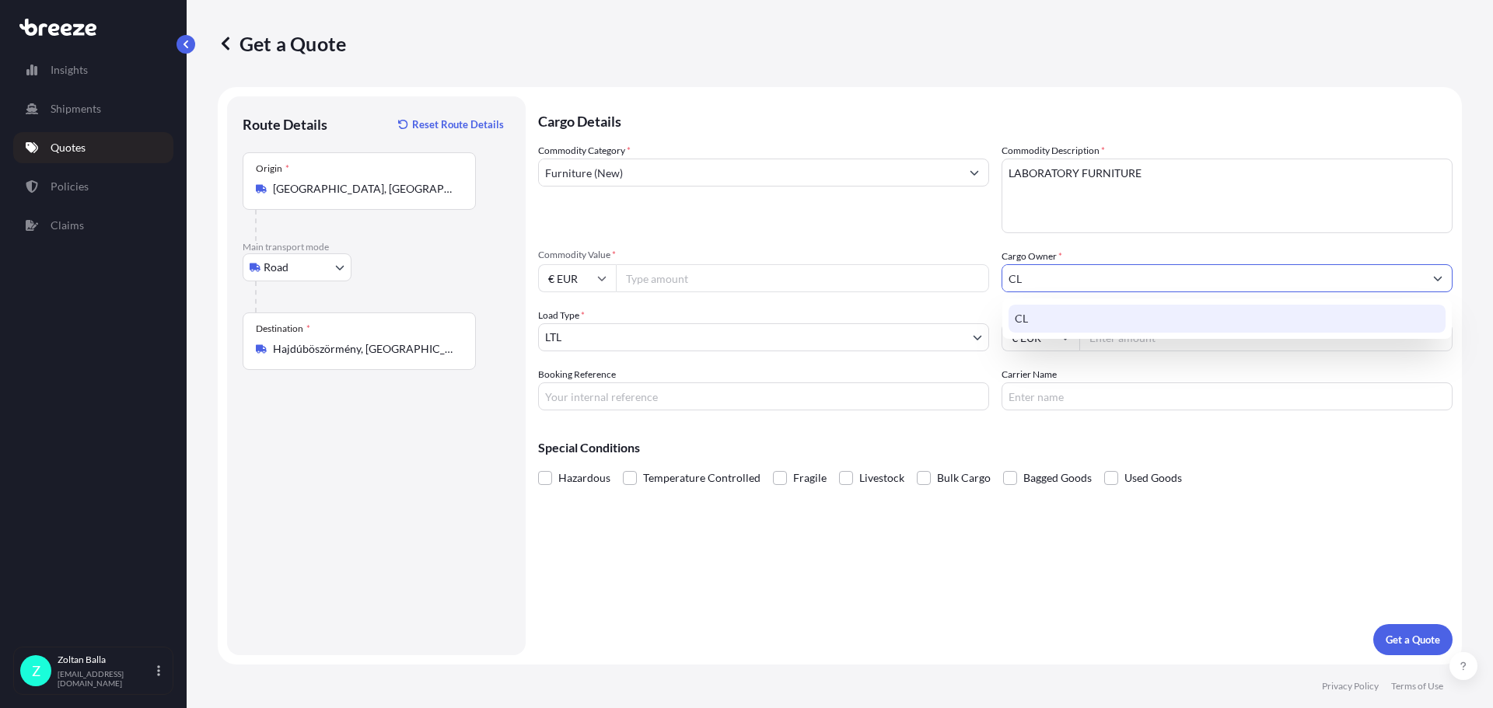
type input "CL"
click at [1083, 364] on div "Commodity Category * Furniture (New) Commodity Description * LABORATORY FURNITU…" at bounding box center [995, 277] width 915 height 268
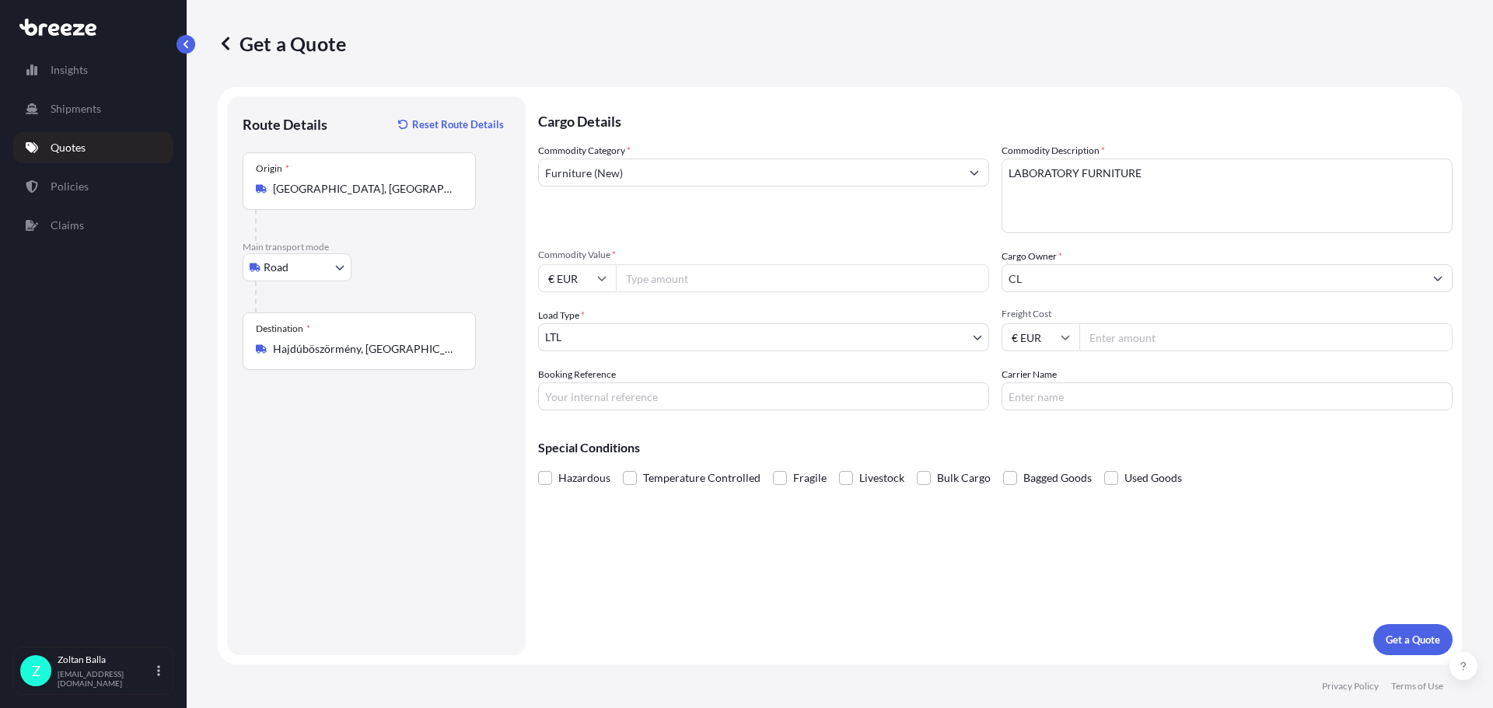
click at [973, 340] on body "15 options available. 8 options available. 1 option available. Insights Shipmen…" at bounding box center [746, 354] width 1493 height 708
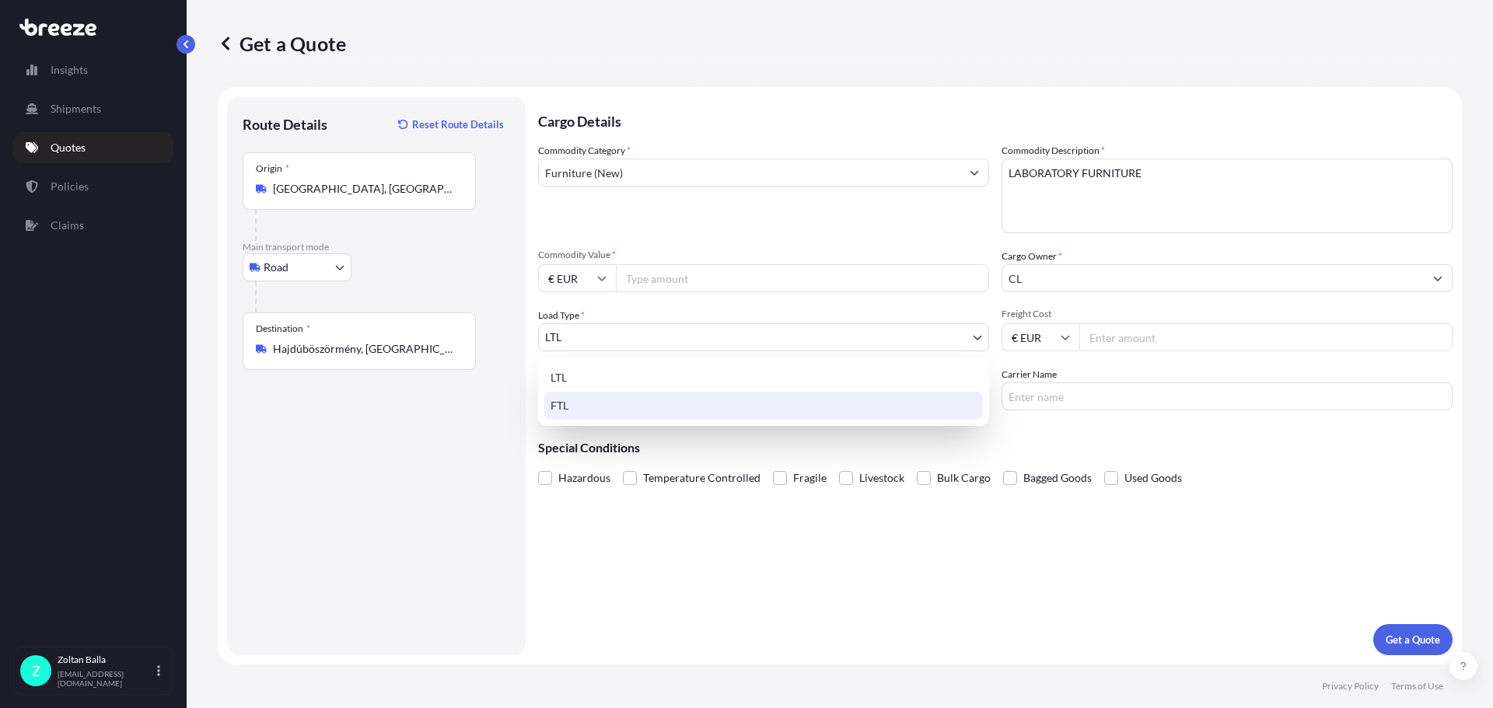
click at [558, 406] on div "FTL" at bounding box center [763, 406] width 439 height 28
select select "2"
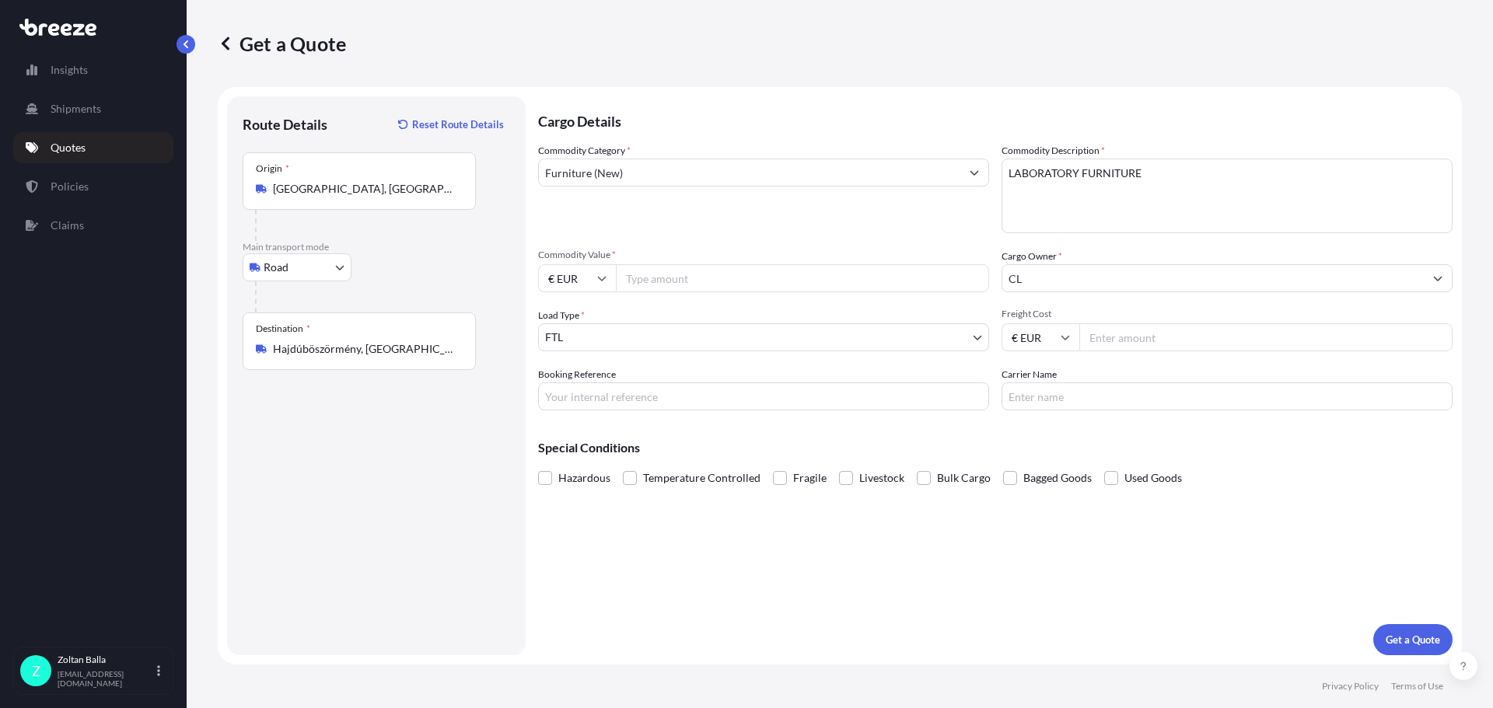
click at [1100, 341] on input "Freight Cost" at bounding box center [1265, 338] width 373 height 28
type input "393"
click at [1039, 399] on input "Carrier Name" at bounding box center [1227, 397] width 451 height 28
type input "Q"
type input "Alkri Alfa"
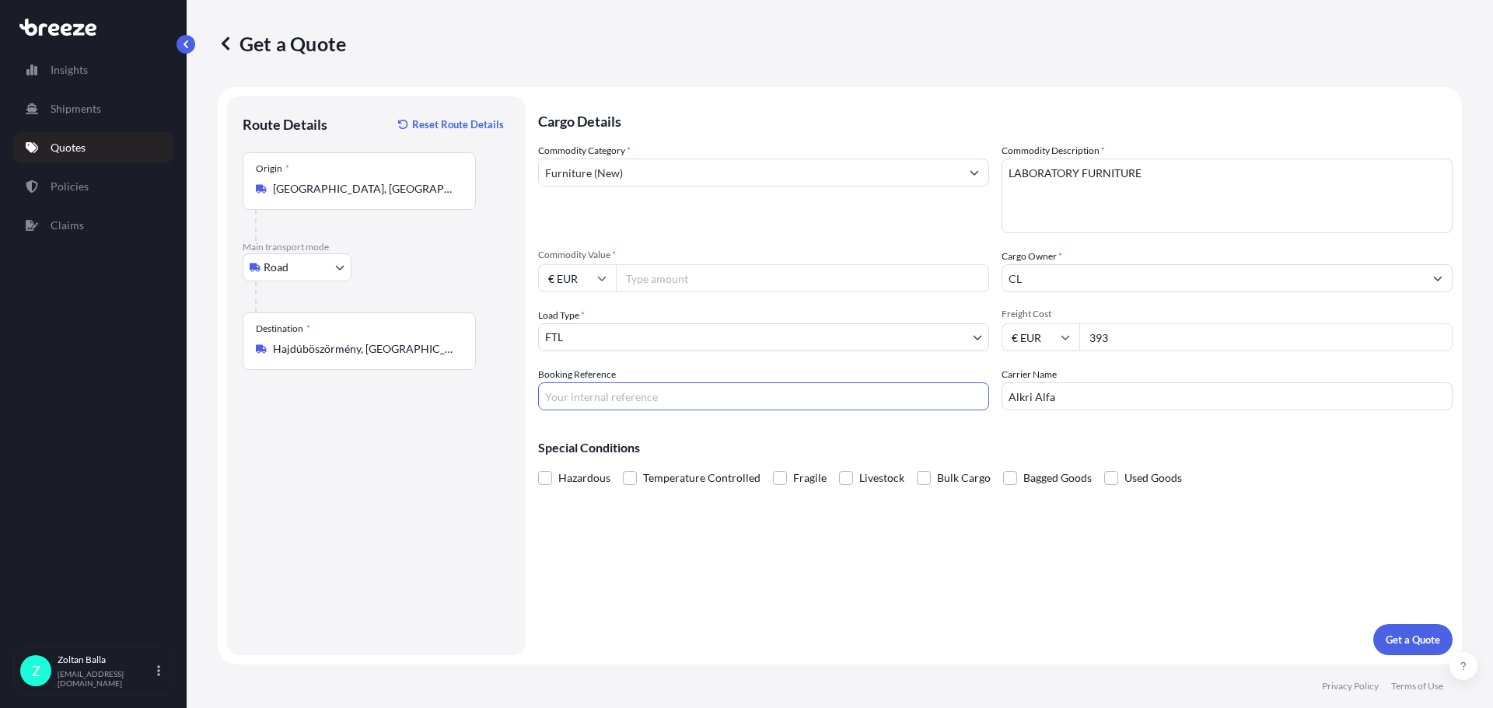
click at [562, 400] on input "Booking Reference" at bounding box center [763, 397] width 451 height 28
type input "CL HBÖSZÖRMÉNY"
click at [1402, 636] on p "Get a Quote" at bounding box center [1413, 640] width 54 height 16
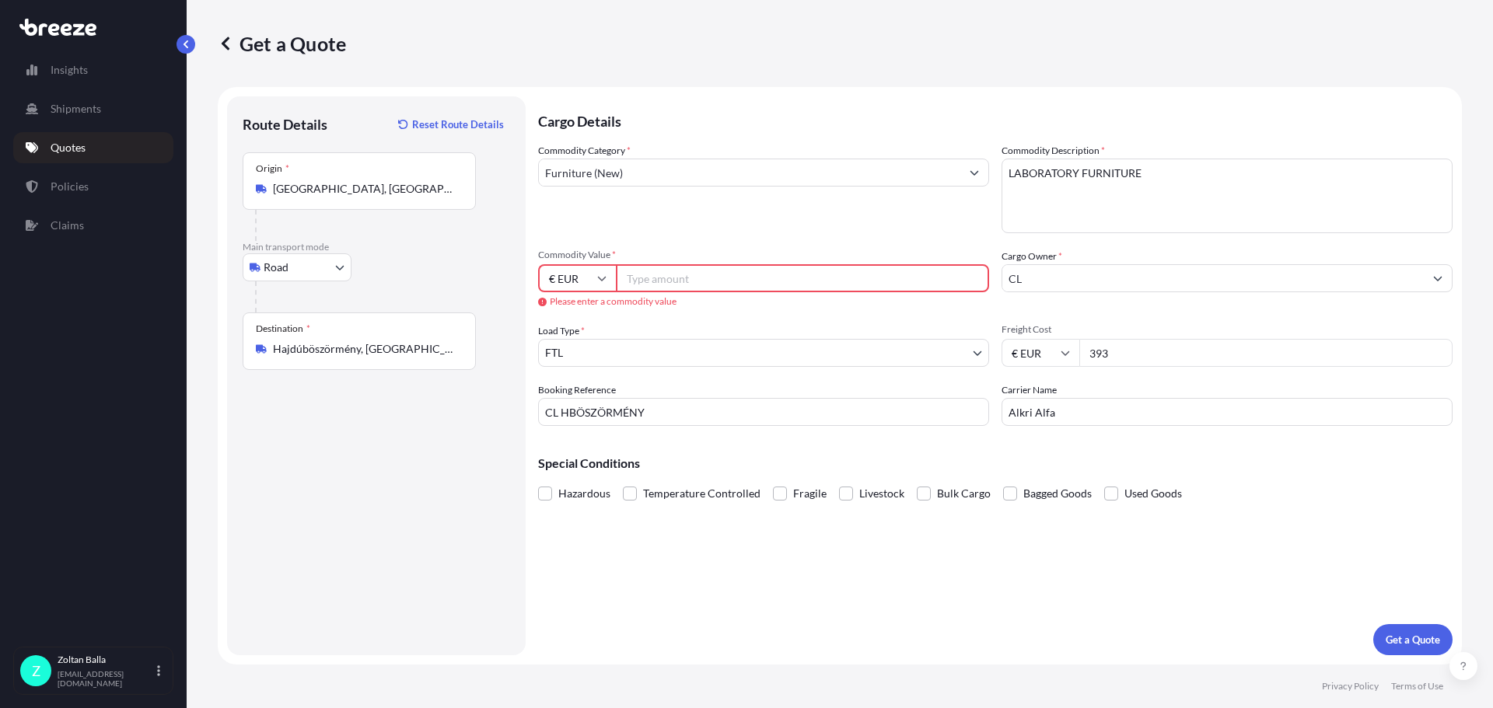
click at [628, 265] on input "Commodity Value *" at bounding box center [802, 278] width 373 height 28
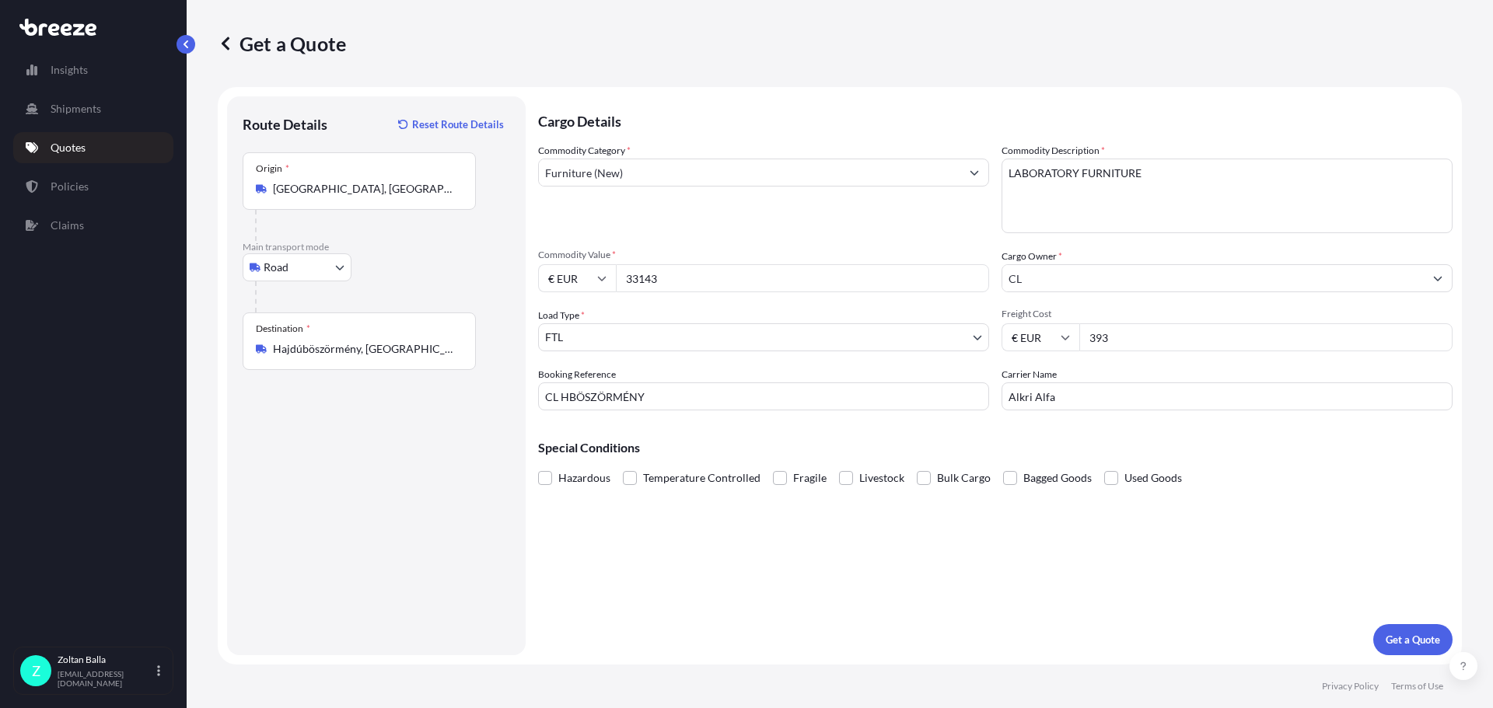
type input "33143"
click at [1381, 634] on button "Get a Quote" at bounding box center [1412, 639] width 79 height 31
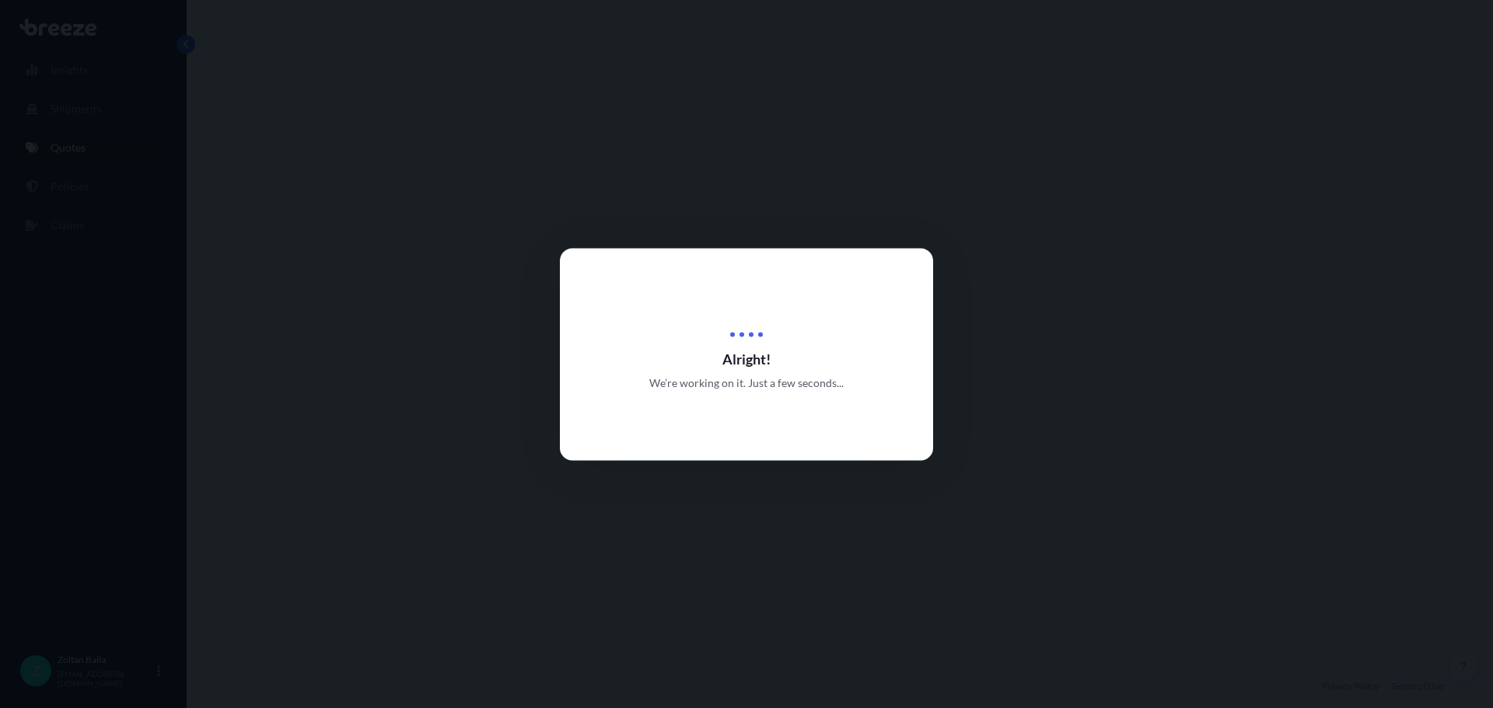
select select "Road"
select select "2"
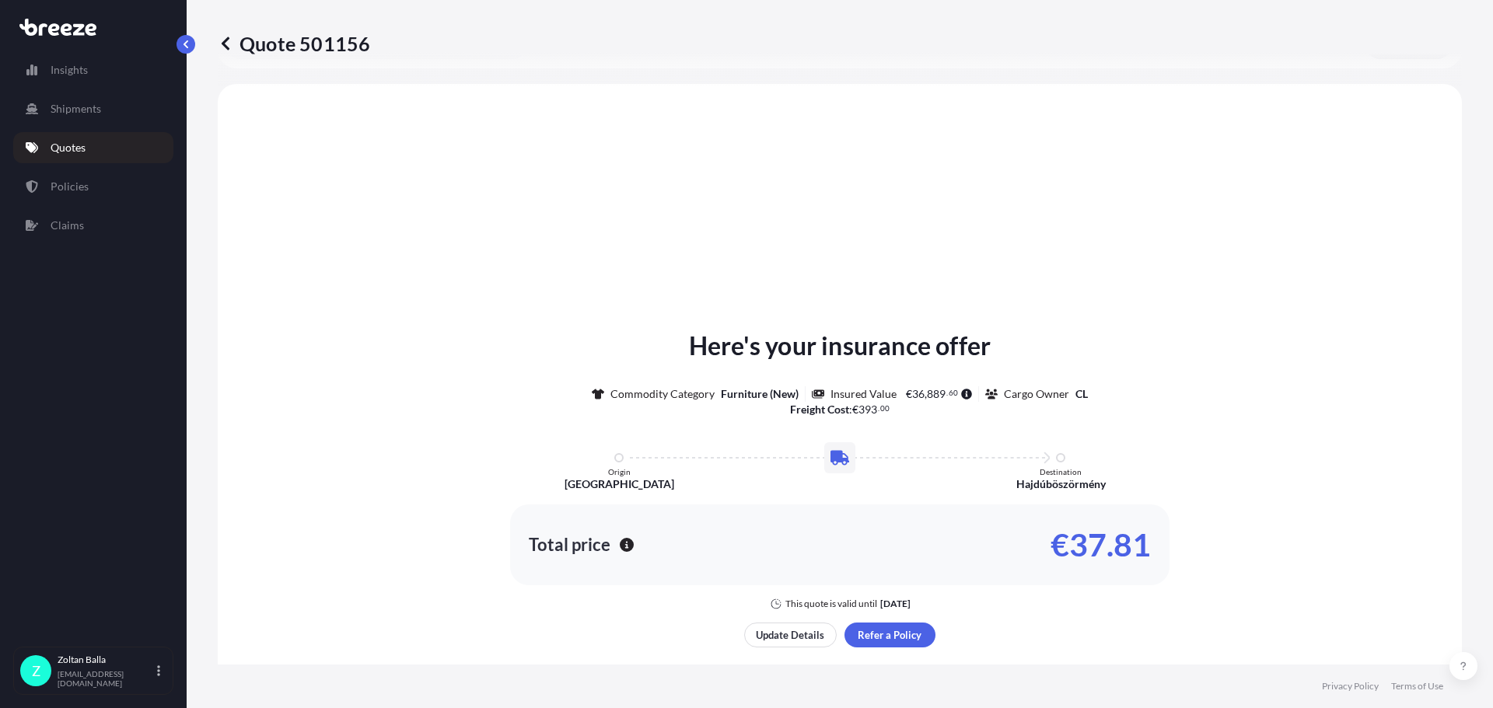
scroll to position [468, 0]
